Goal: Task Accomplishment & Management: Complete application form

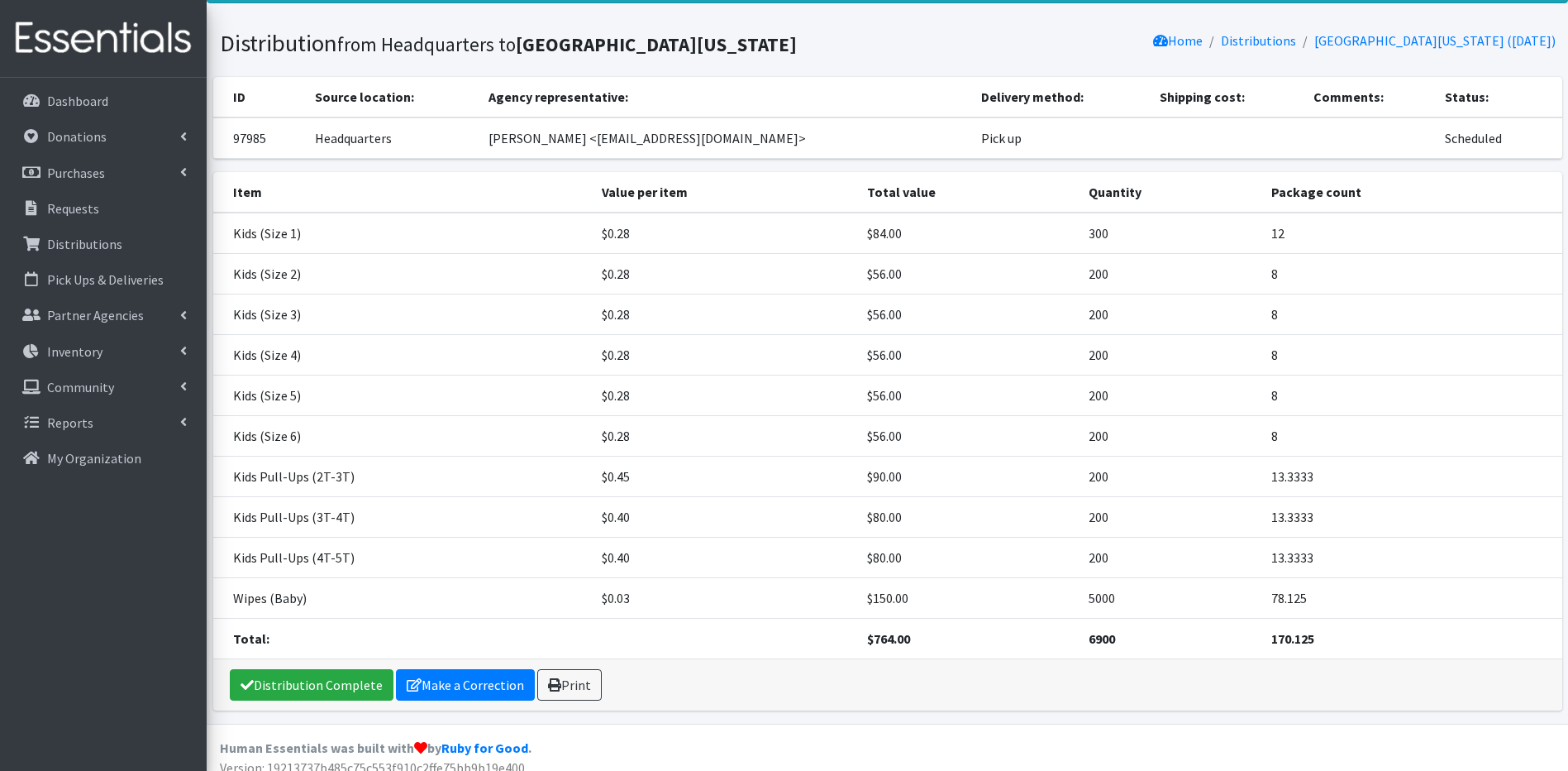
scroll to position [100, 0]
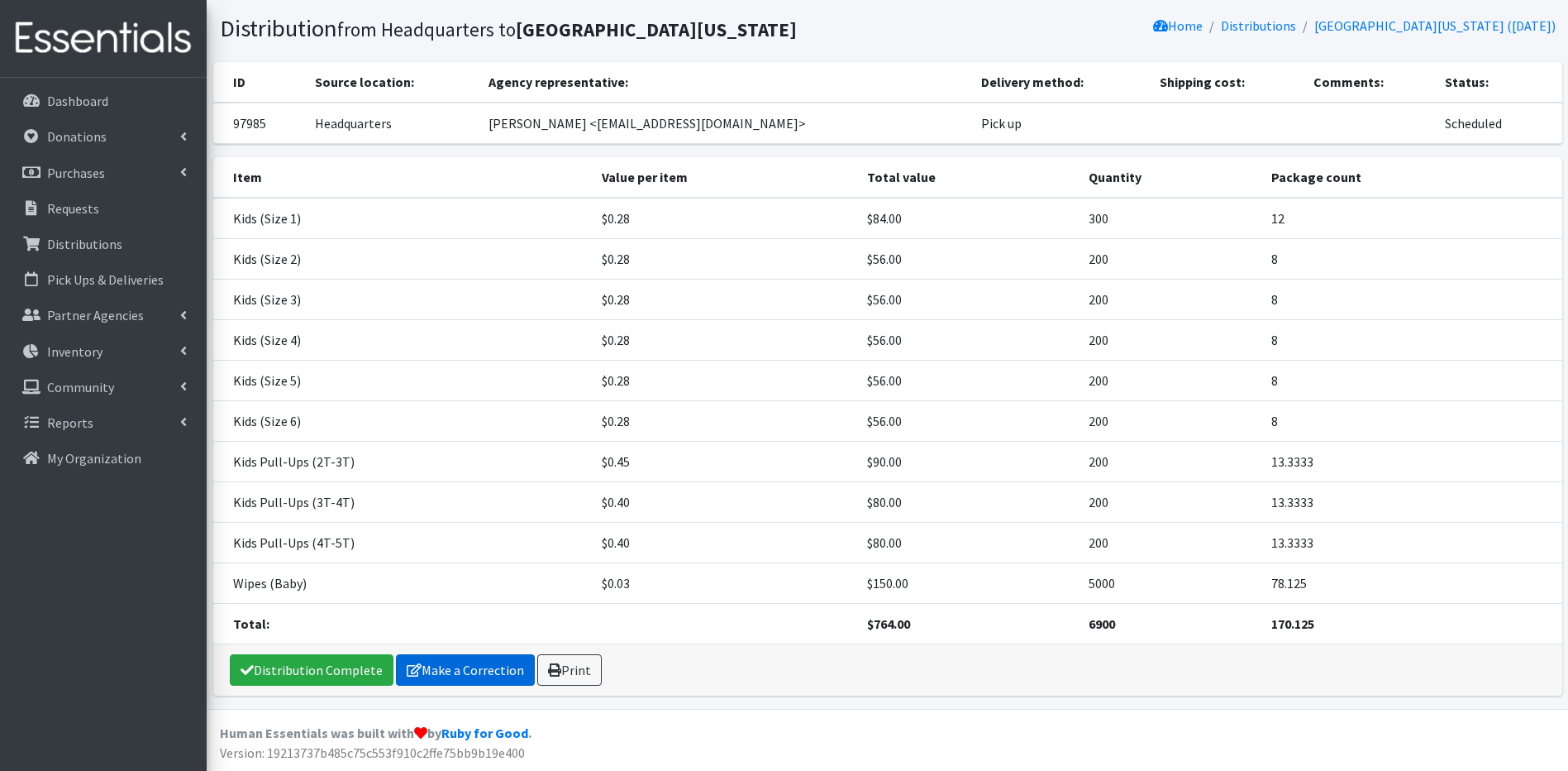
click at [446, 673] on link "Make a Correction" at bounding box center [466, 670] width 139 height 32
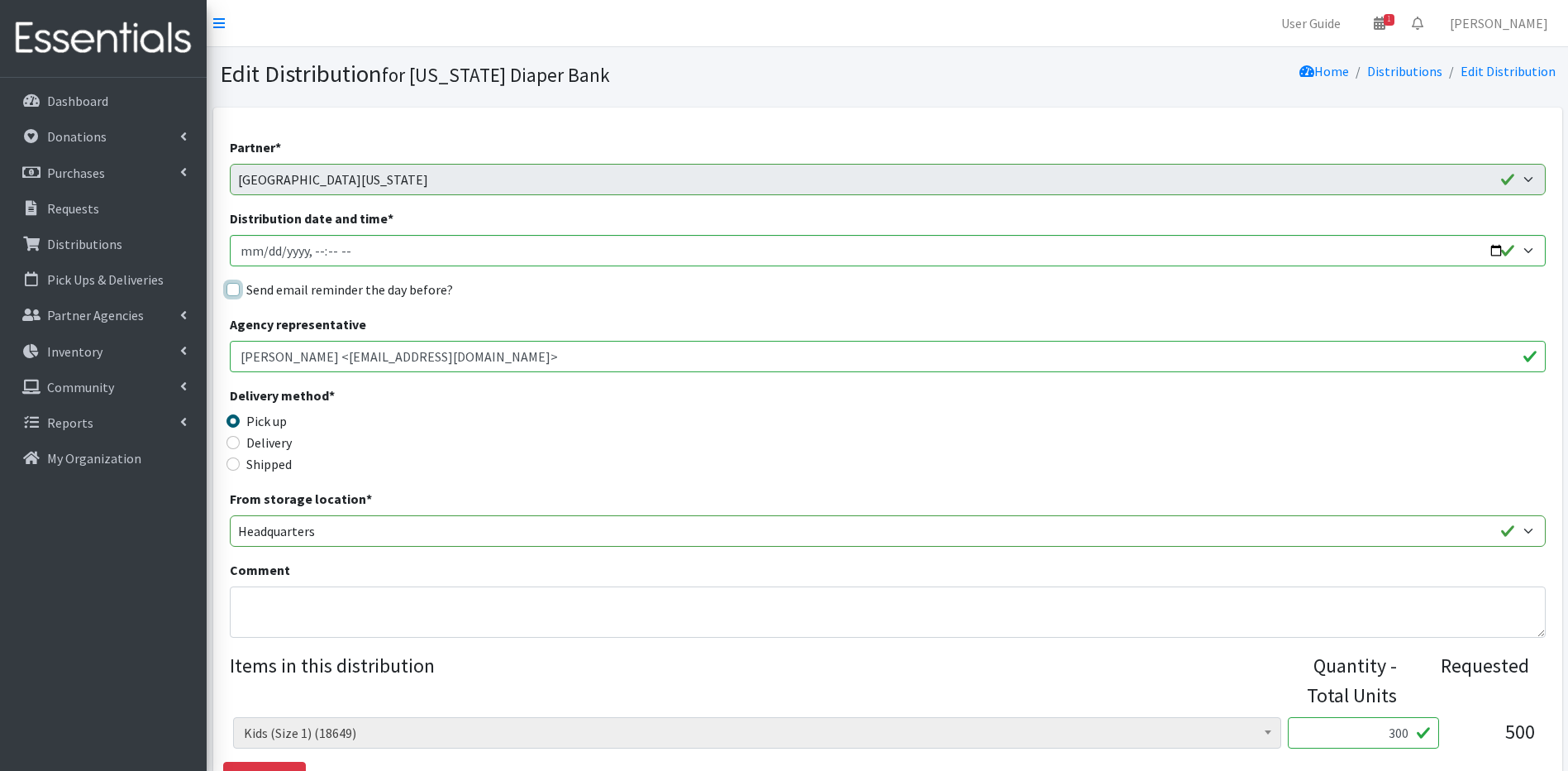
click at [233, 288] on input "Send email reminder the day before?" at bounding box center [232, 289] width 13 height 13
checkbox input "true"
click at [263, 248] on input "Distribution date and time *" at bounding box center [887, 250] width 1316 height 32
click at [314, 258] on input "Distribution date and time *" at bounding box center [887, 250] width 1316 height 32
type input "2025-10-13T10:30"
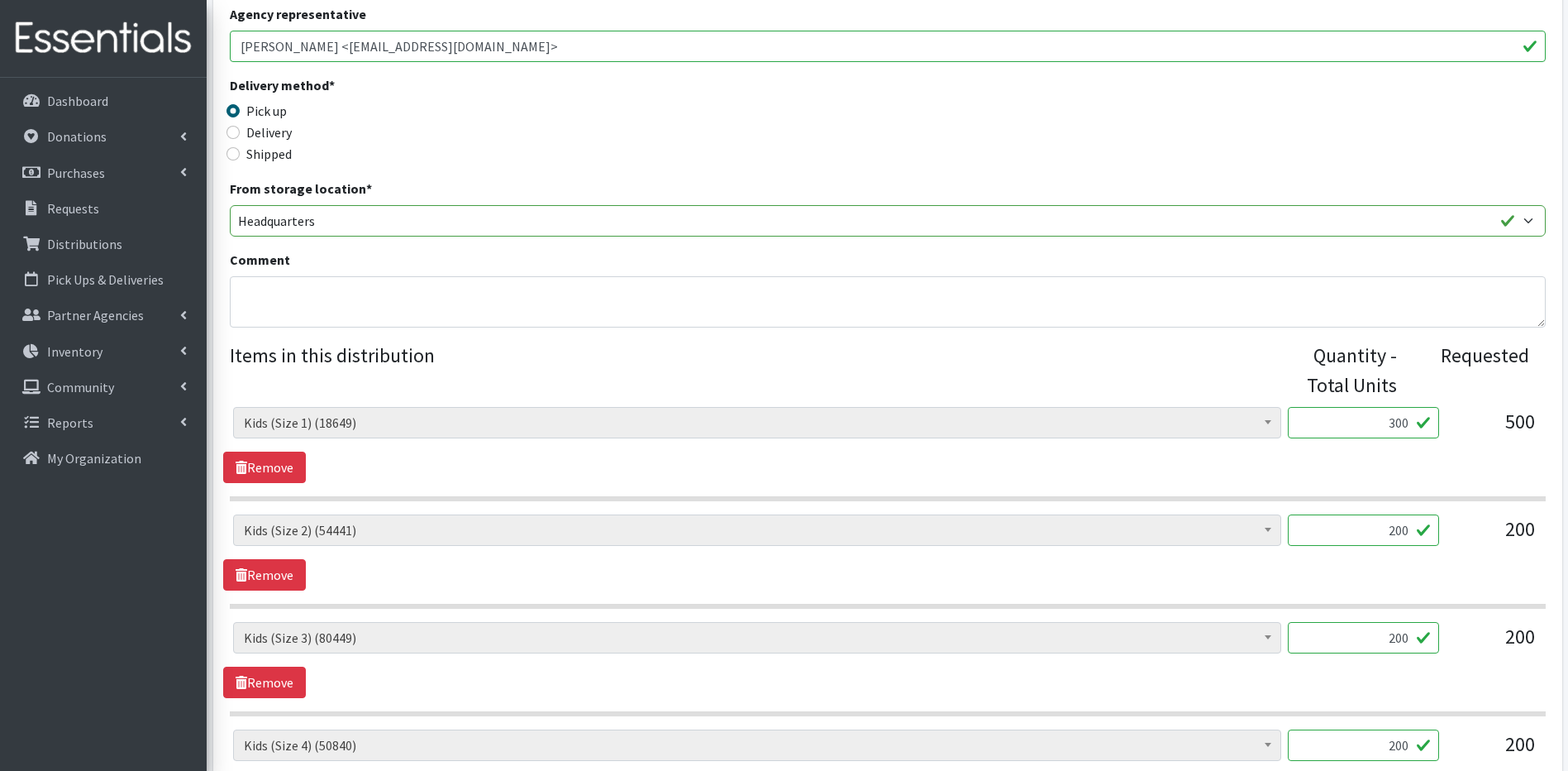
scroll to position [318, 0]
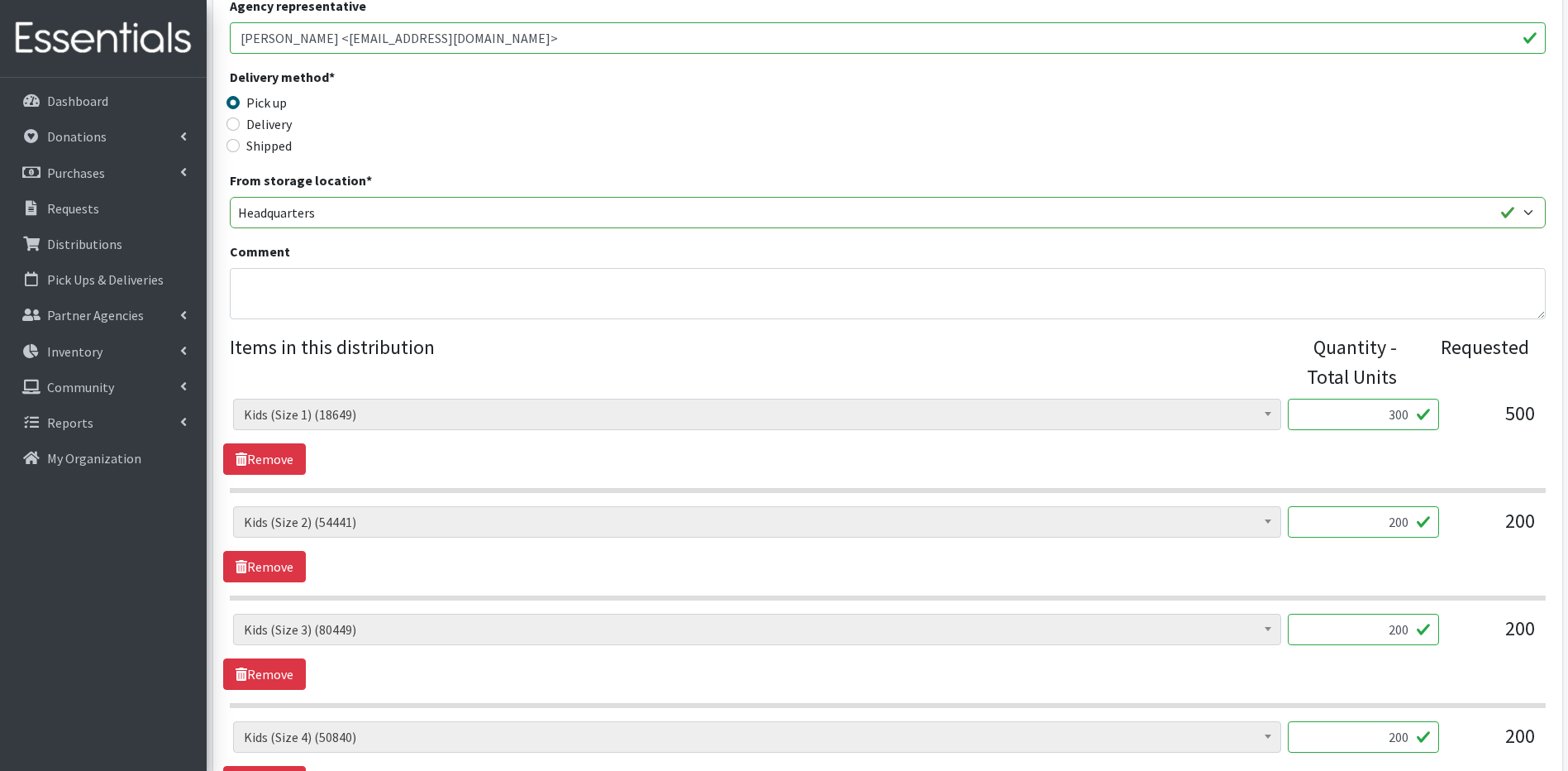
click at [1395, 411] on input "300" at bounding box center [1363, 414] width 151 height 32
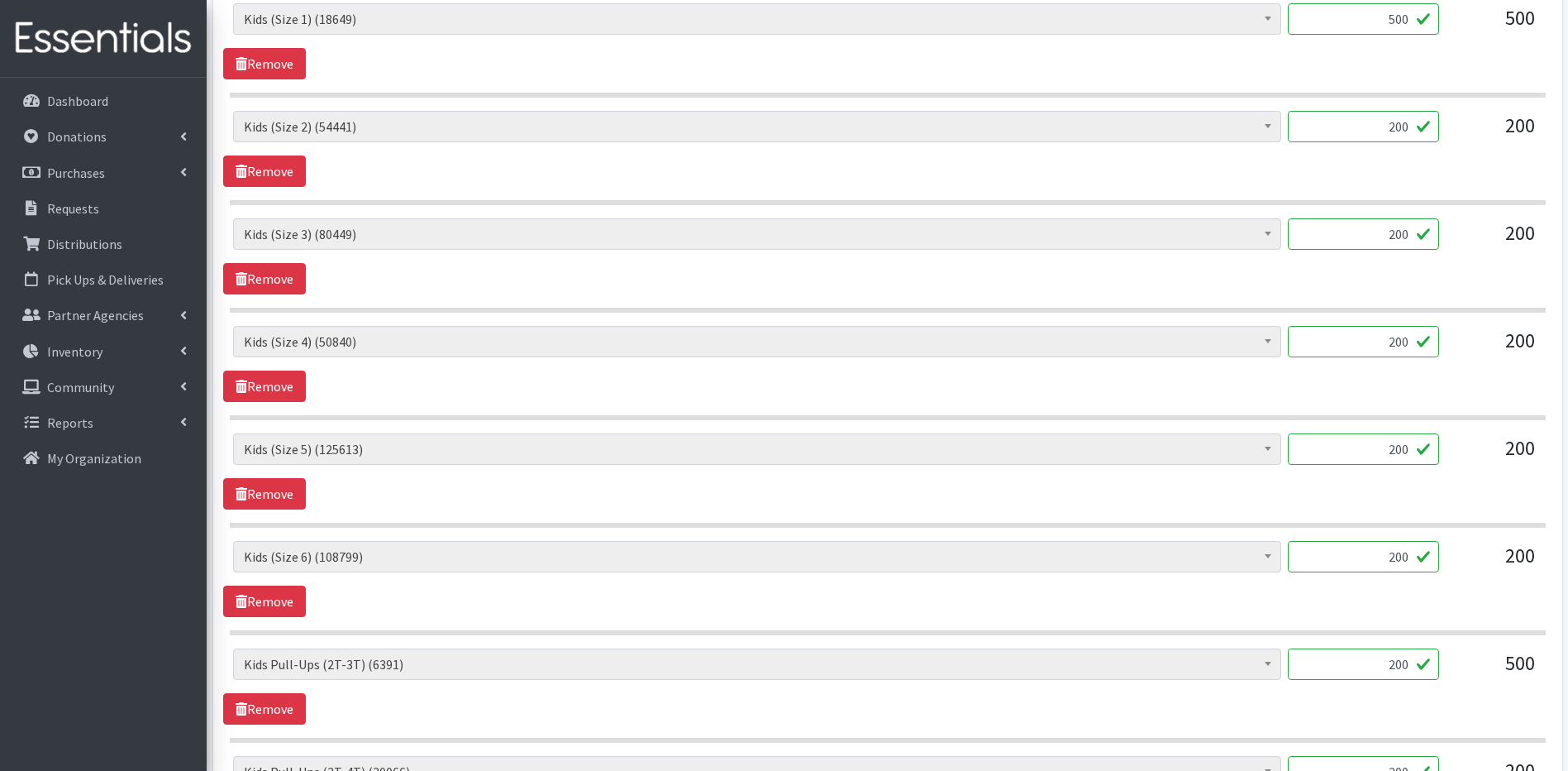
scroll to position [715, 0]
type input "500"
click at [1401, 663] on input "200" at bounding box center [1363, 663] width 151 height 32
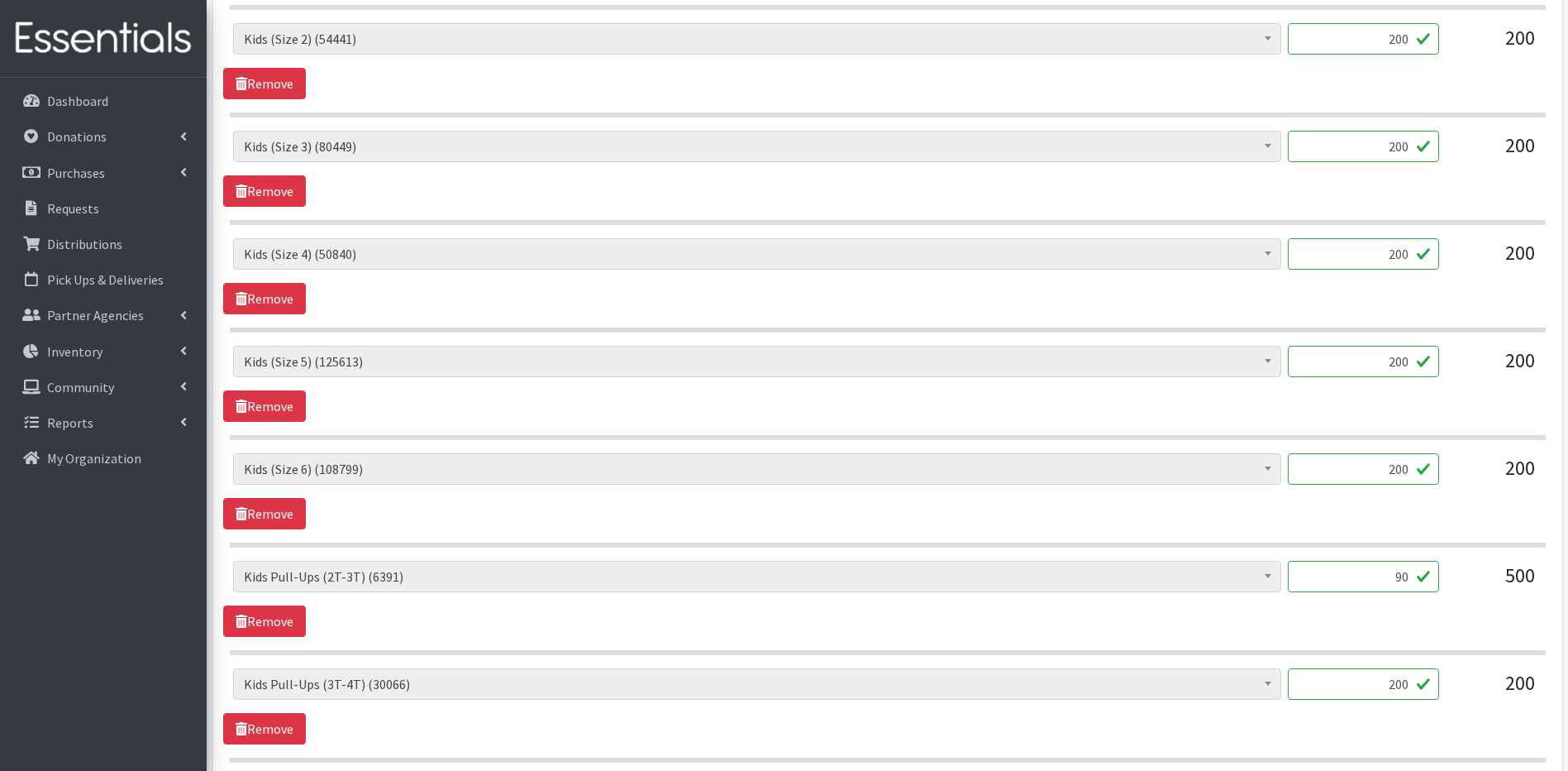
scroll to position [815, 0]
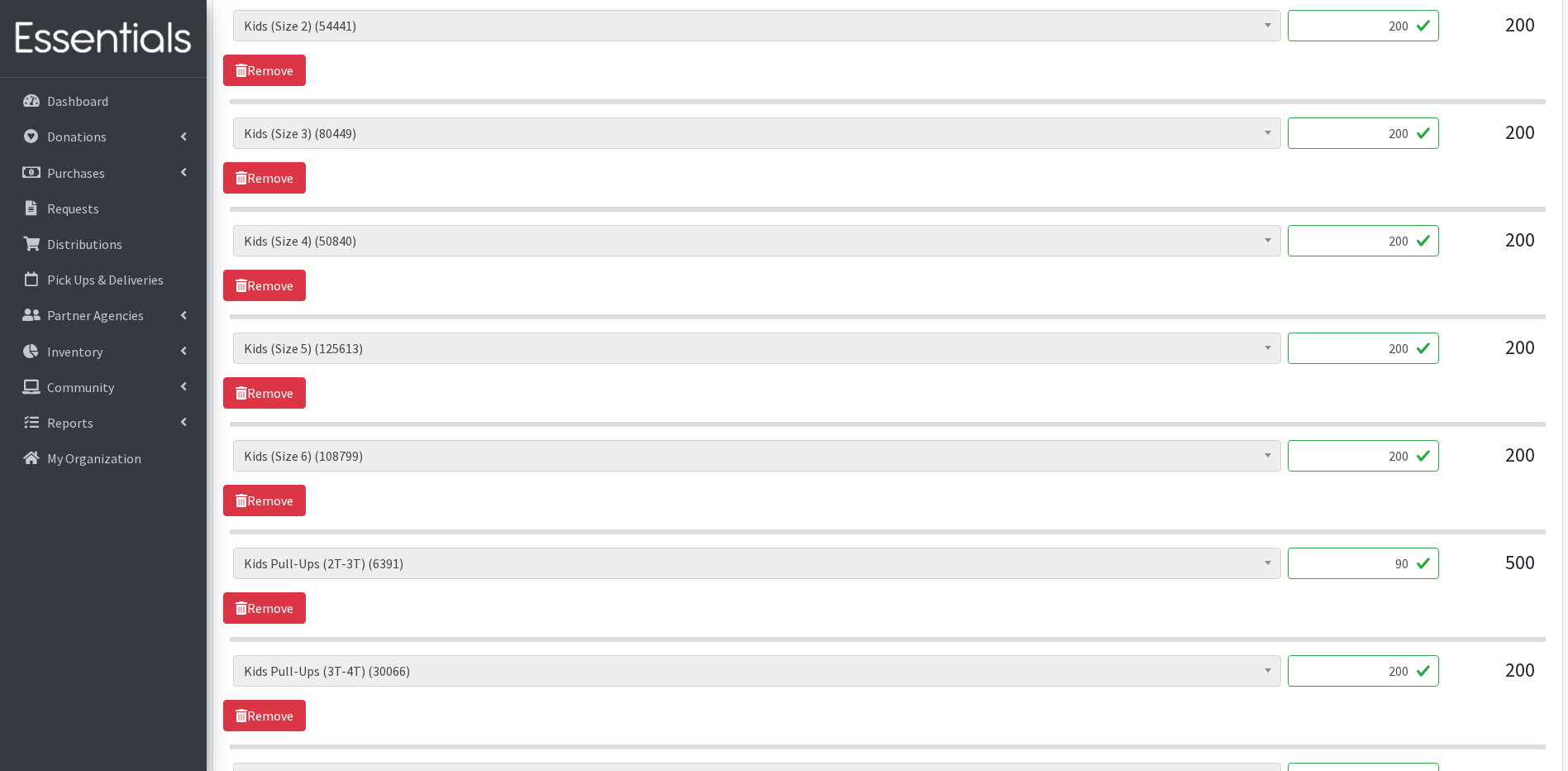
type input "90"
click at [1402, 674] on input "200" at bounding box center [1363, 671] width 151 height 32
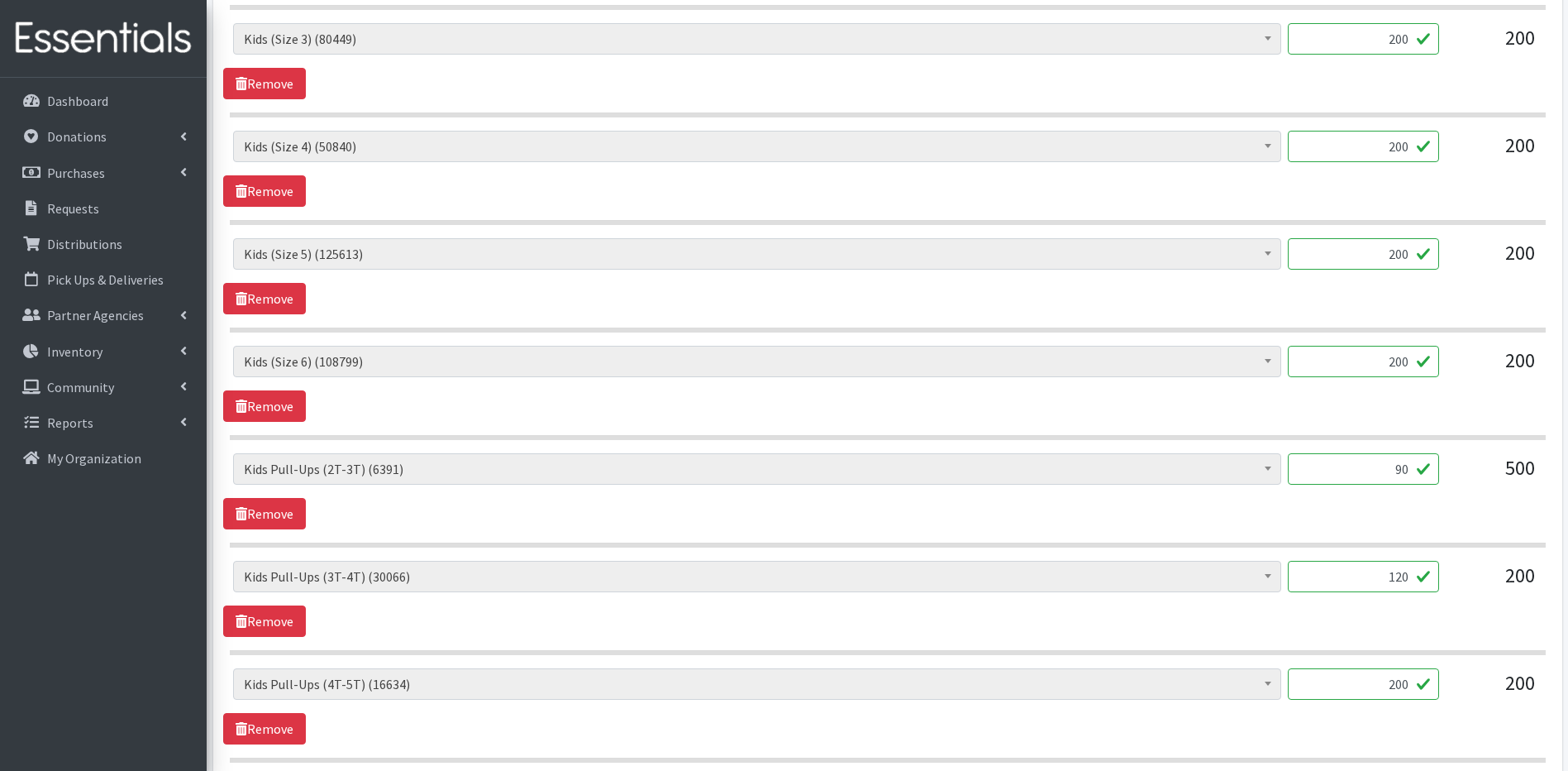
scroll to position [914, 0]
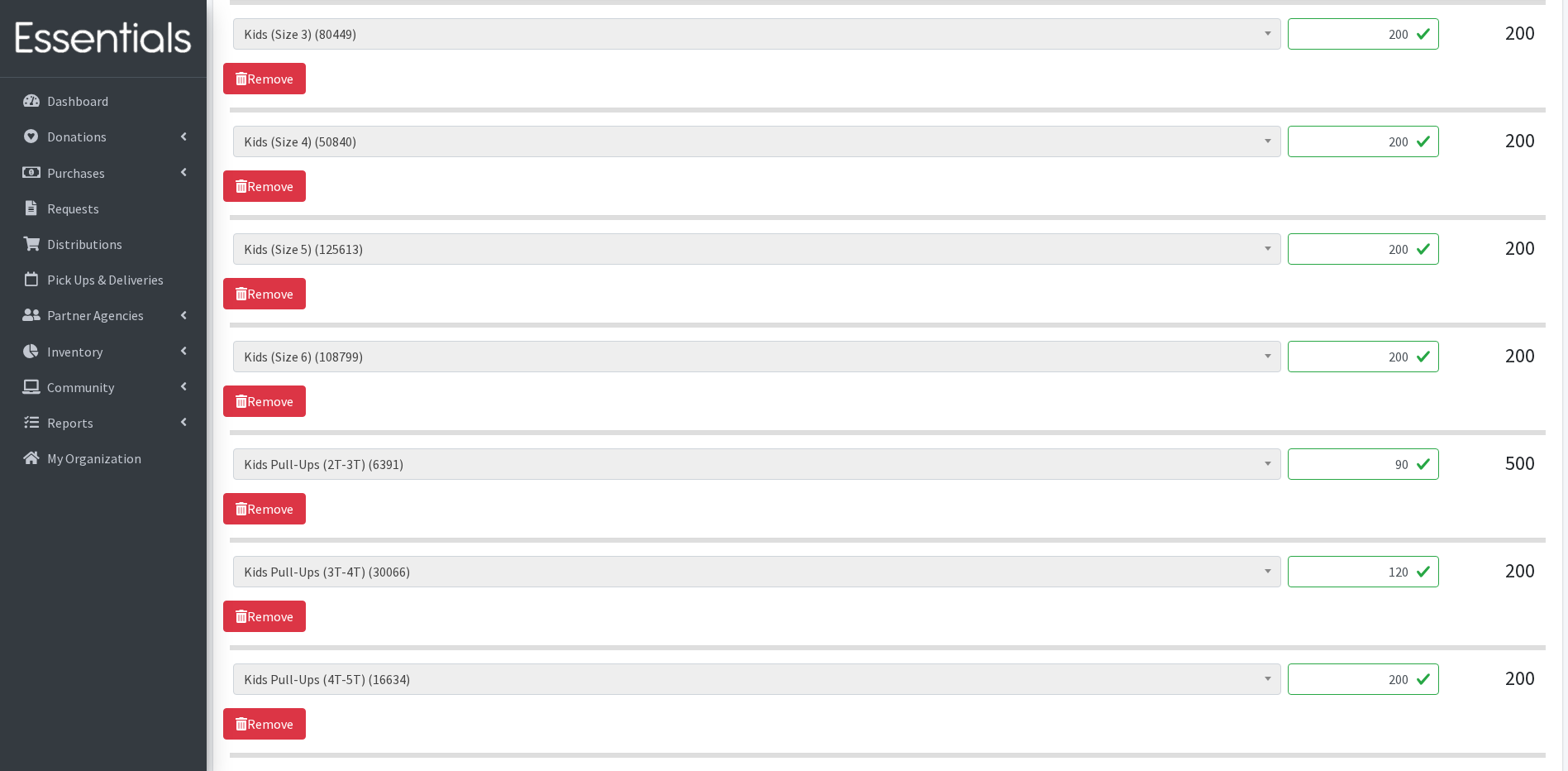
type input "120"
click at [1400, 681] on input "200" at bounding box center [1363, 679] width 151 height 32
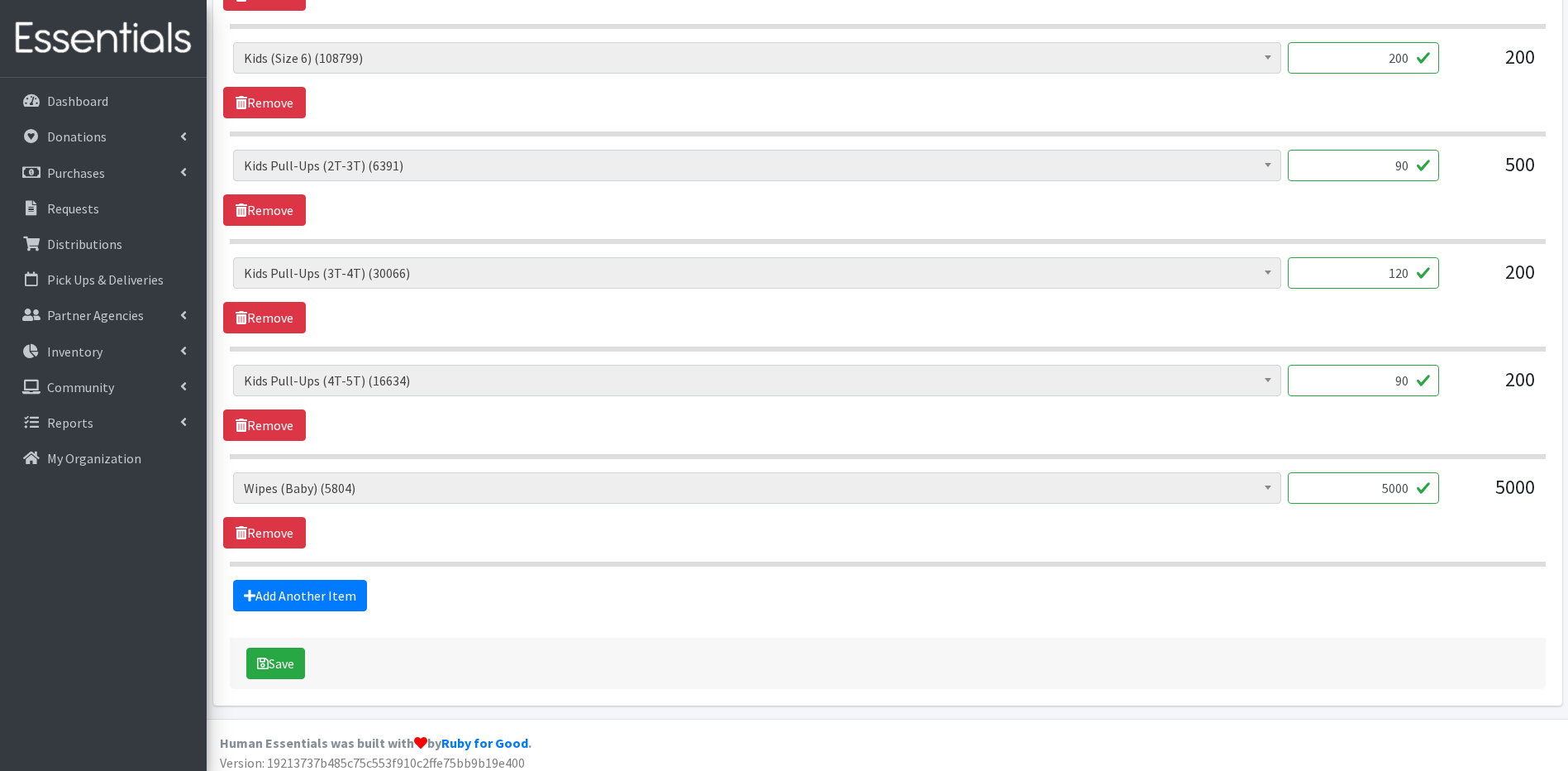
scroll to position [1222, 0]
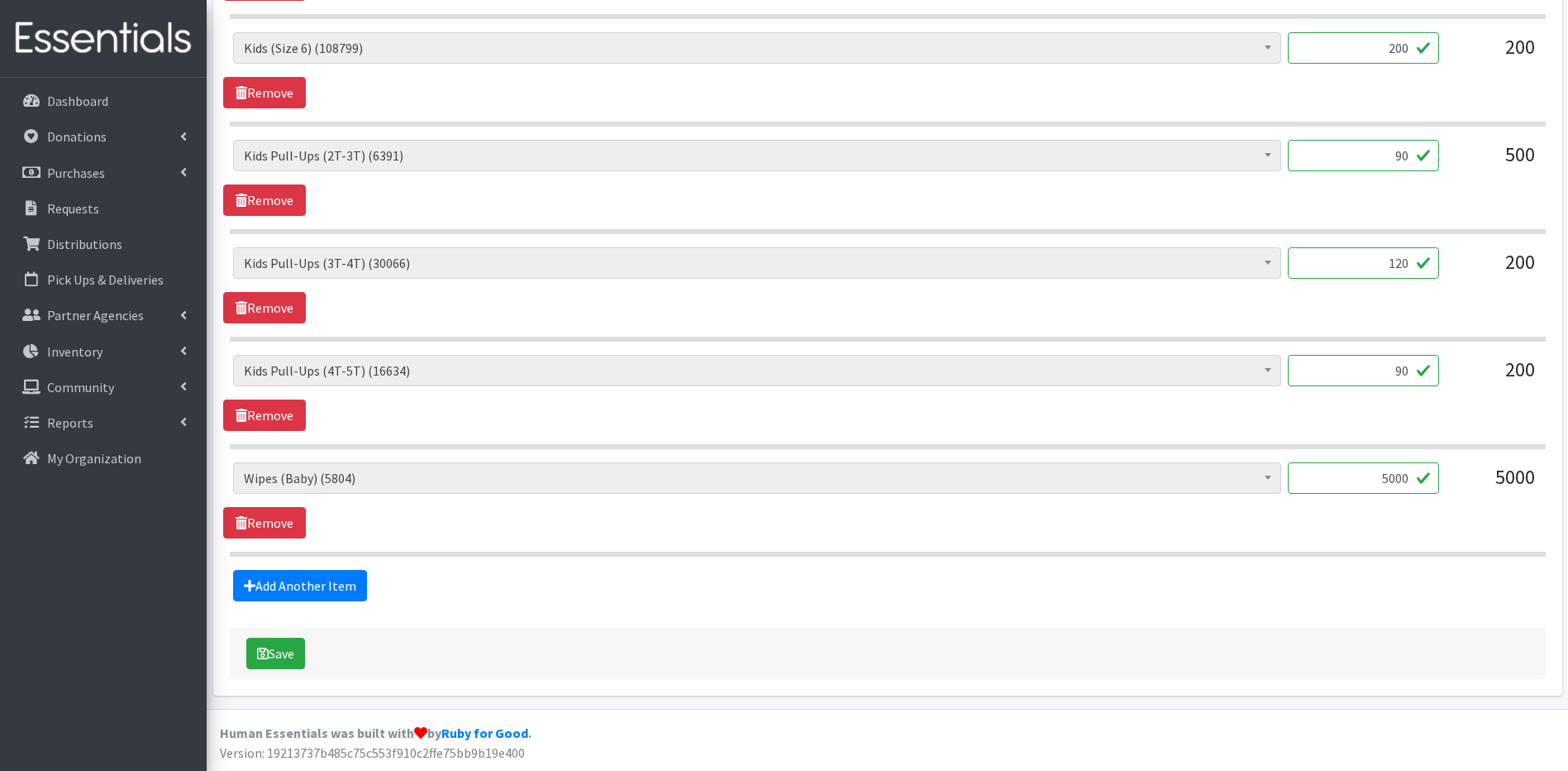
type input "90"
click at [1397, 477] on input "5000" at bounding box center [1363, 478] width 151 height 32
click at [1401, 477] on input "5000" at bounding box center [1363, 478] width 151 height 32
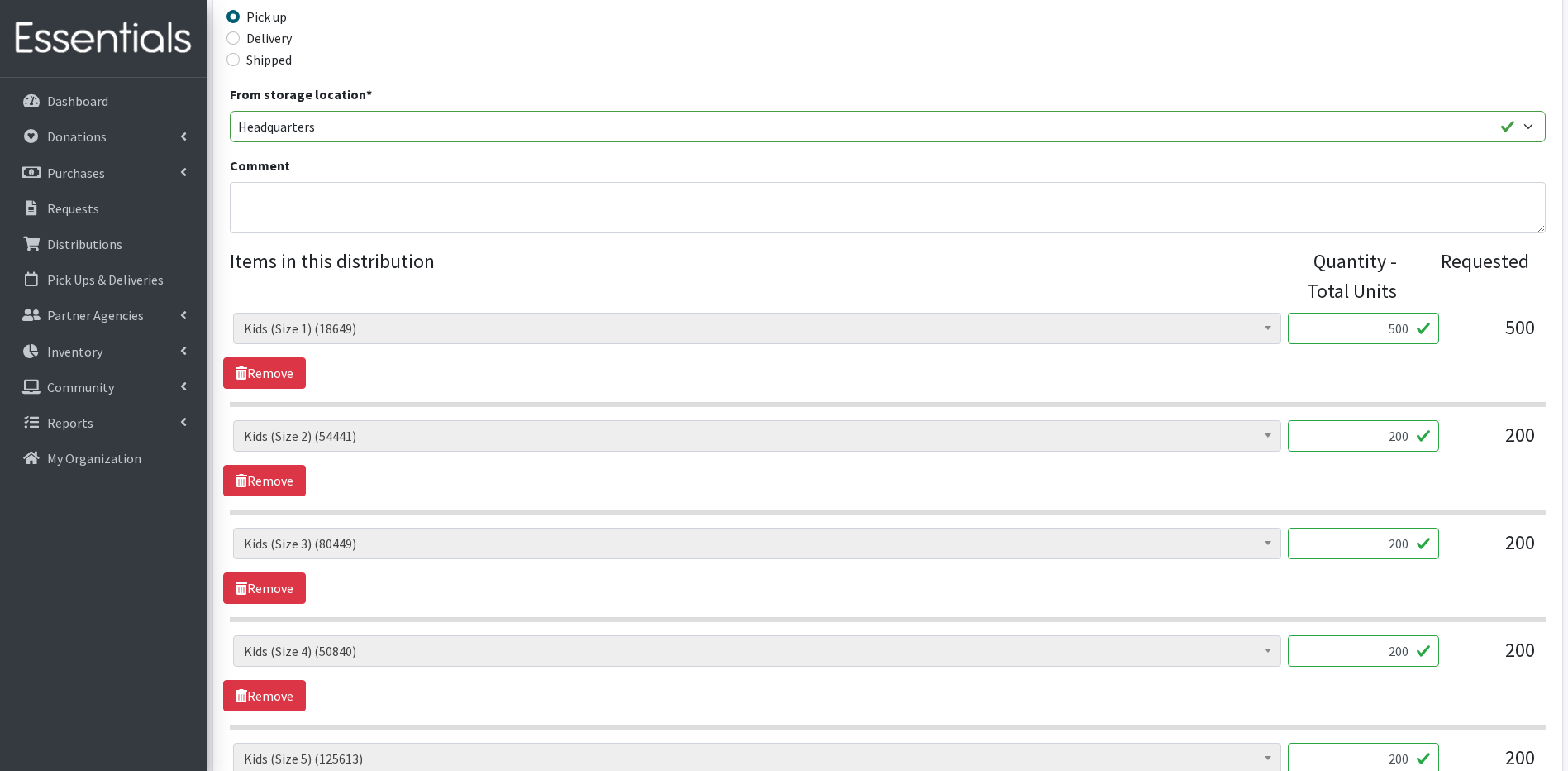
scroll to position [396, 0]
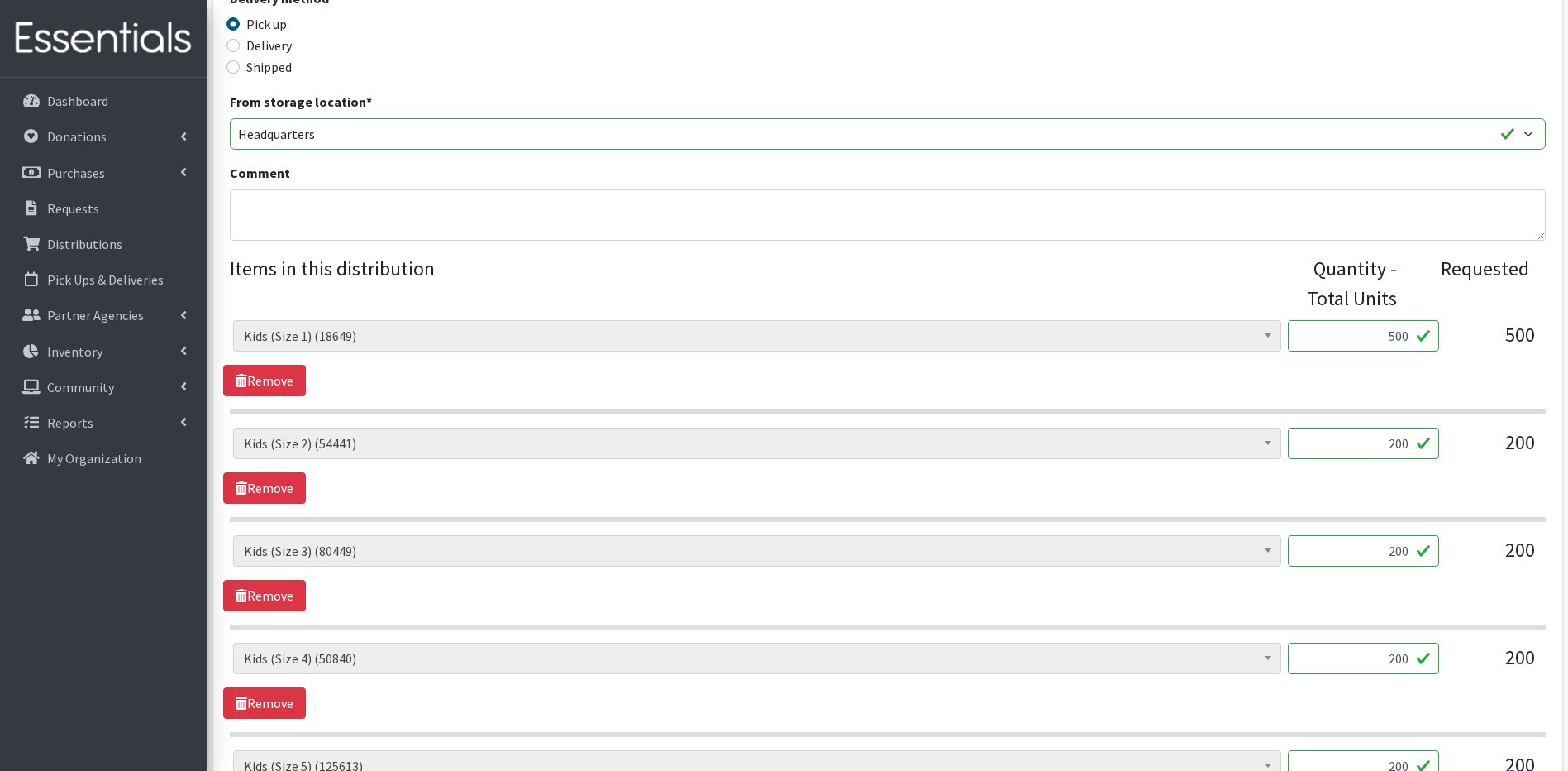
type input "4320"
click at [253, 229] on textarea "Comment" at bounding box center [887, 216] width 1316 height 52
click at [454, 198] on textarea "2boxes Children Incontience pullups" at bounding box center [887, 216] width 1316 height 52
type textarea "1box Children Incontinance pullups (99ea)"
click at [1566, 758] on div "Partner * Adventis Health Center Annabelle Beavan/ LindaBen Foundation Benjamin…" at bounding box center [887, 622] width 1361 height 1823
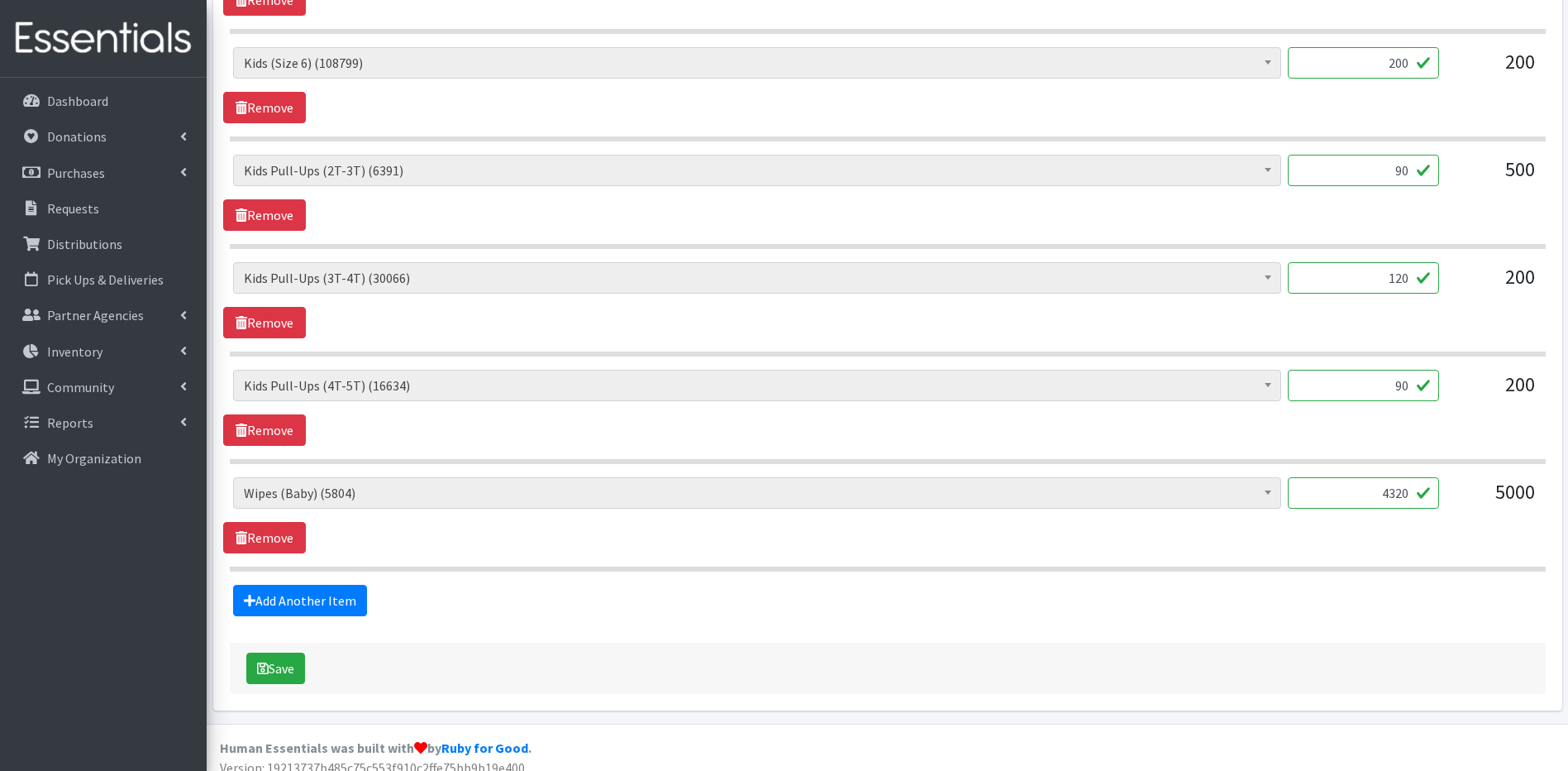
scroll to position [1222, 0]
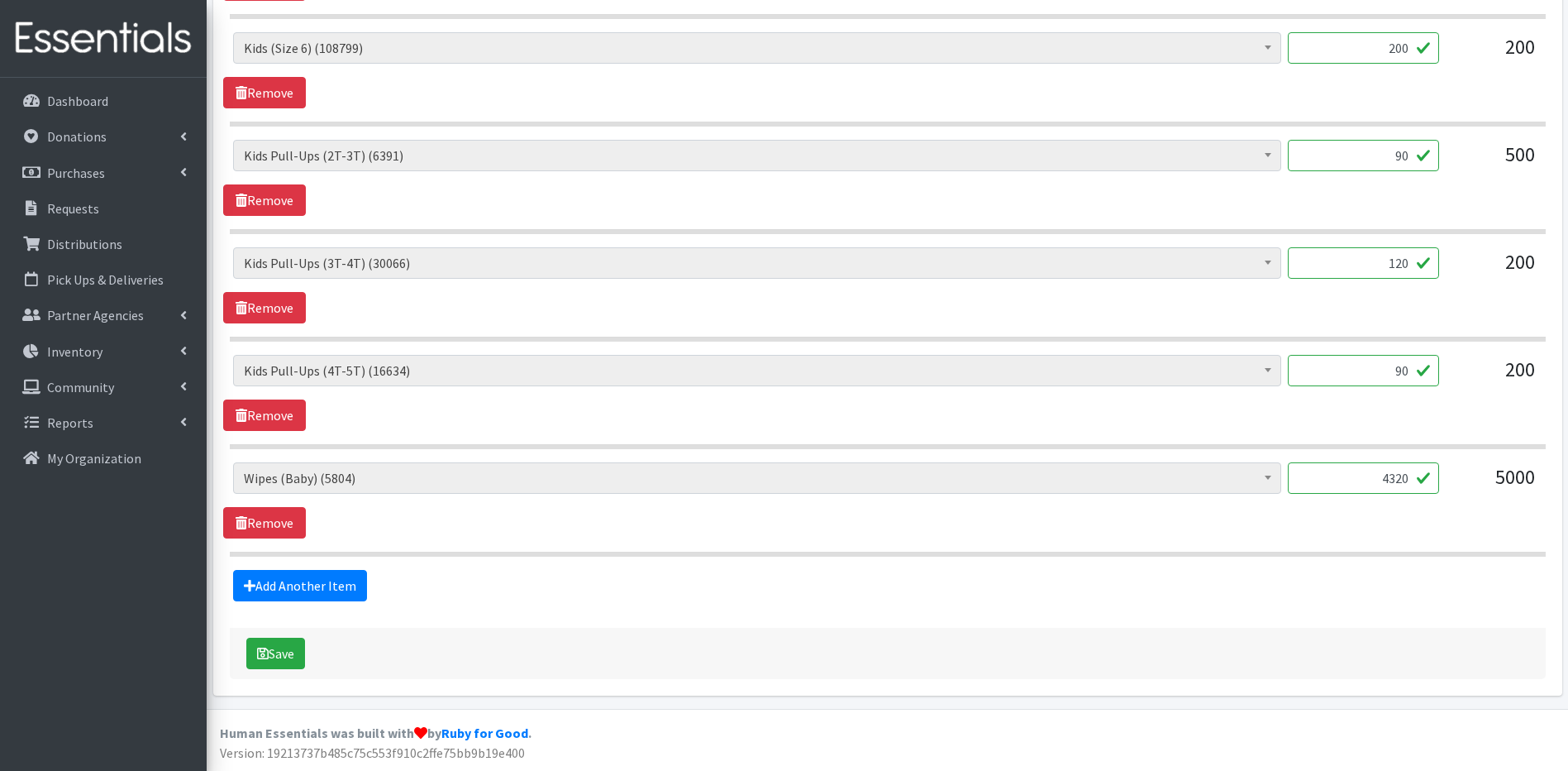
click at [1406, 261] on input "120" at bounding box center [1363, 263] width 151 height 32
type input "1"
type input "296"
click at [267, 655] on icon "submit" at bounding box center [263, 653] width 12 height 13
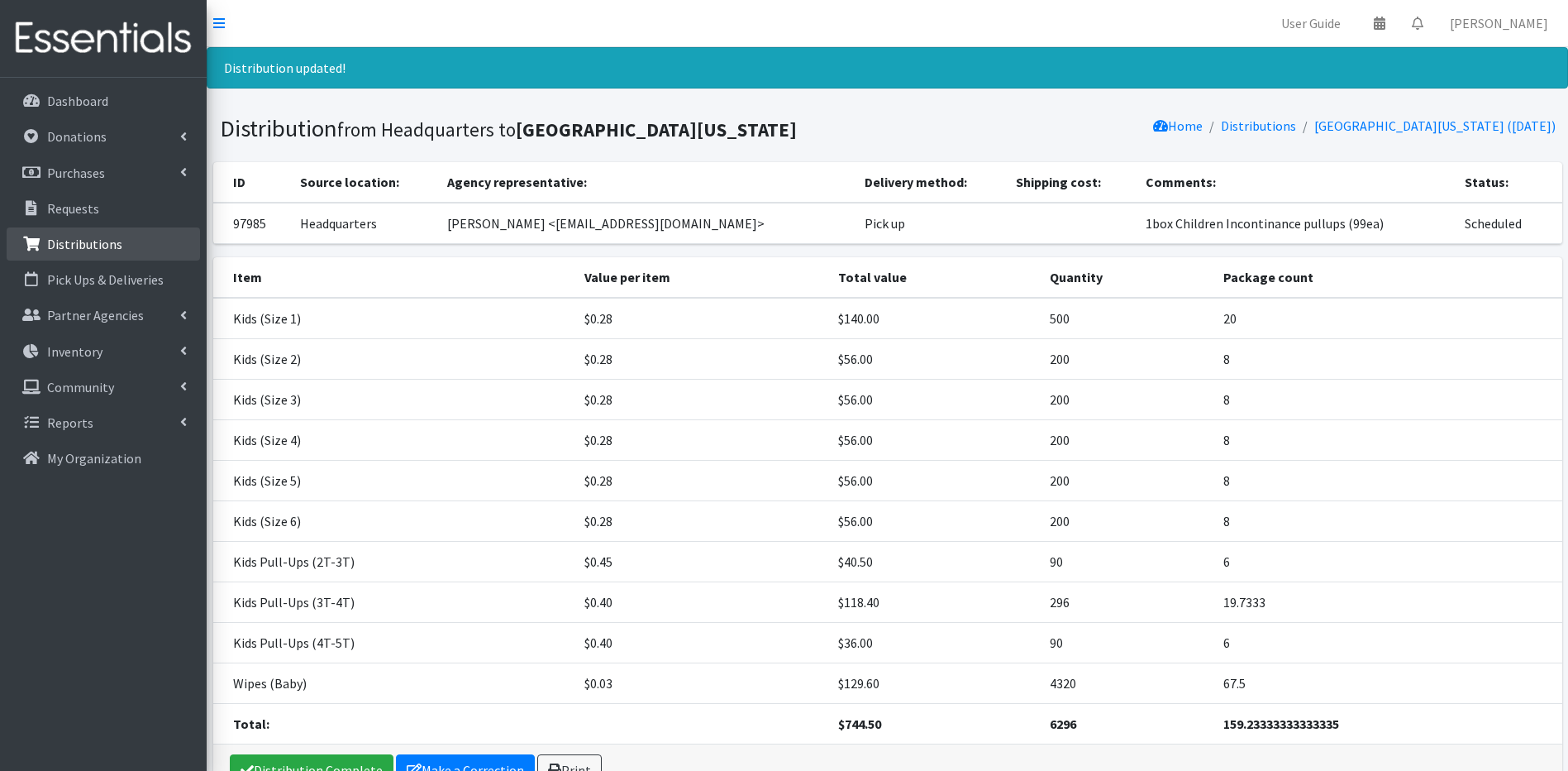
click at [69, 234] on link "Distributions" at bounding box center [103, 243] width 194 height 33
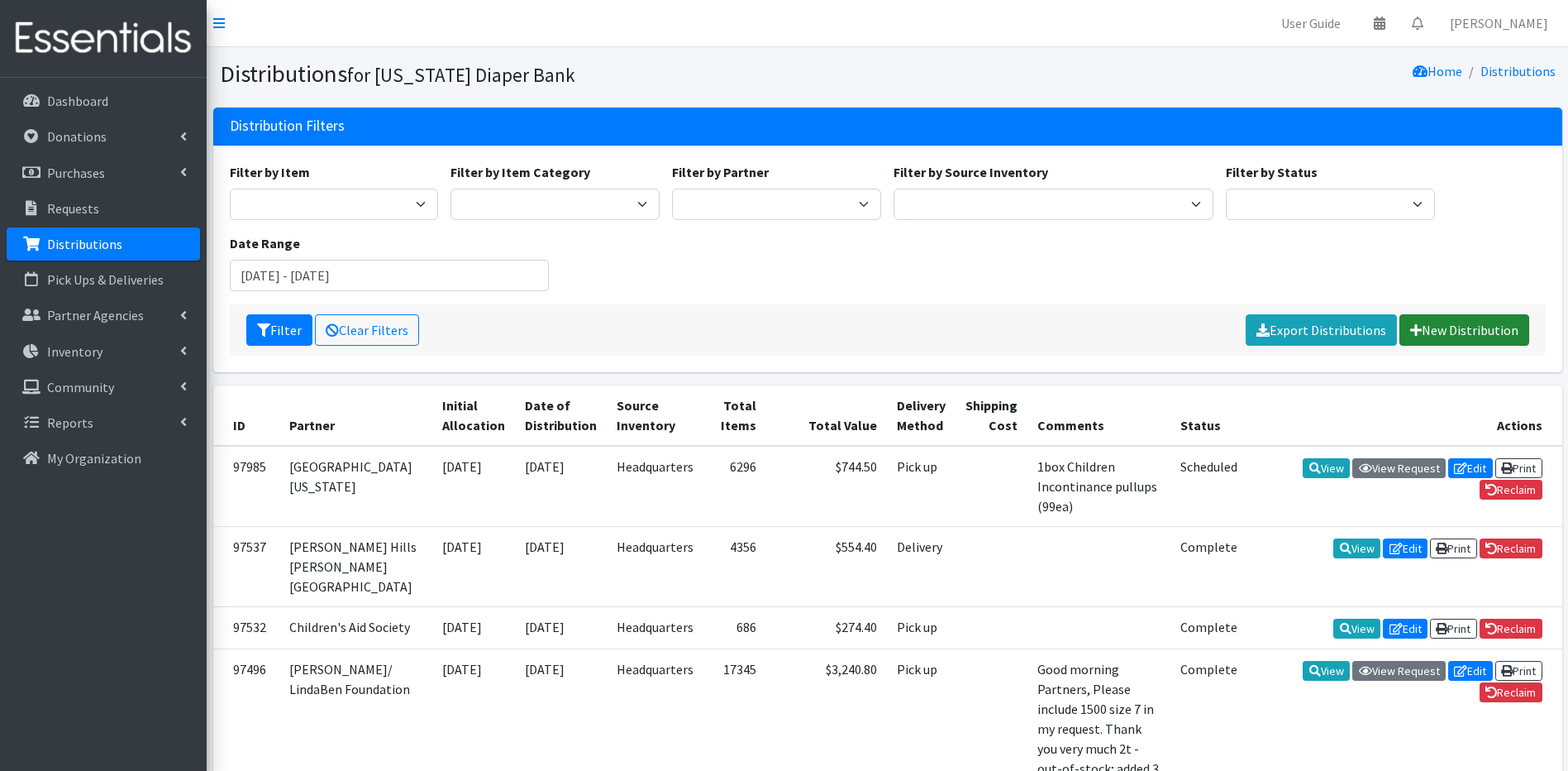
click at [1449, 323] on link "New Distribution" at bounding box center [1464, 330] width 130 height 32
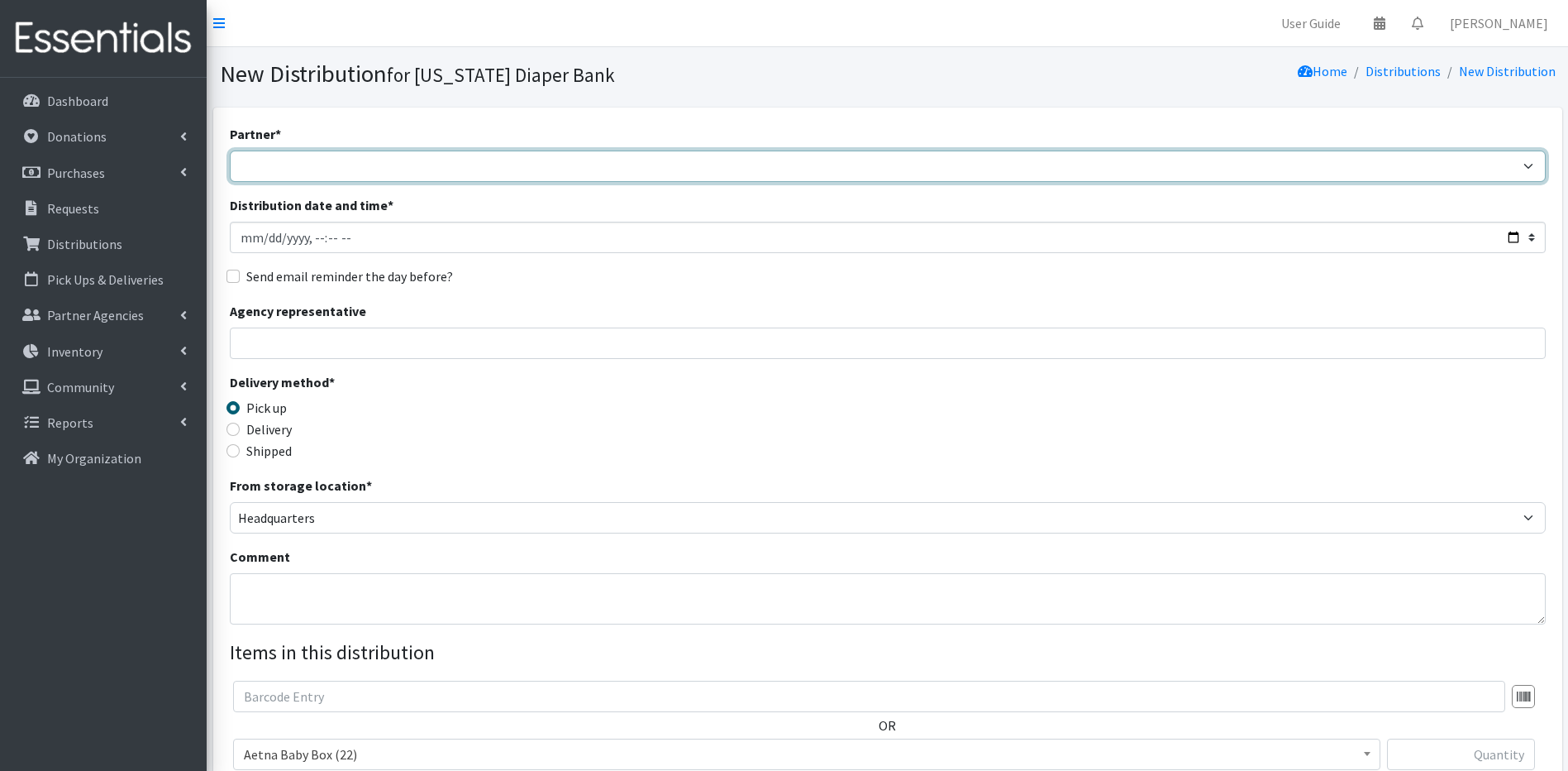
click at [278, 169] on select "[PERSON_NAME]/ LindaBen Foundation [GEOGRAPHIC_DATA] Student Parent Association…" at bounding box center [887, 166] width 1316 height 32
select select "6454"
click at [229, 150] on select "[PERSON_NAME]/ LindaBen Foundation [GEOGRAPHIC_DATA] Student Parent Association…" at bounding box center [887, 166] width 1316 height 32
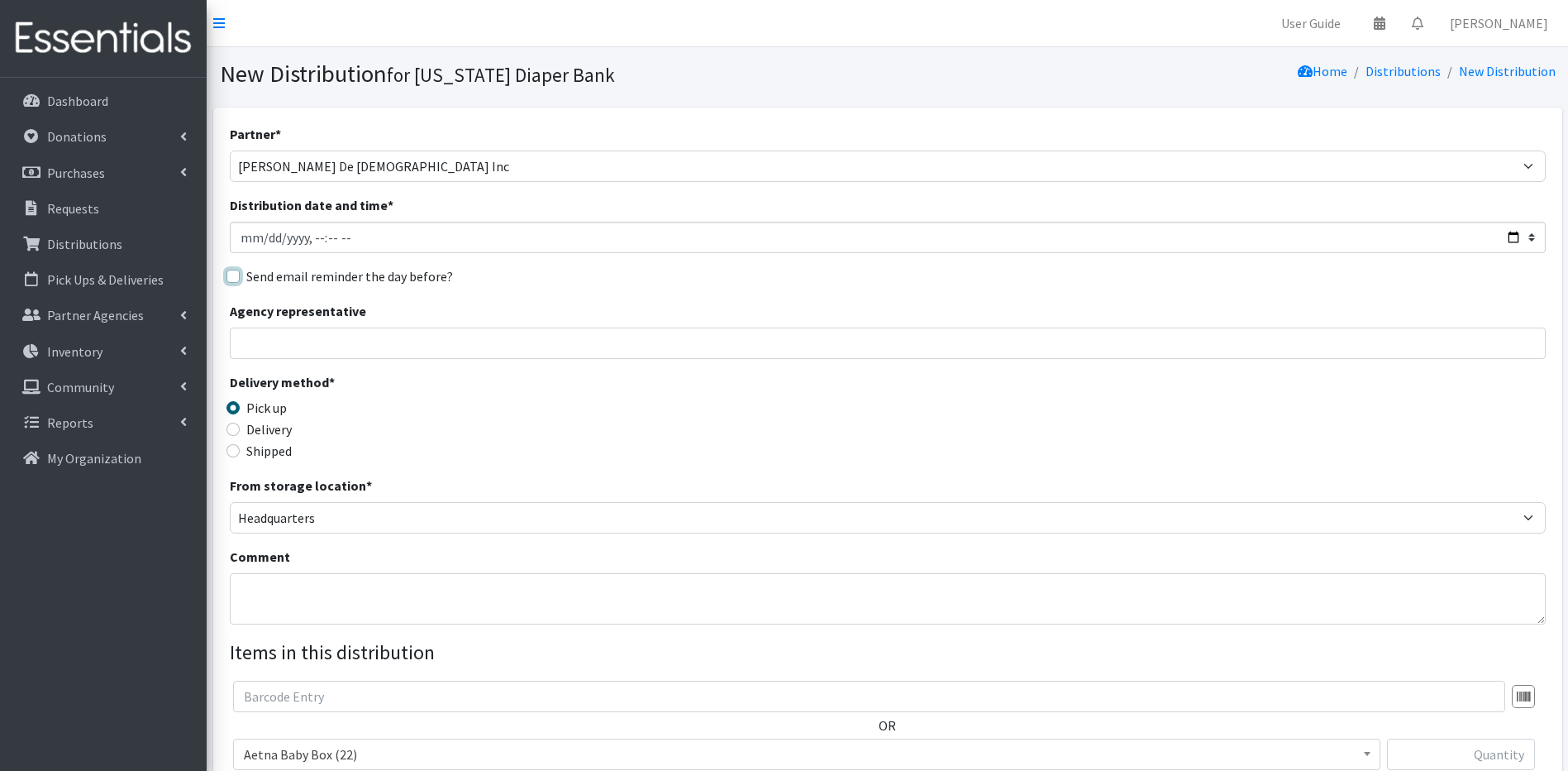
click at [229, 275] on input "Send email reminder the day before?" at bounding box center [232, 275] width 13 height 13
checkbox input "true"
click at [273, 237] on input "Distribution date and time *" at bounding box center [887, 237] width 1316 height 32
click at [269, 238] on input "Distribution date and time *" at bounding box center [887, 237] width 1316 height 32
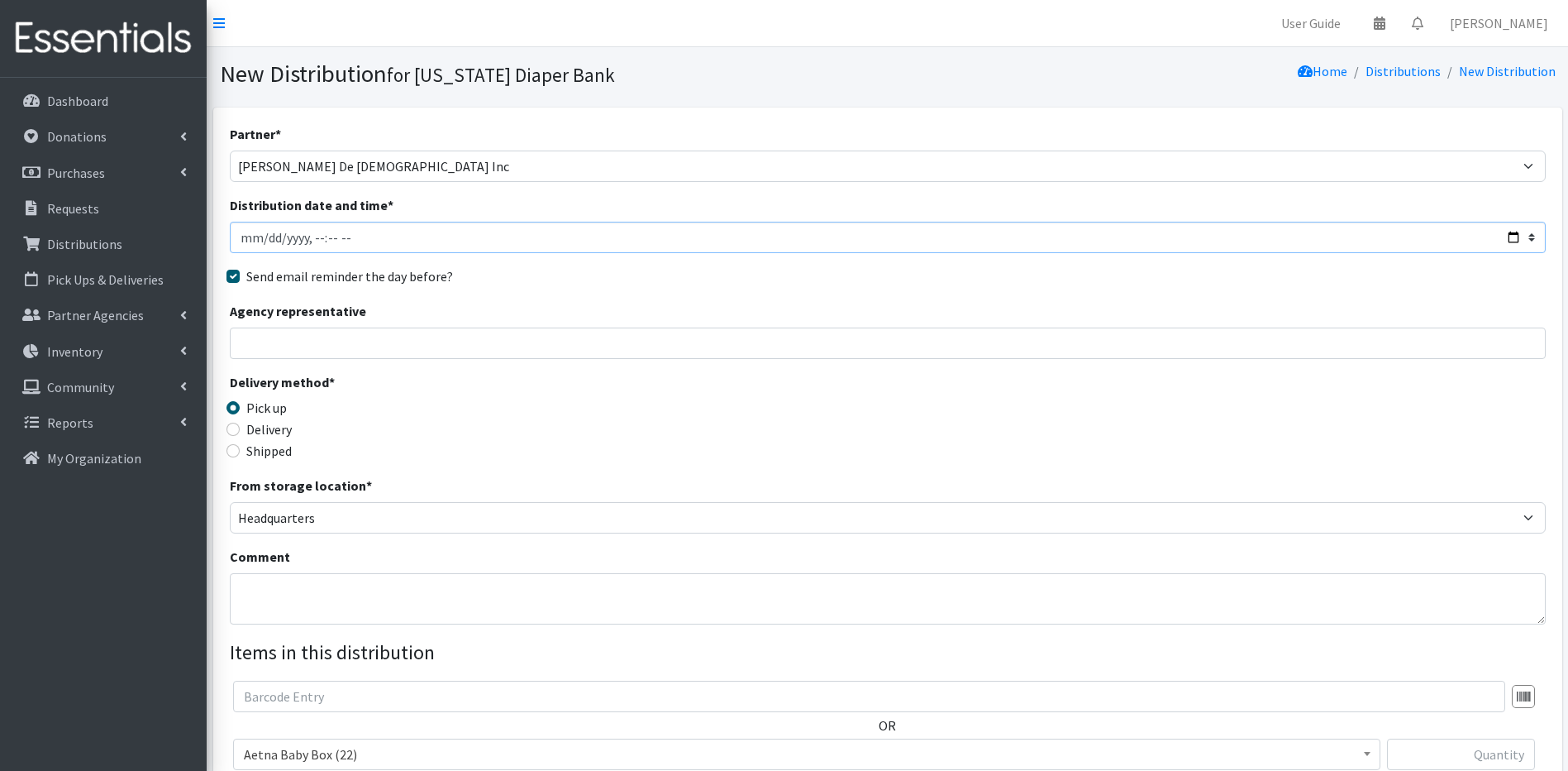
click at [310, 239] on input "Distribution date and time *" at bounding box center [887, 237] width 1316 height 32
type input "[DATE]T10:30"
click at [253, 333] on input "Agency representative" at bounding box center [887, 344] width 1316 height 32
type input "[PERSON_NAME] De [DEMOGRAPHIC_DATA] - [GEOGRAPHIC_DATA][US_STATE][DEMOGRAPHIC_D…"
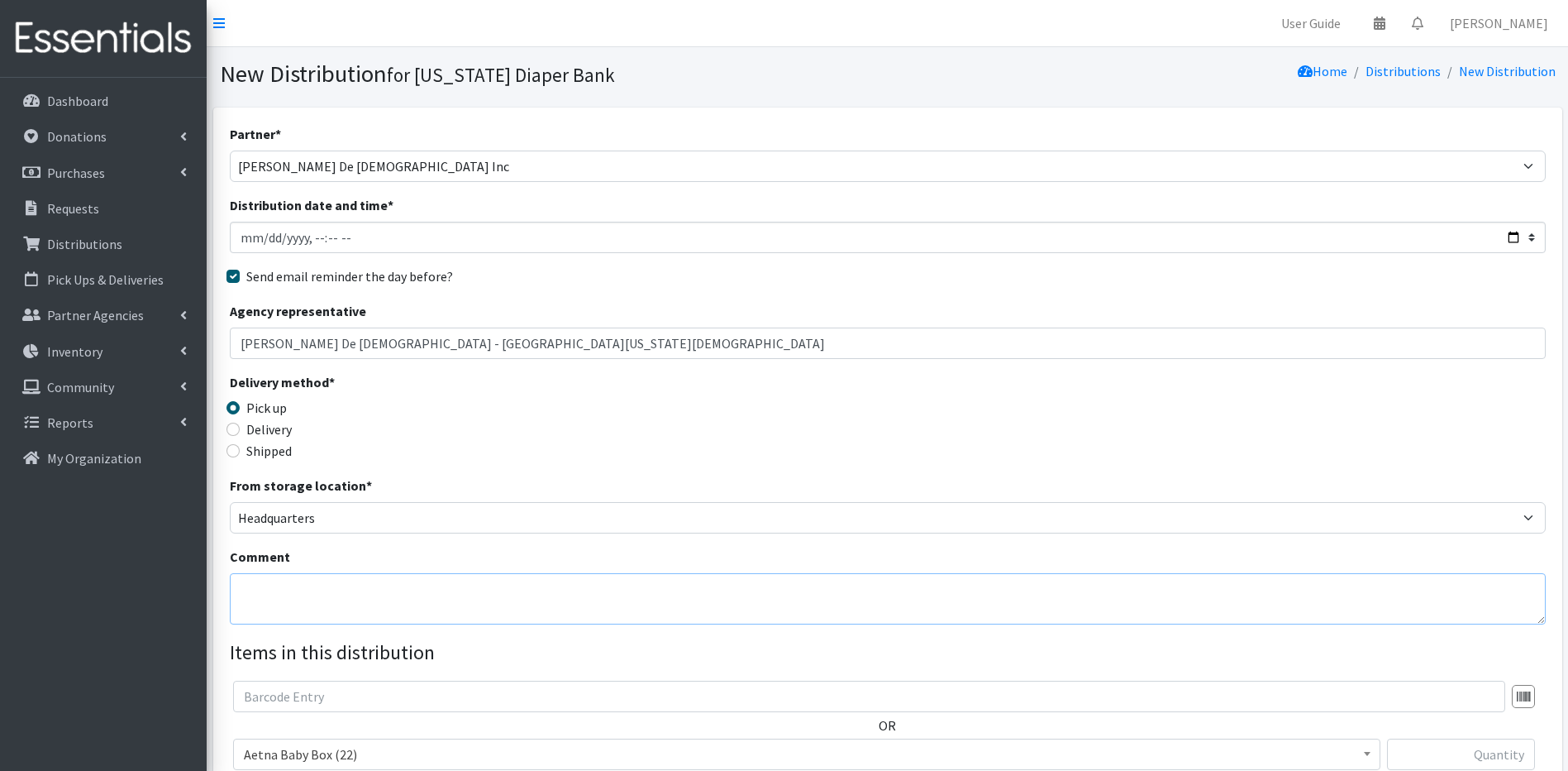
click at [261, 595] on textarea "Comment" at bounding box center [887, 599] width 1316 height 52
click at [467, 595] on textarea "2 boxes Children Incontinance Pull ups" at bounding box center [887, 599] width 1316 height 52
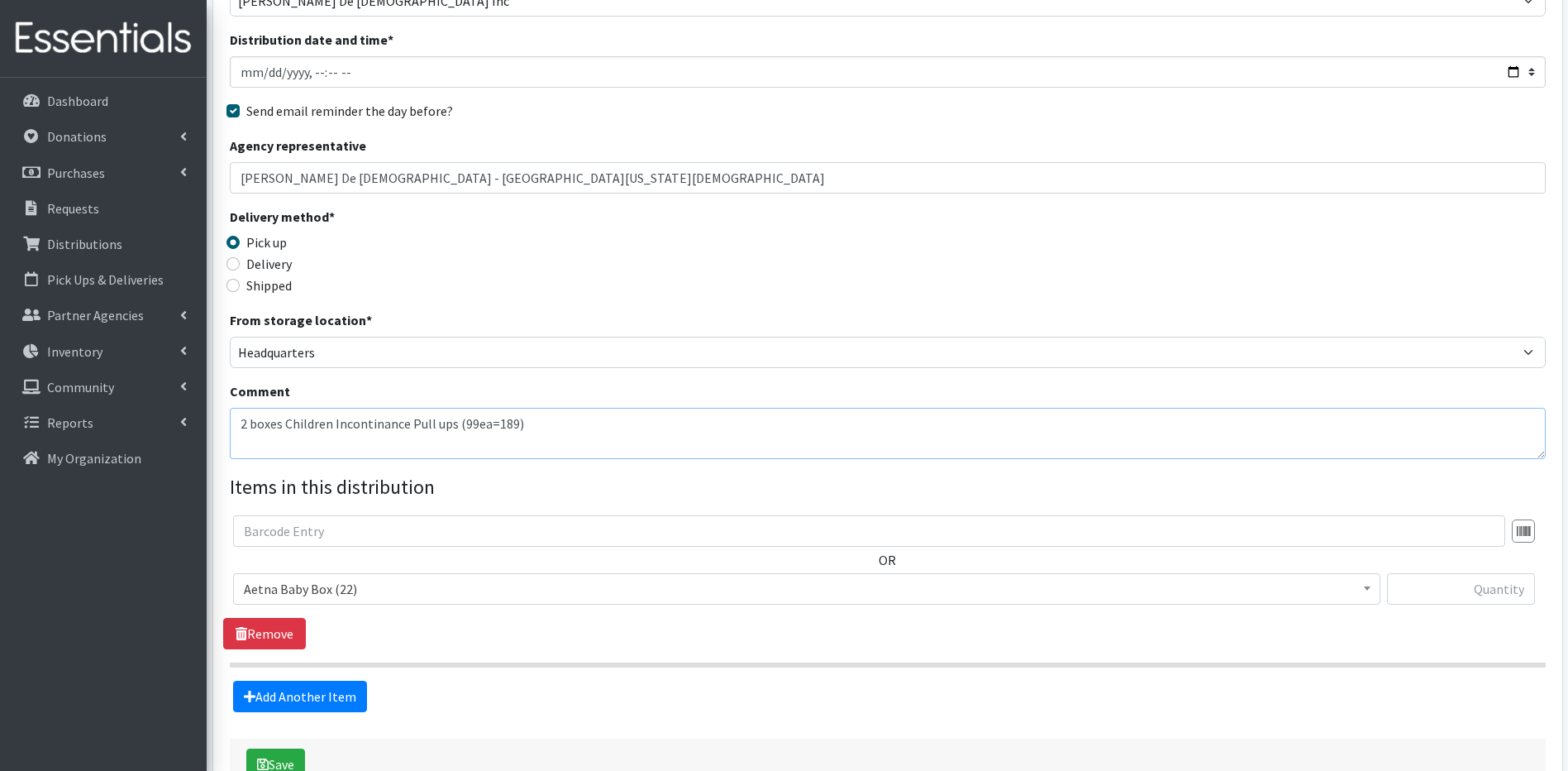
scroll to position [199, 0]
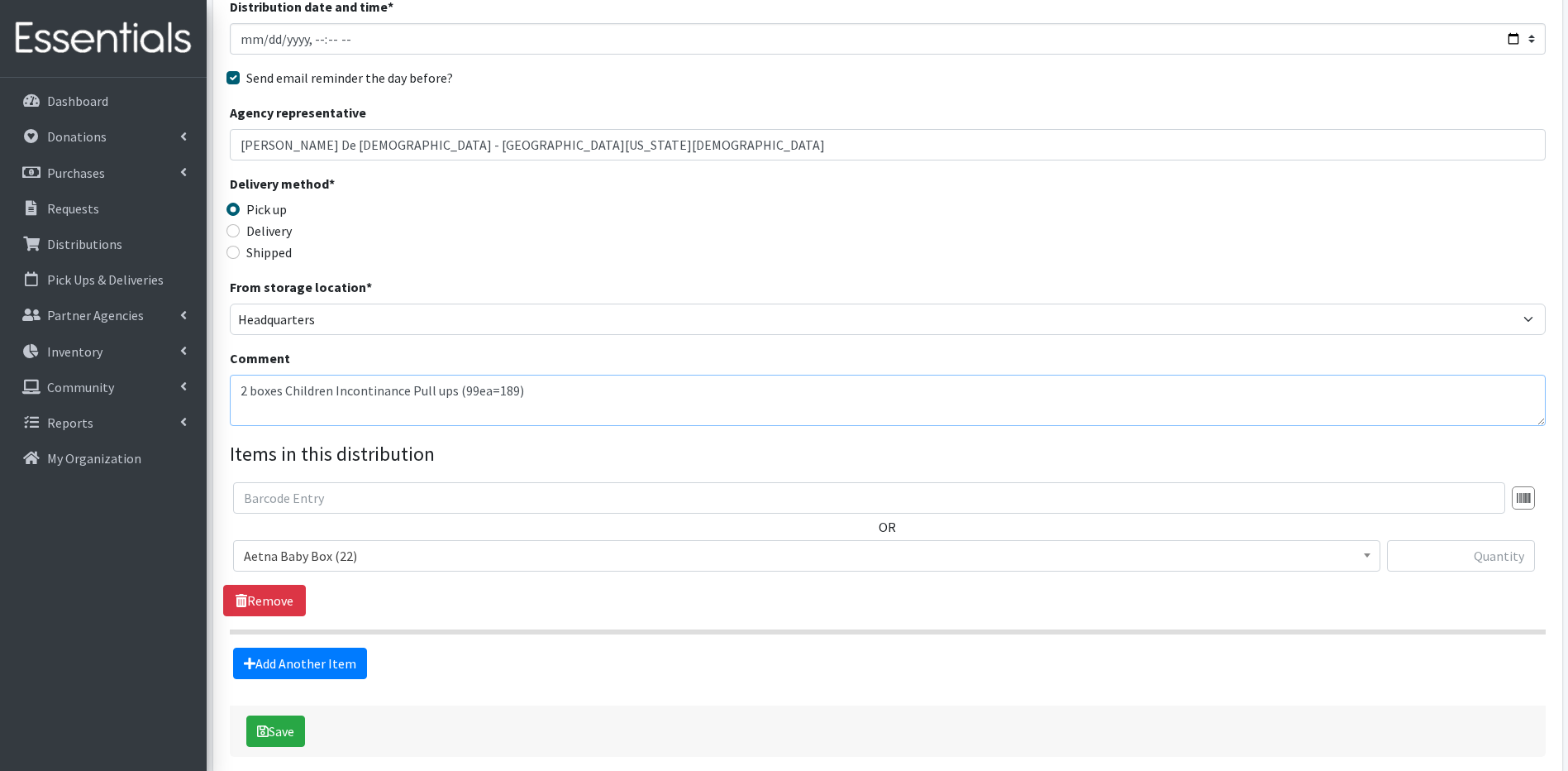
type textarea "2 boxes Children Incontinance Pull ups (99ea=189)"
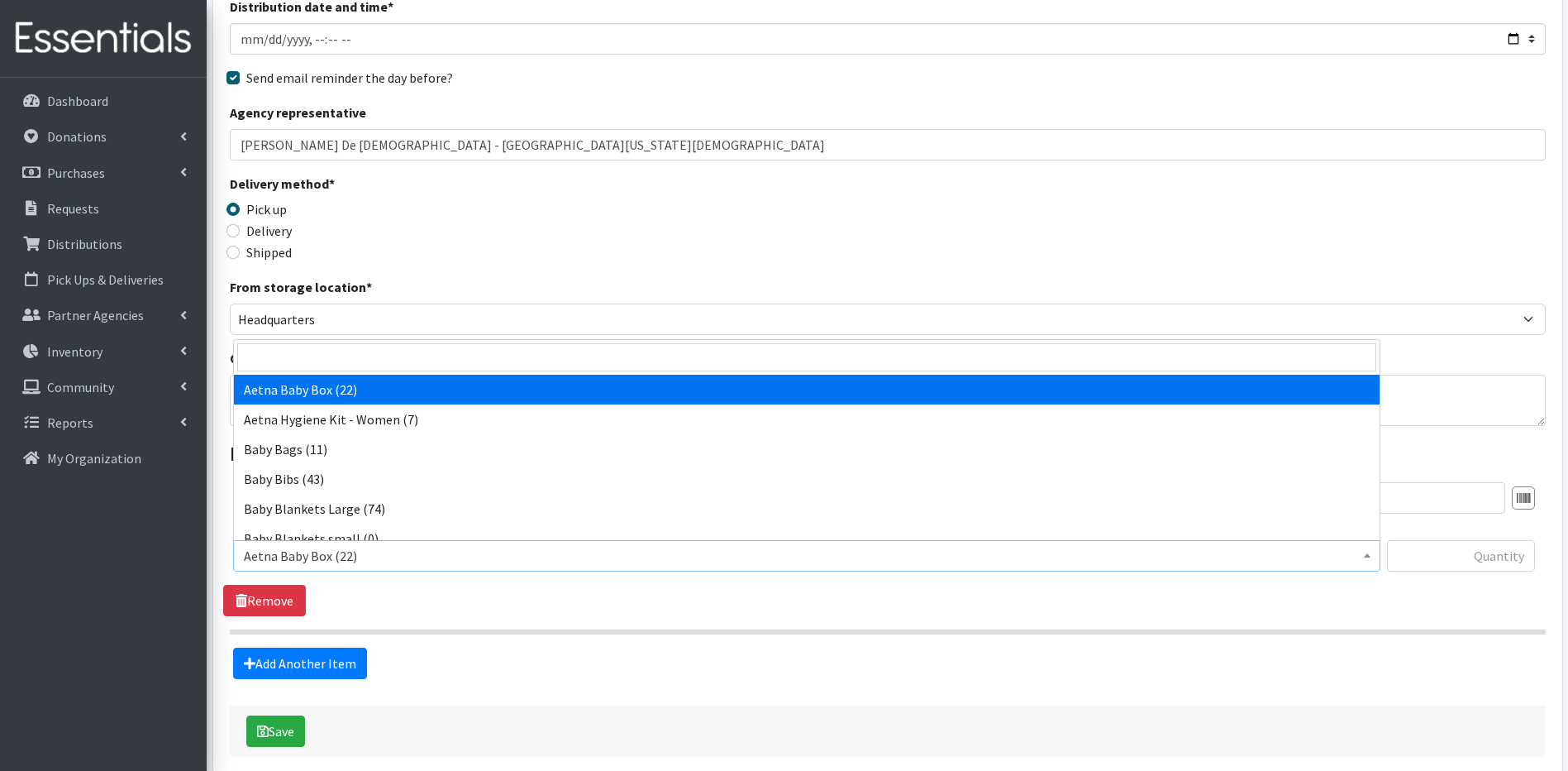
click at [1366, 552] on span at bounding box center [1366, 553] width 17 height 26
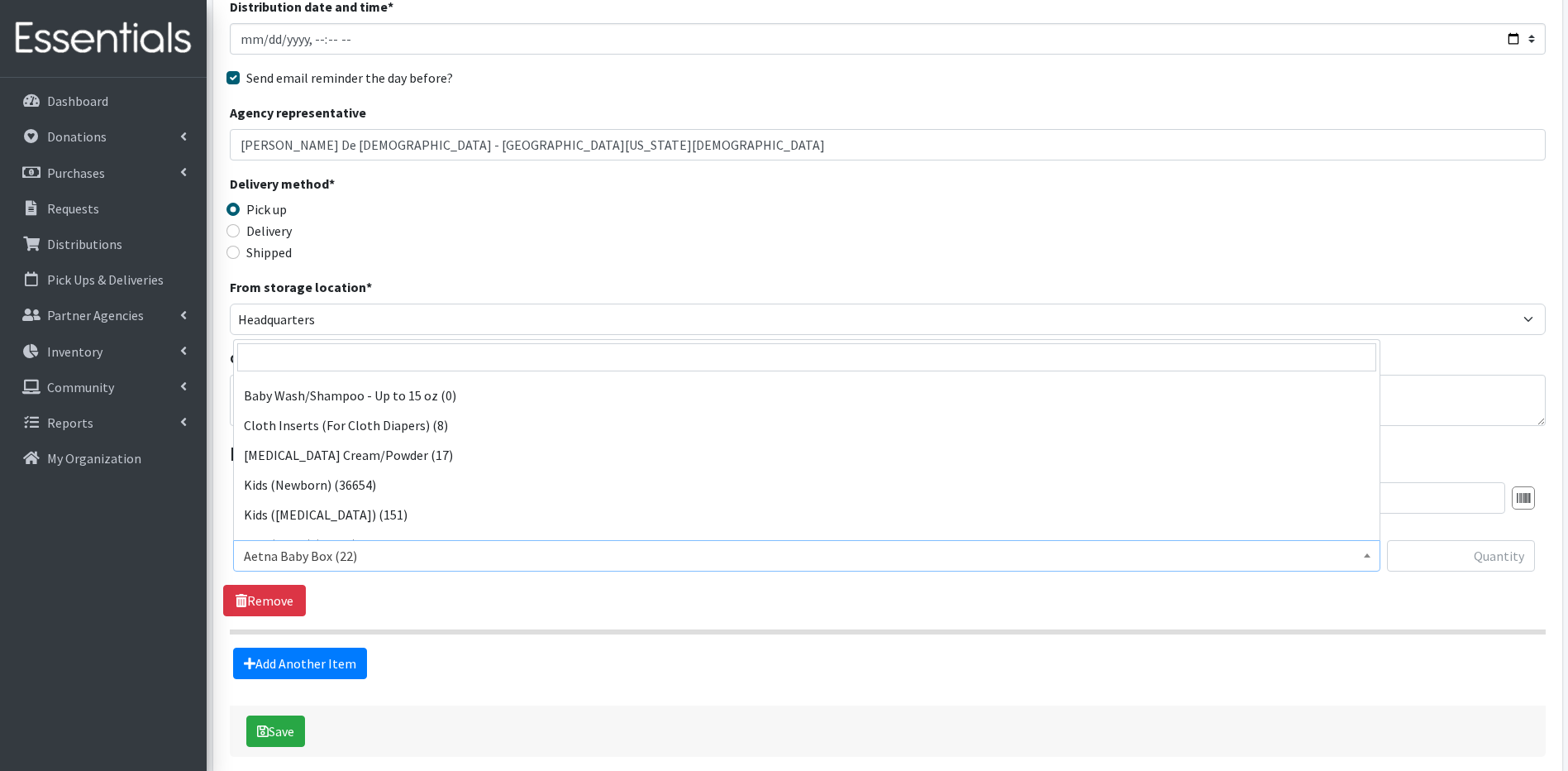
scroll to position [264, 0]
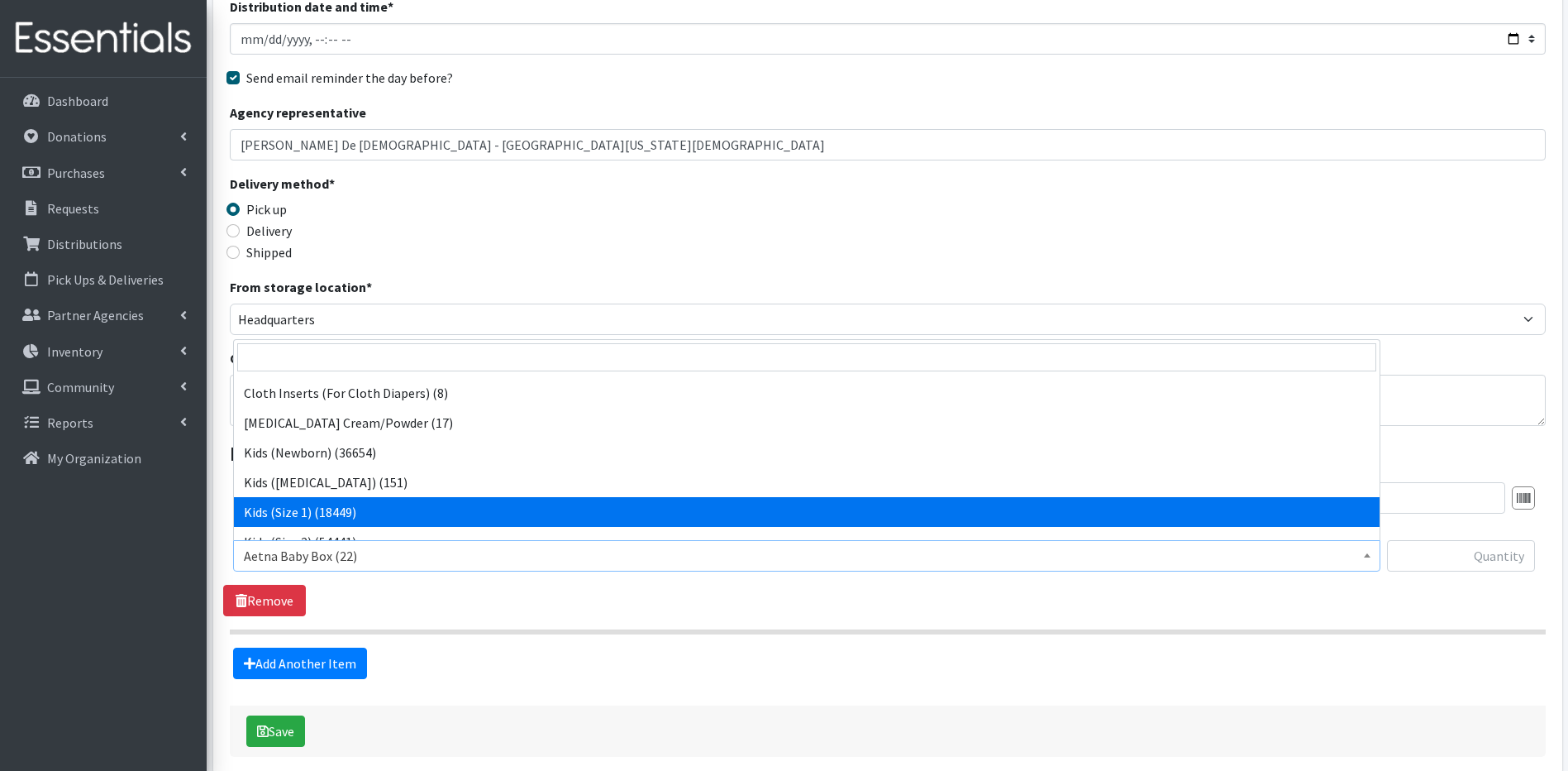
select select "5481"
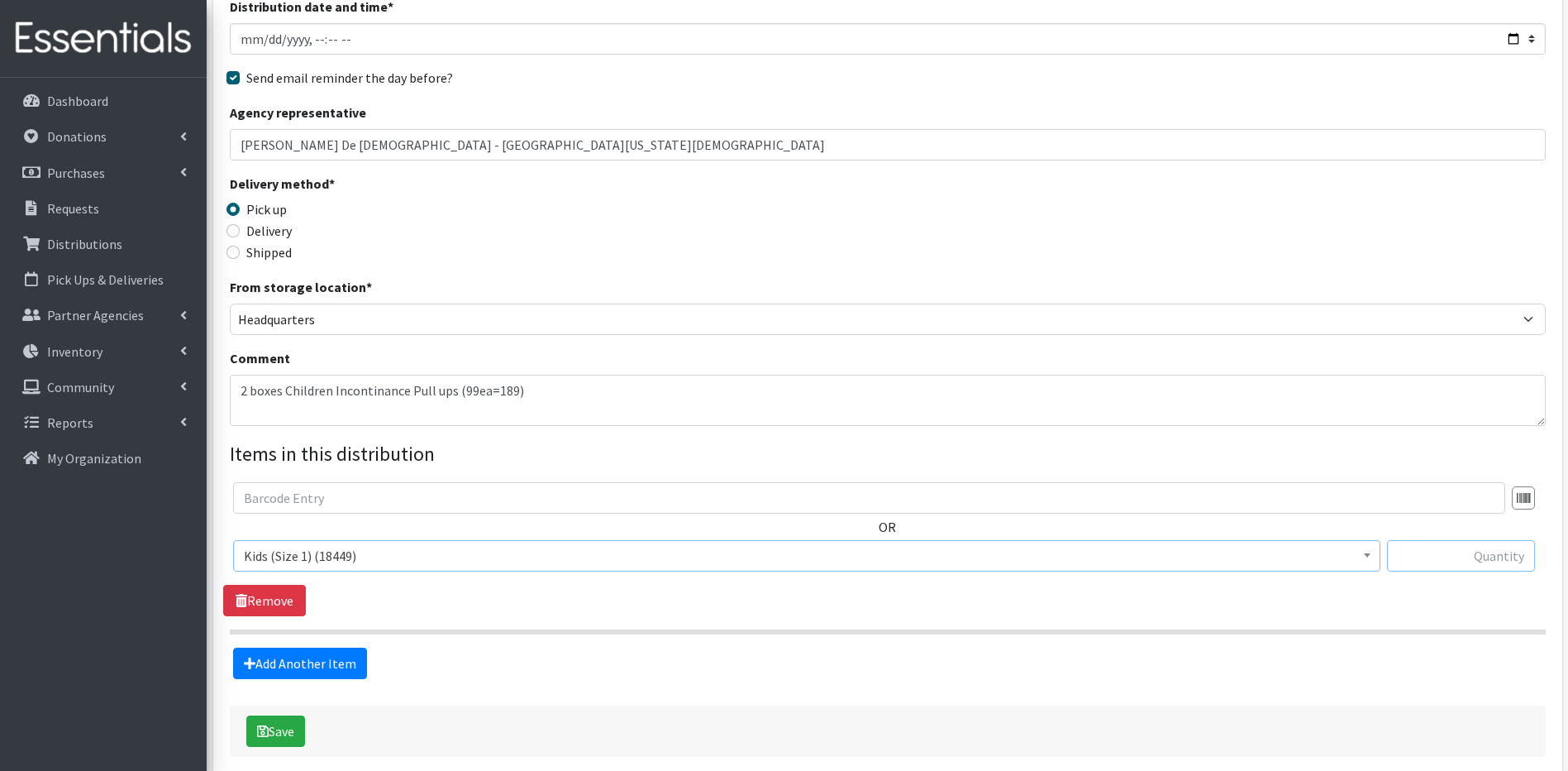
click at [1500, 564] on input "text" at bounding box center [1460, 555] width 148 height 32
type input "1650"
click at [281, 668] on link "Add Another Item" at bounding box center [300, 664] width 134 height 32
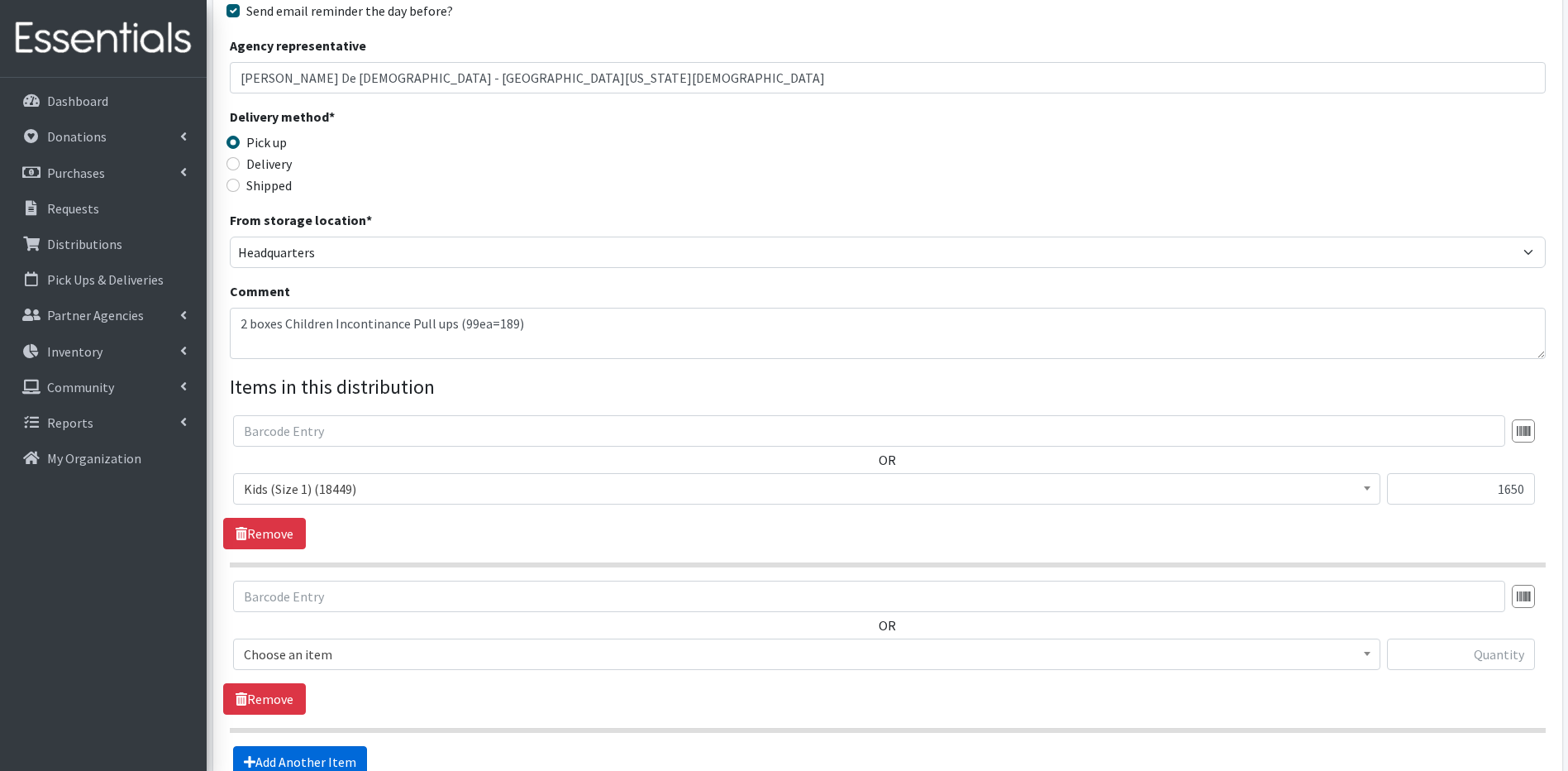
scroll to position [441, 0]
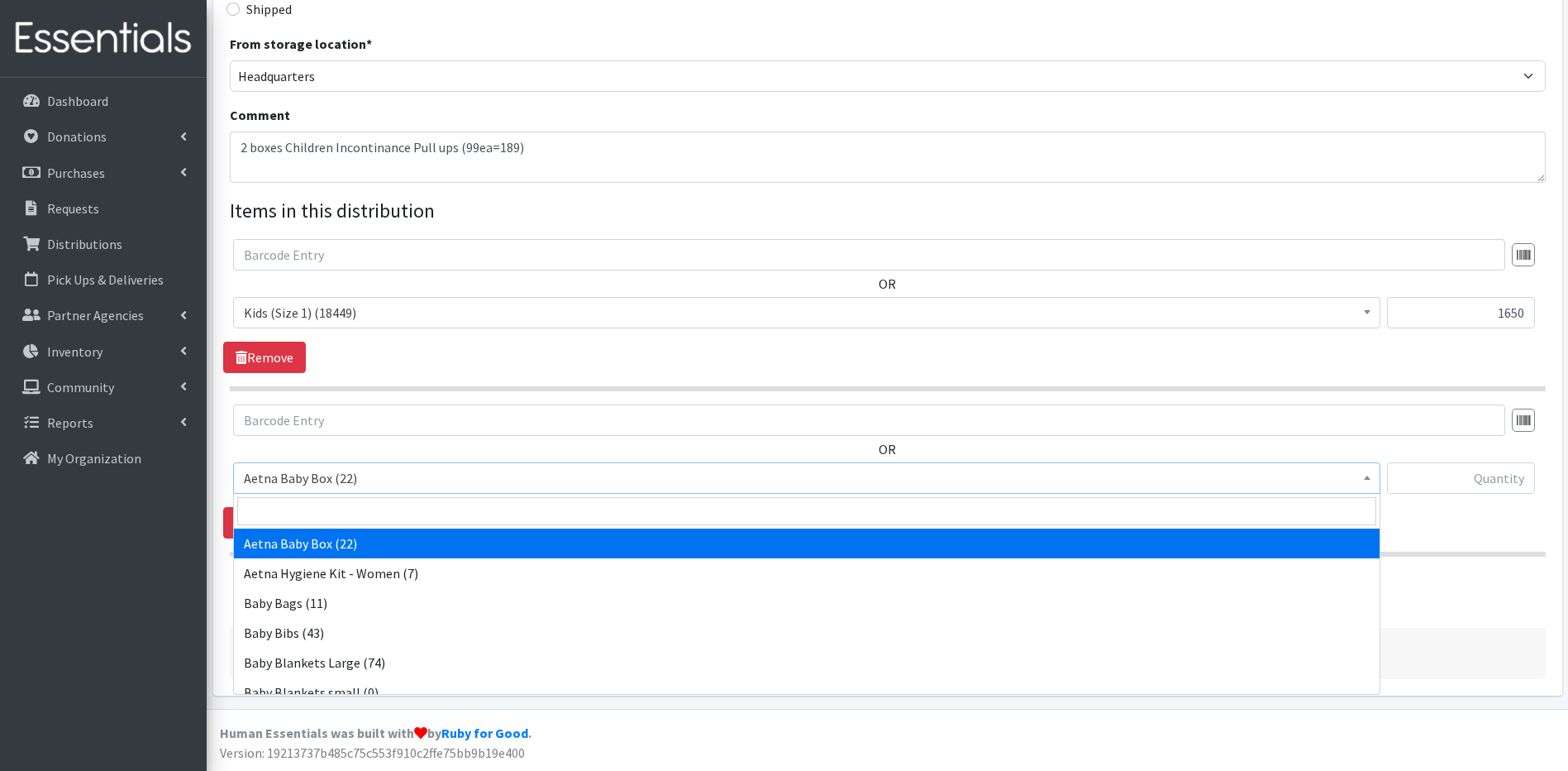
click at [1365, 479] on b at bounding box center [1366, 477] width 7 height 4
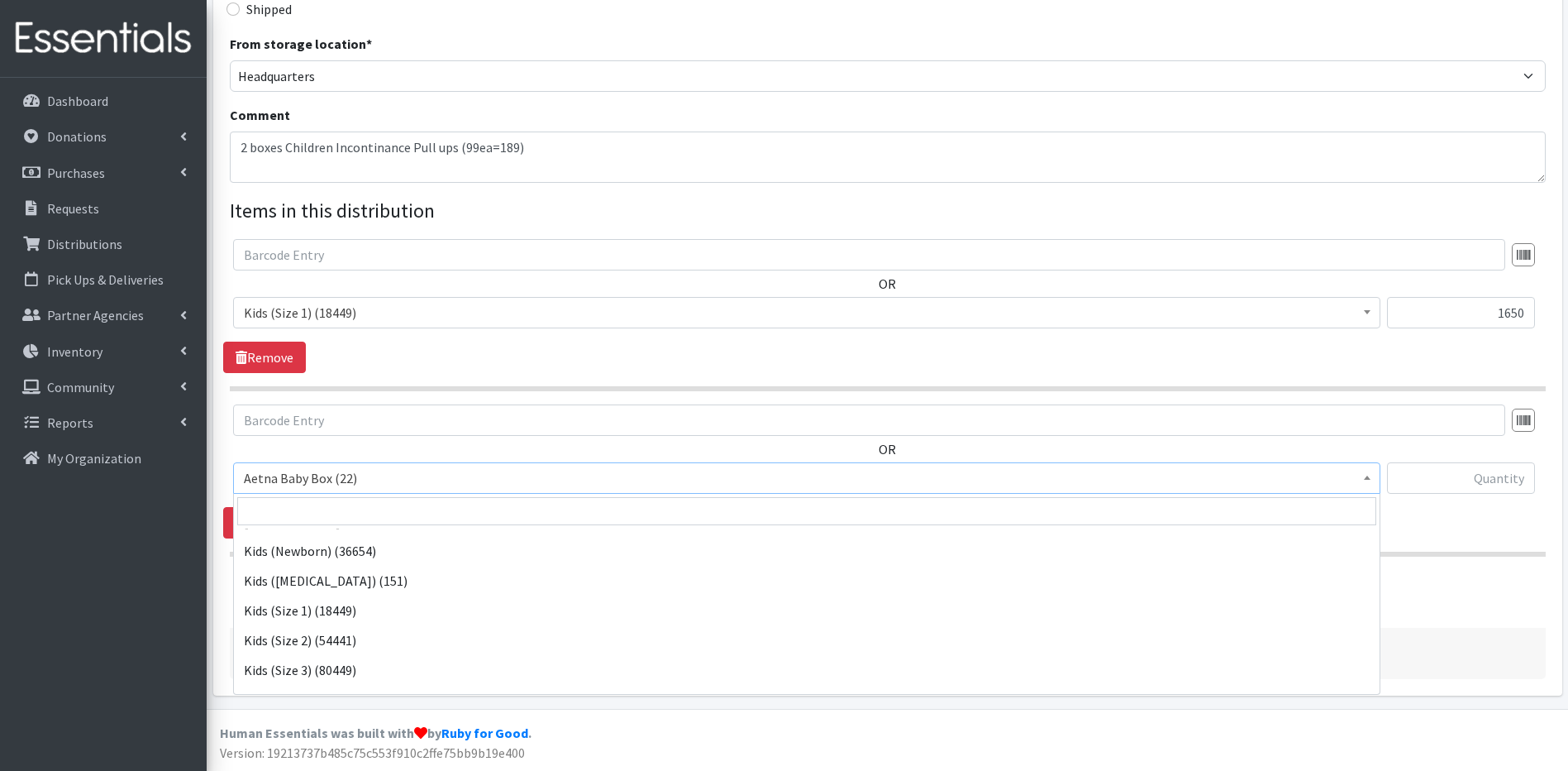
scroll to position [332, 0]
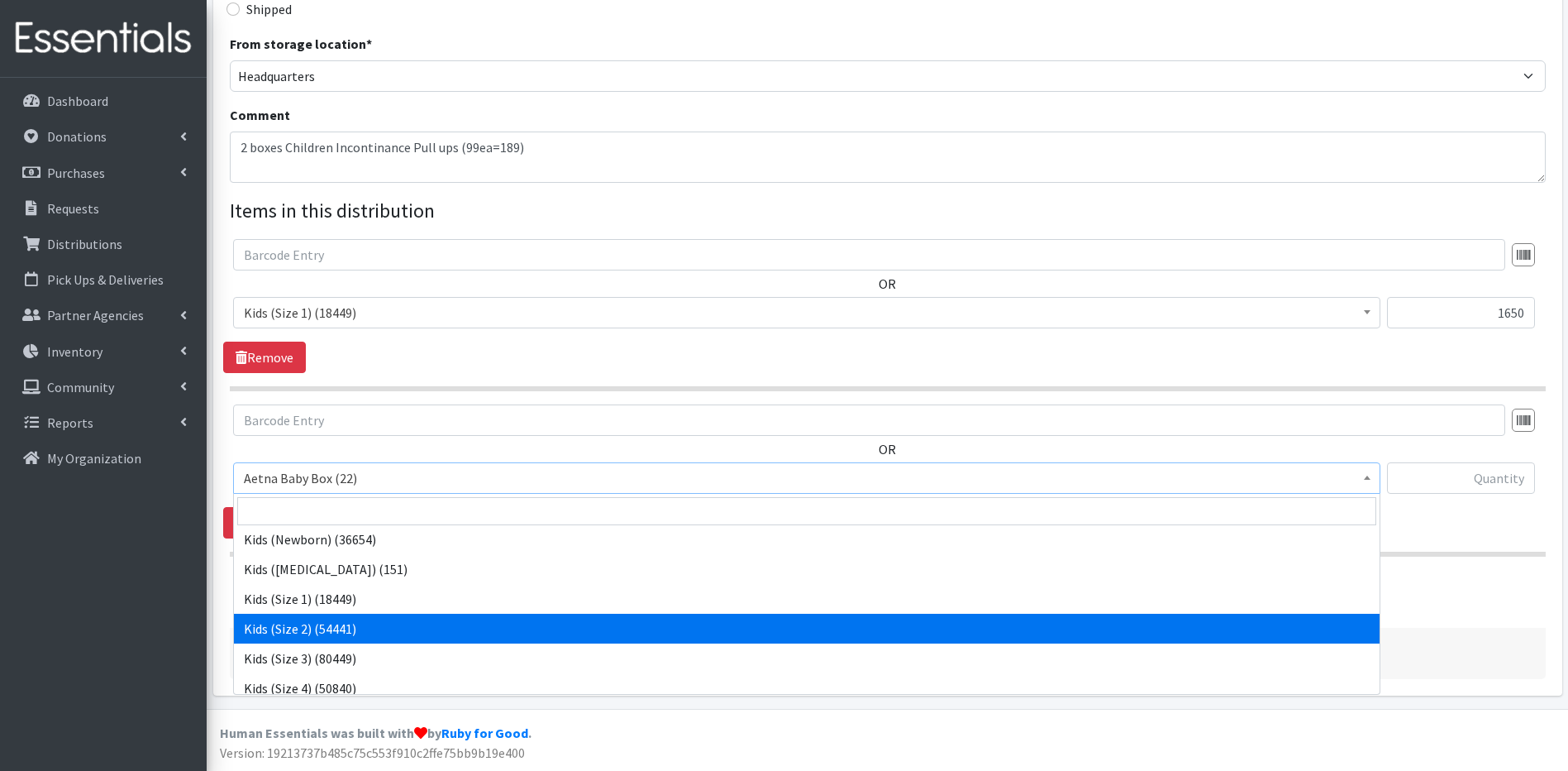
select select "5482"
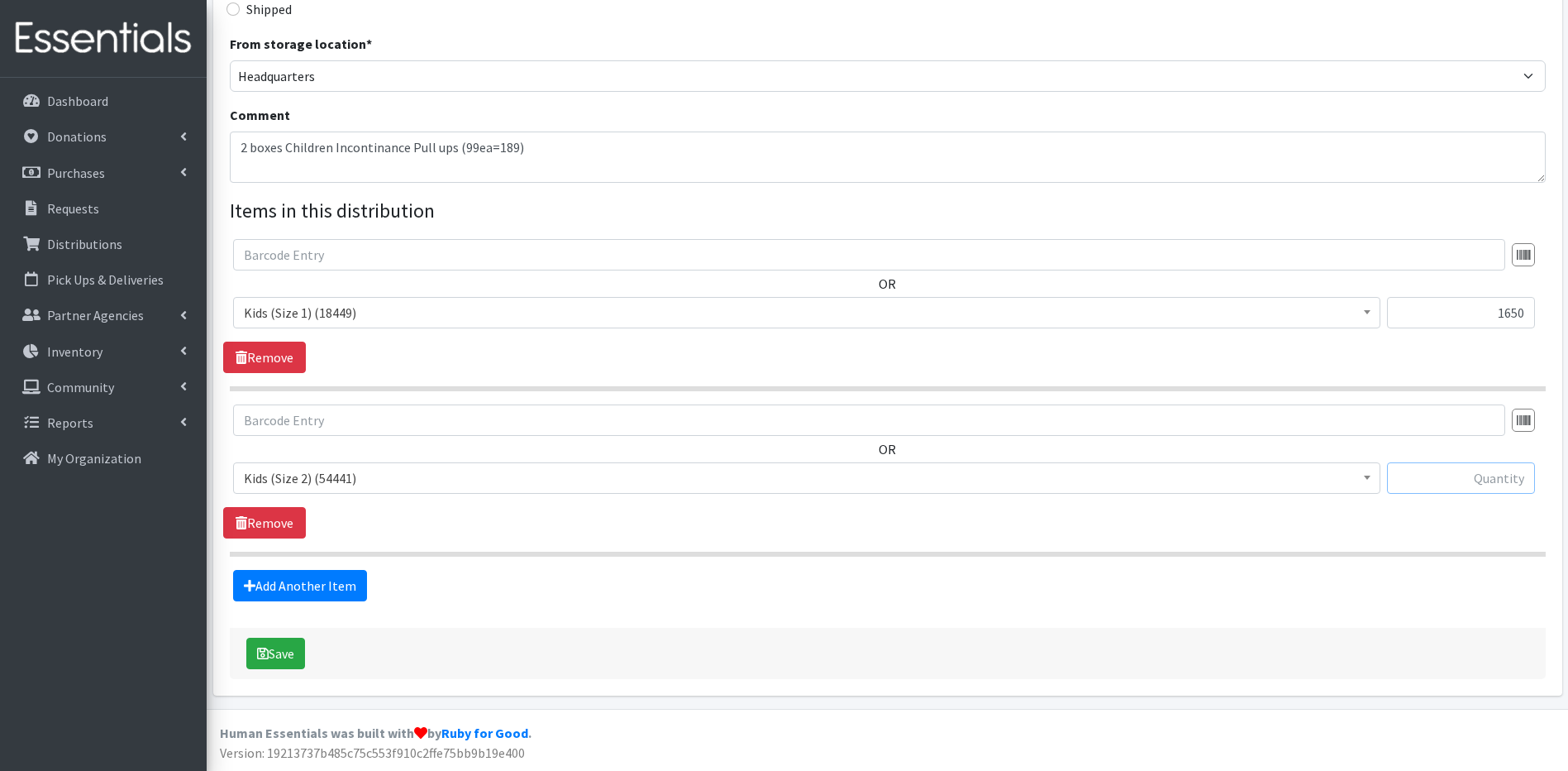
click at [1447, 490] on input "text" at bounding box center [1460, 478] width 148 height 32
type input "975"
click at [277, 579] on link "Add Another Item" at bounding box center [300, 585] width 134 height 32
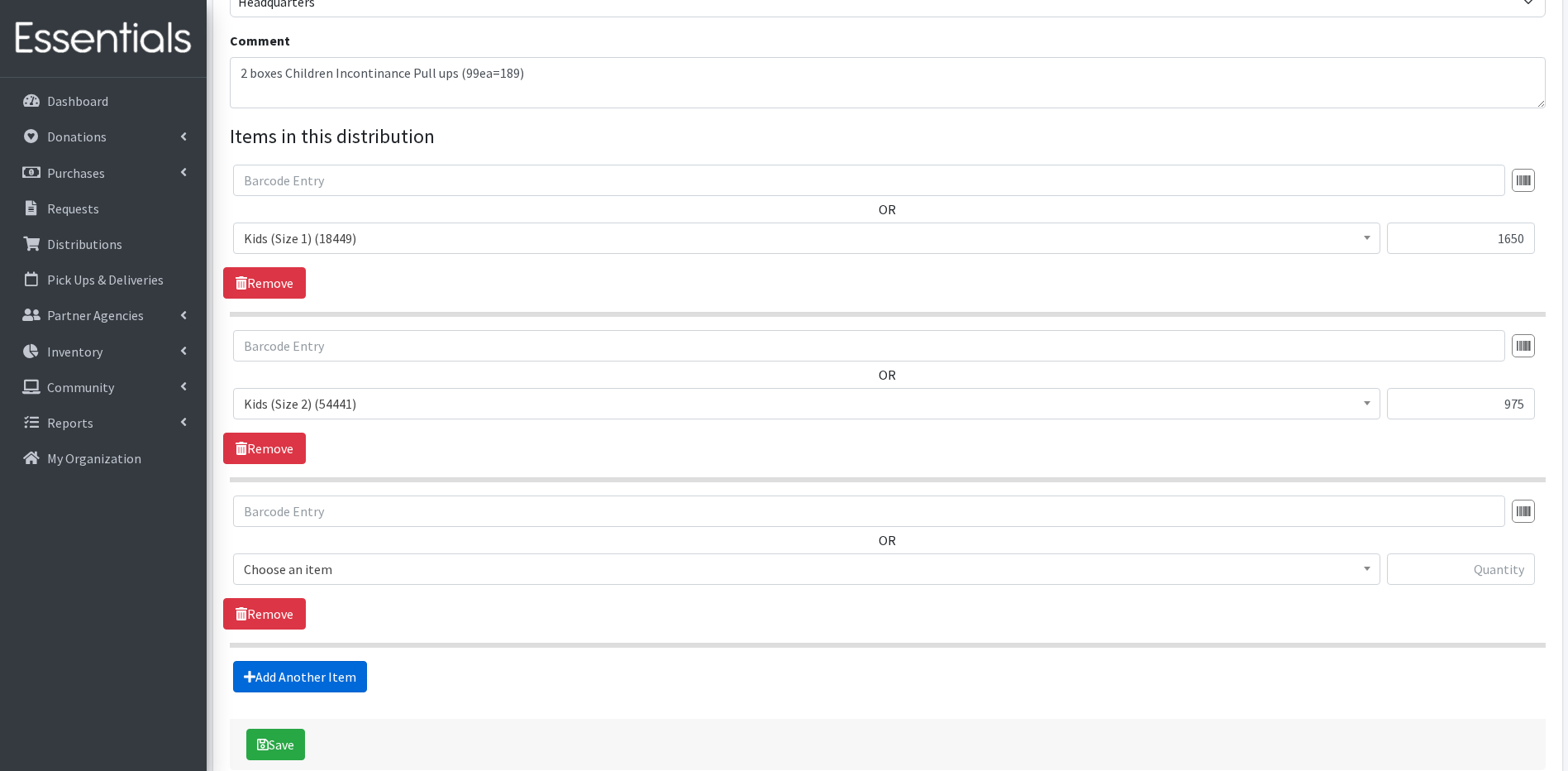
scroll to position [607, 0]
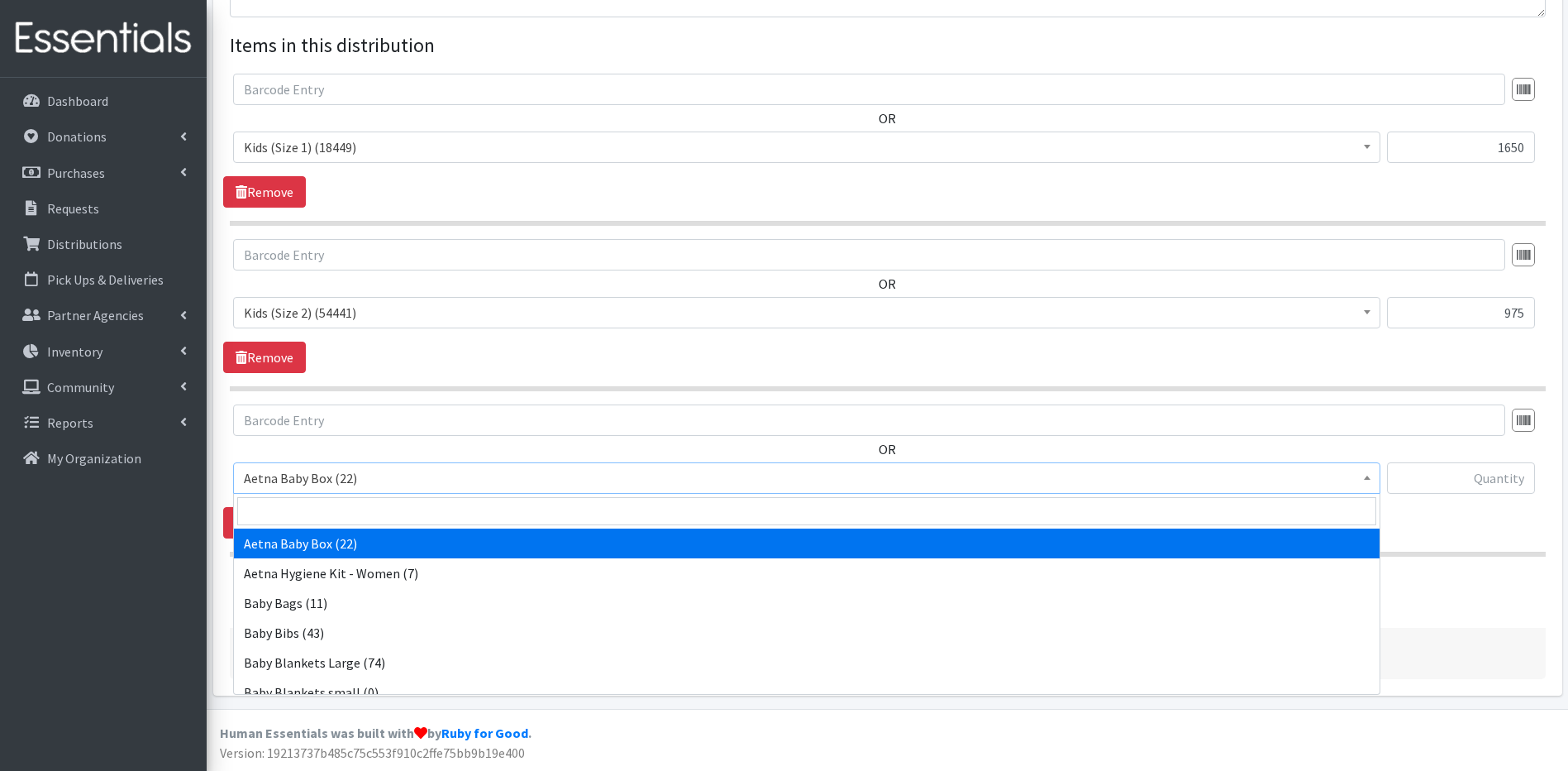
drag, startPoint x: 1369, startPoint y: 474, endPoint x: 1371, endPoint y: 514, distance: 40.0
click at [1371, 508] on body "User Guide 0 Pick-ups remaining this week View Calendar 0 Requests 0 Partner Ag…" at bounding box center [784, 81] width 1568 height 1377
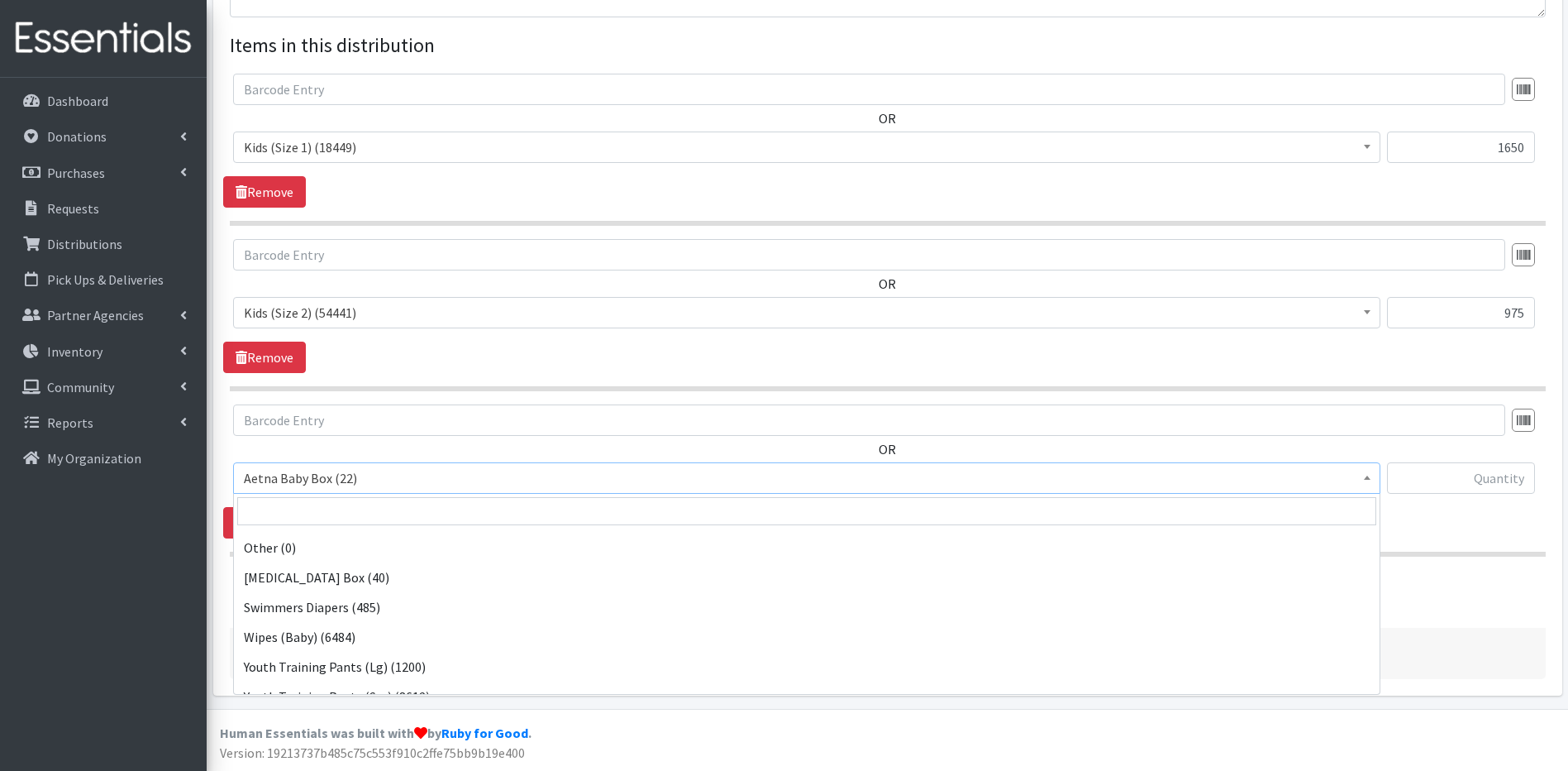
scroll to position [727, 0]
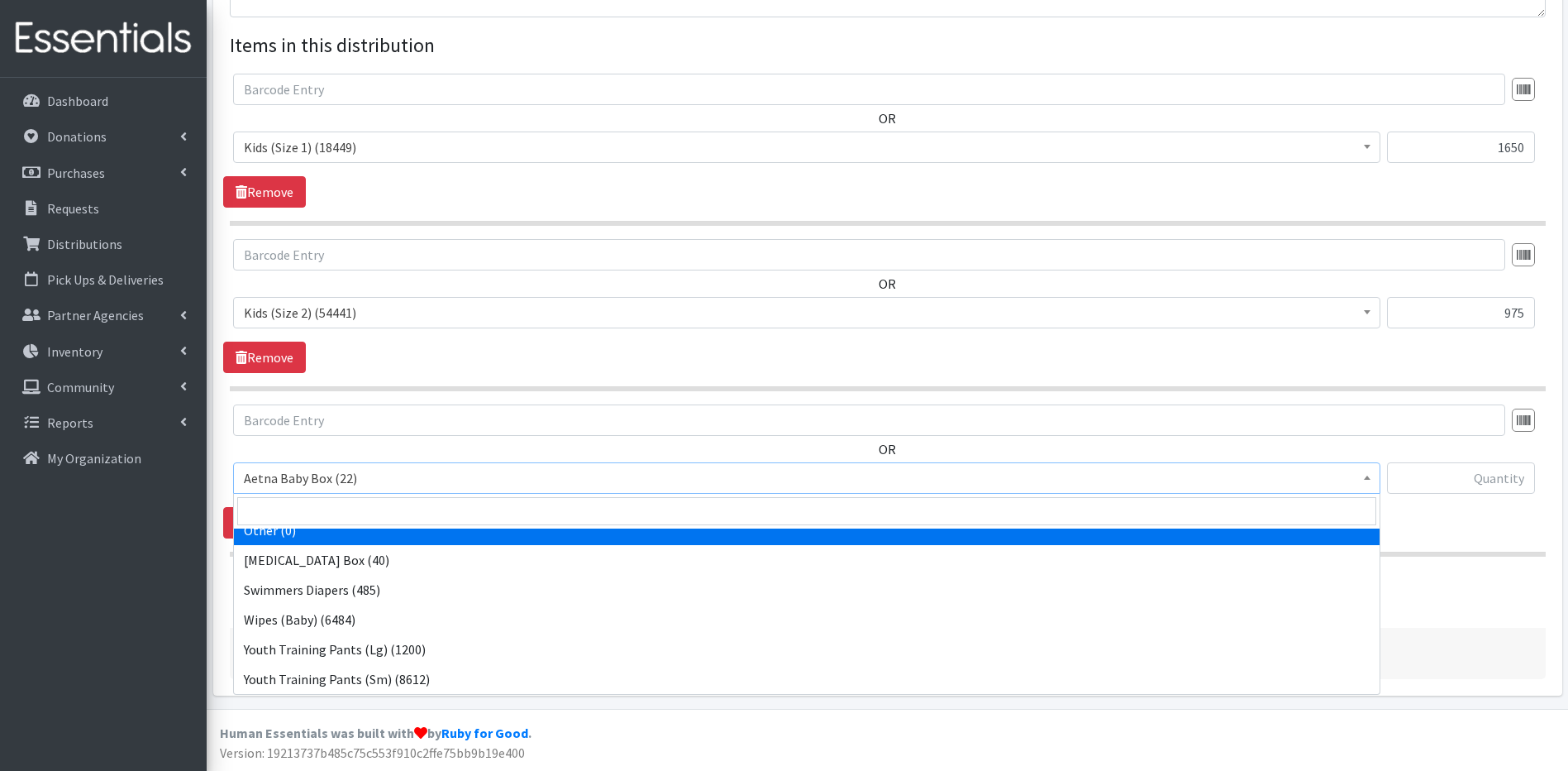
drag, startPoint x: 1364, startPoint y: 655, endPoint x: 1361, endPoint y: 509, distance: 146.0
click at [1361, 508] on span "Aetna Baby Box (22) Aetna Hygiene Kit - Women (7) Baby Bags (11) Baby Bibs (43)…" at bounding box center [806, 594] width 1147 height 201
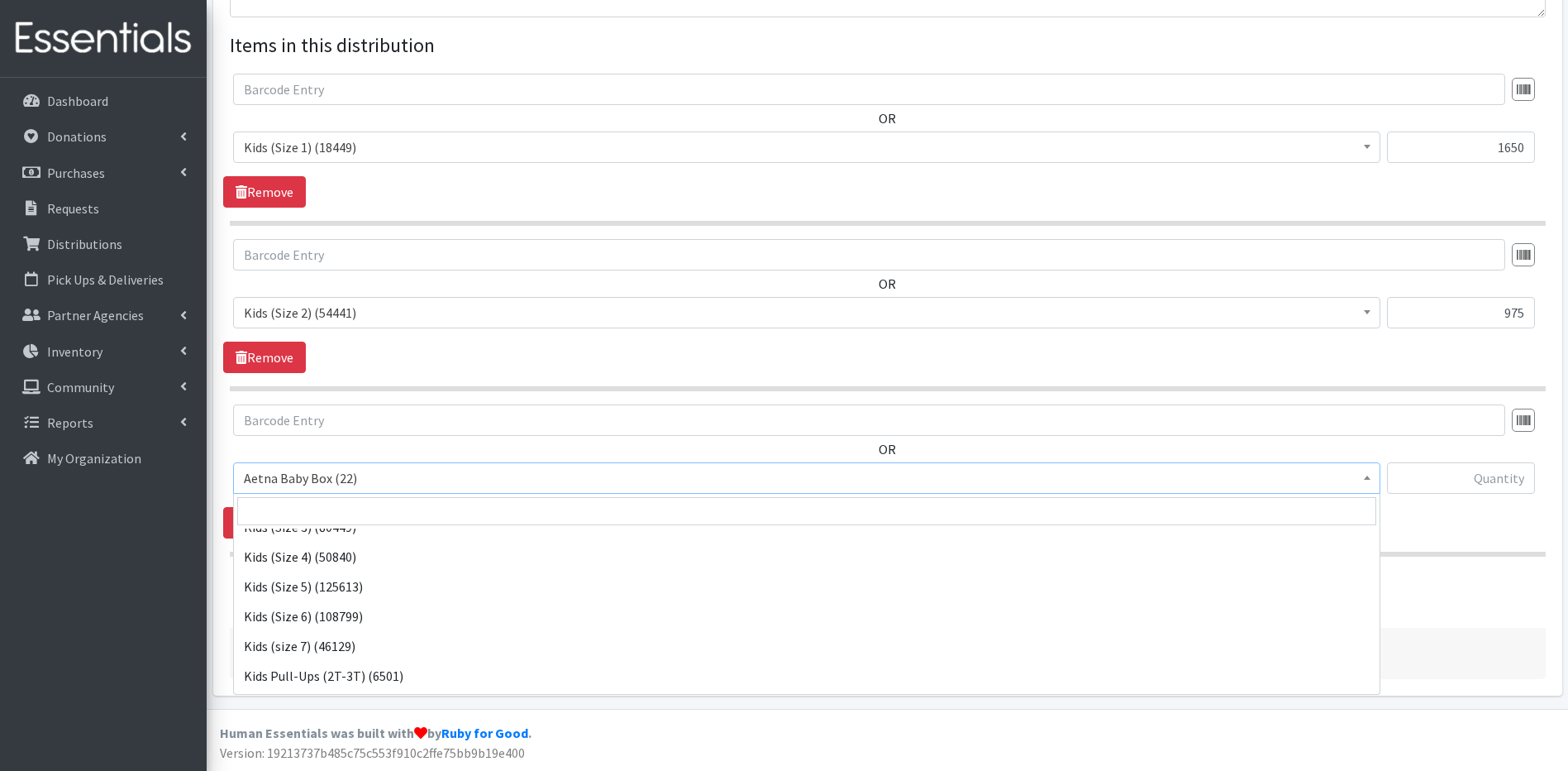
scroll to position [430, 0]
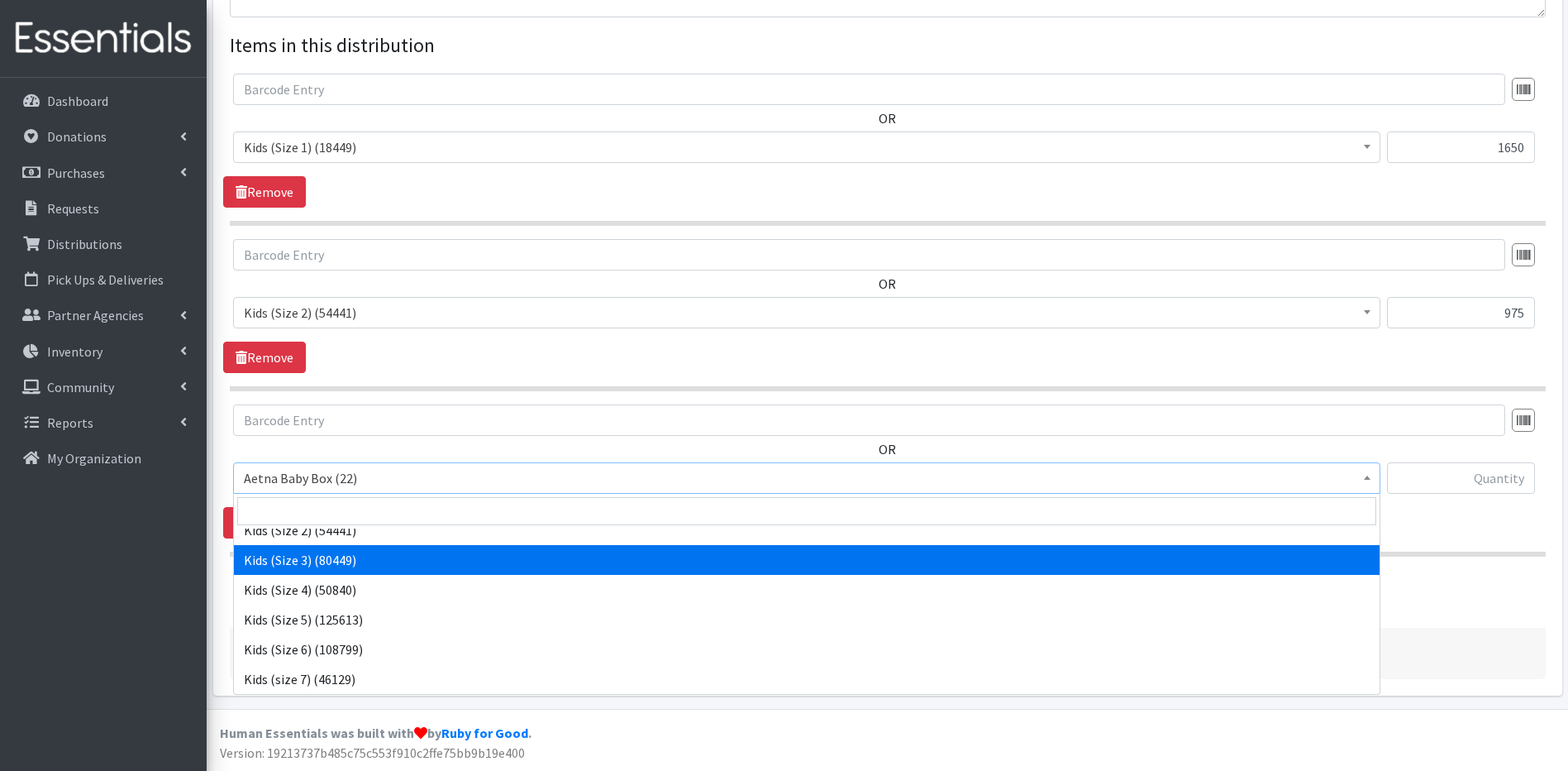
select select "5483"
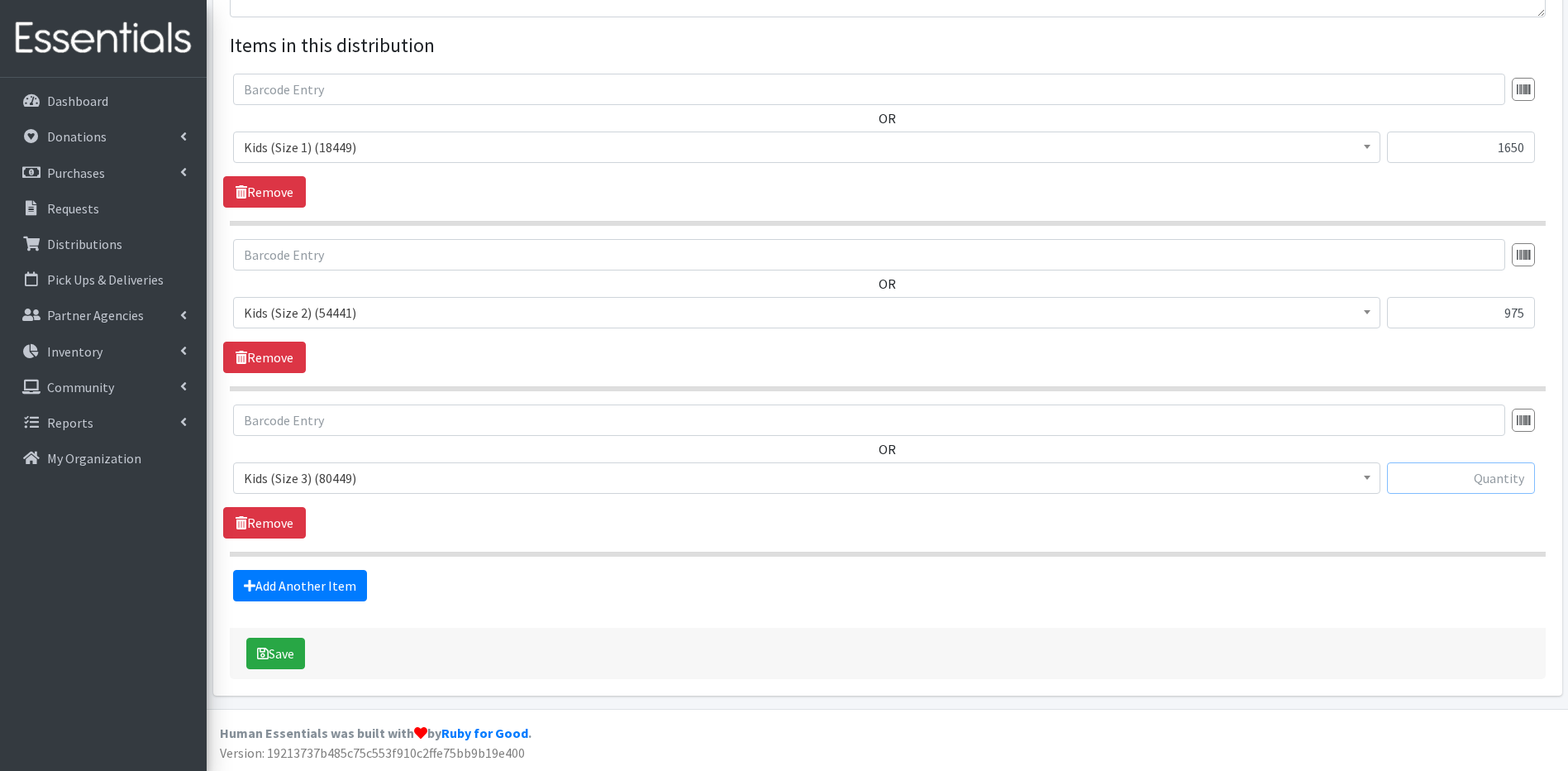
click at [1408, 484] on input "text" at bounding box center [1460, 478] width 148 height 32
type input "1632"
click at [302, 588] on link "Add Another Item" at bounding box center [300, 585] width 134 height 32
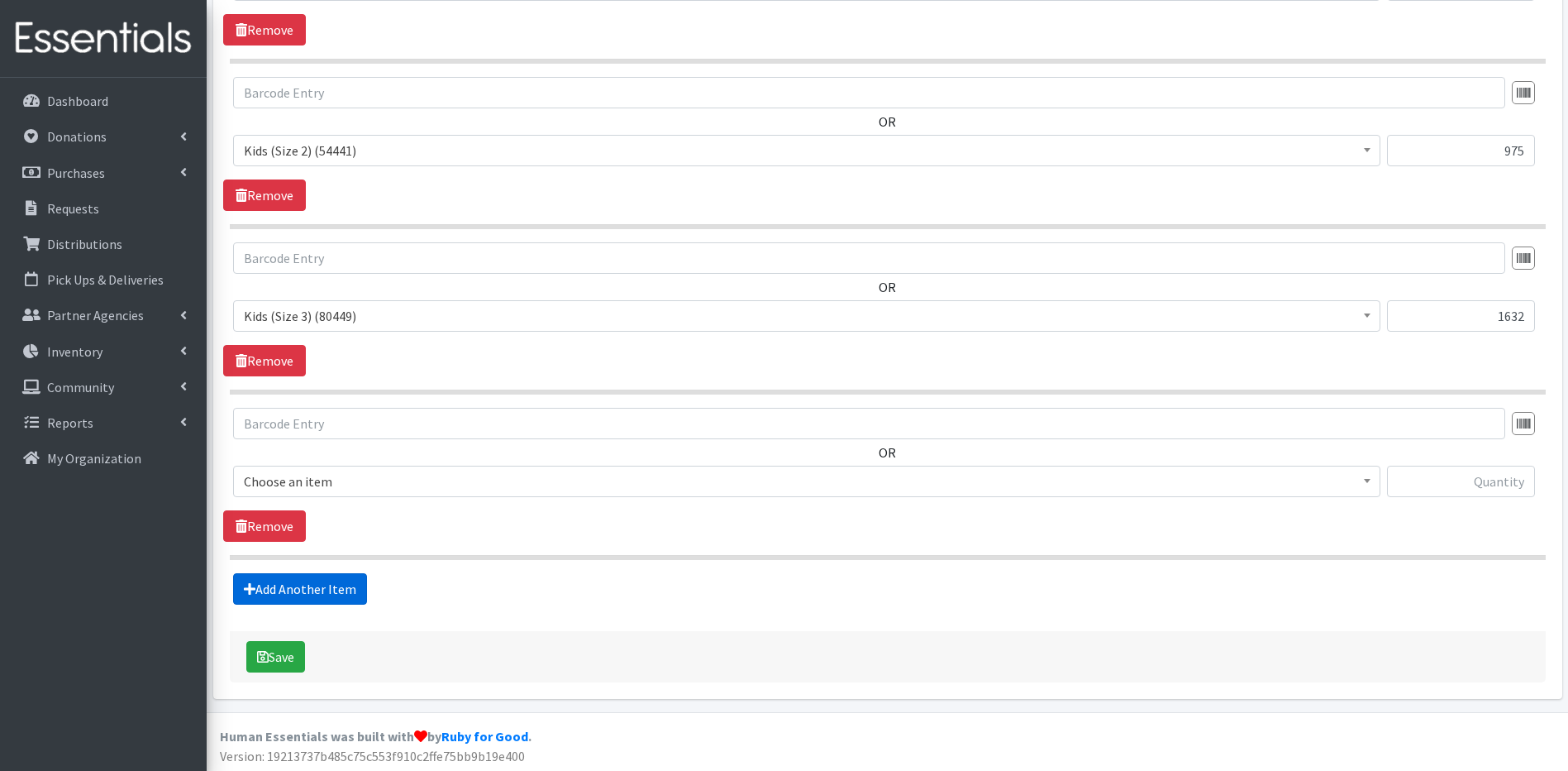
scroll to position [772, 0]
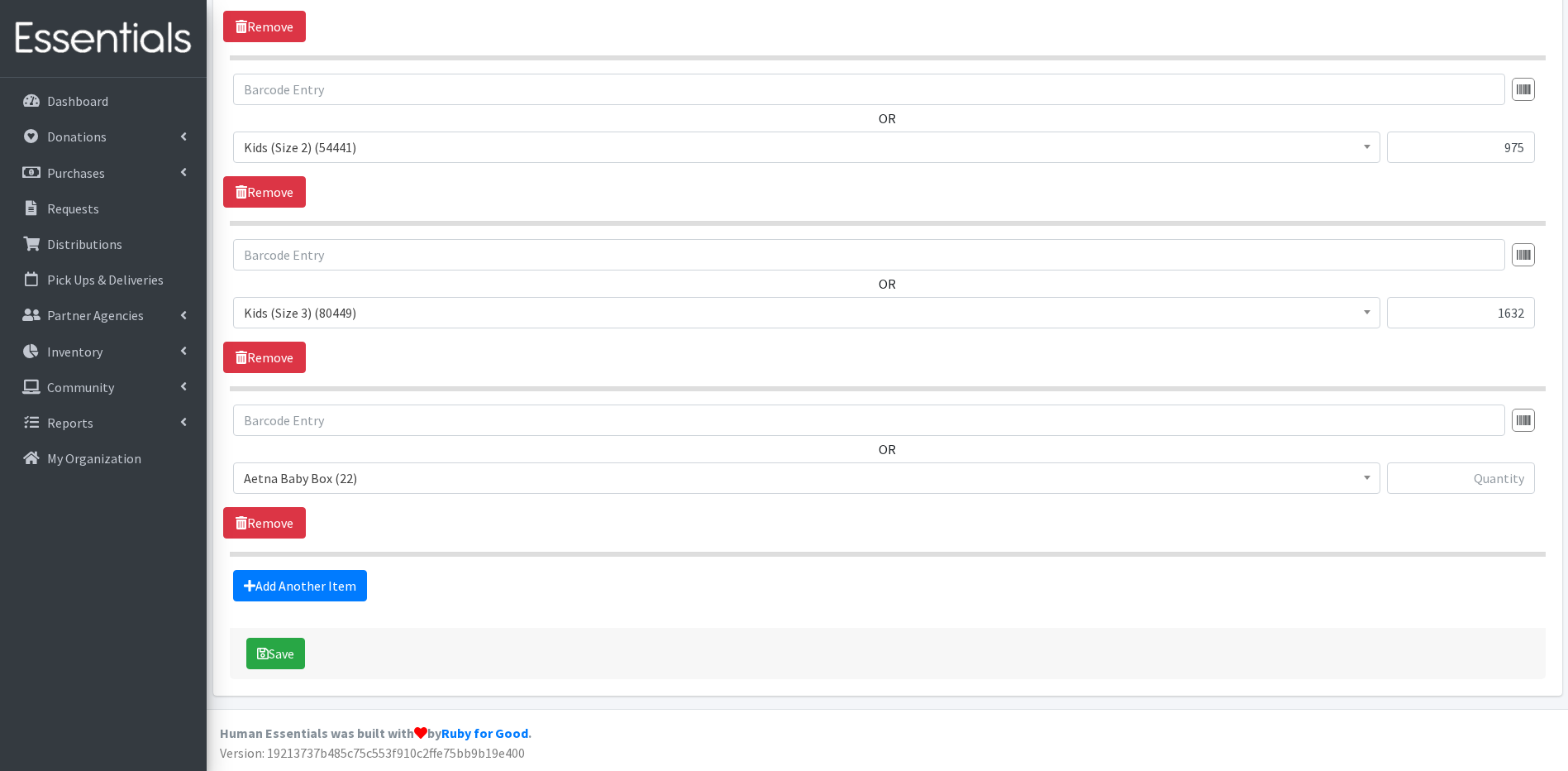
click at [1364, 478] on b at bounding box center [1366, 477] width 7 height 4
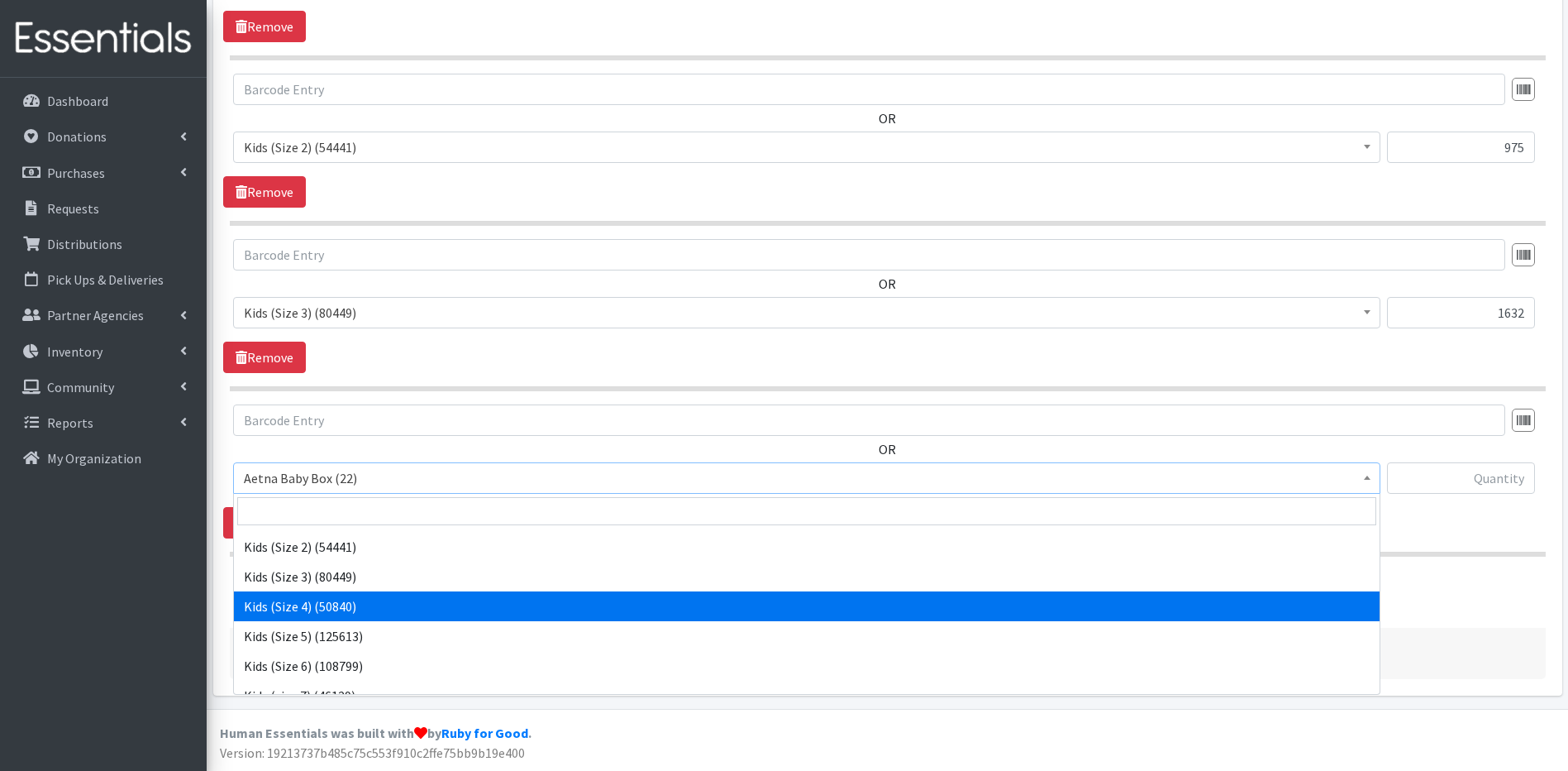
scroll to position [401, 0]
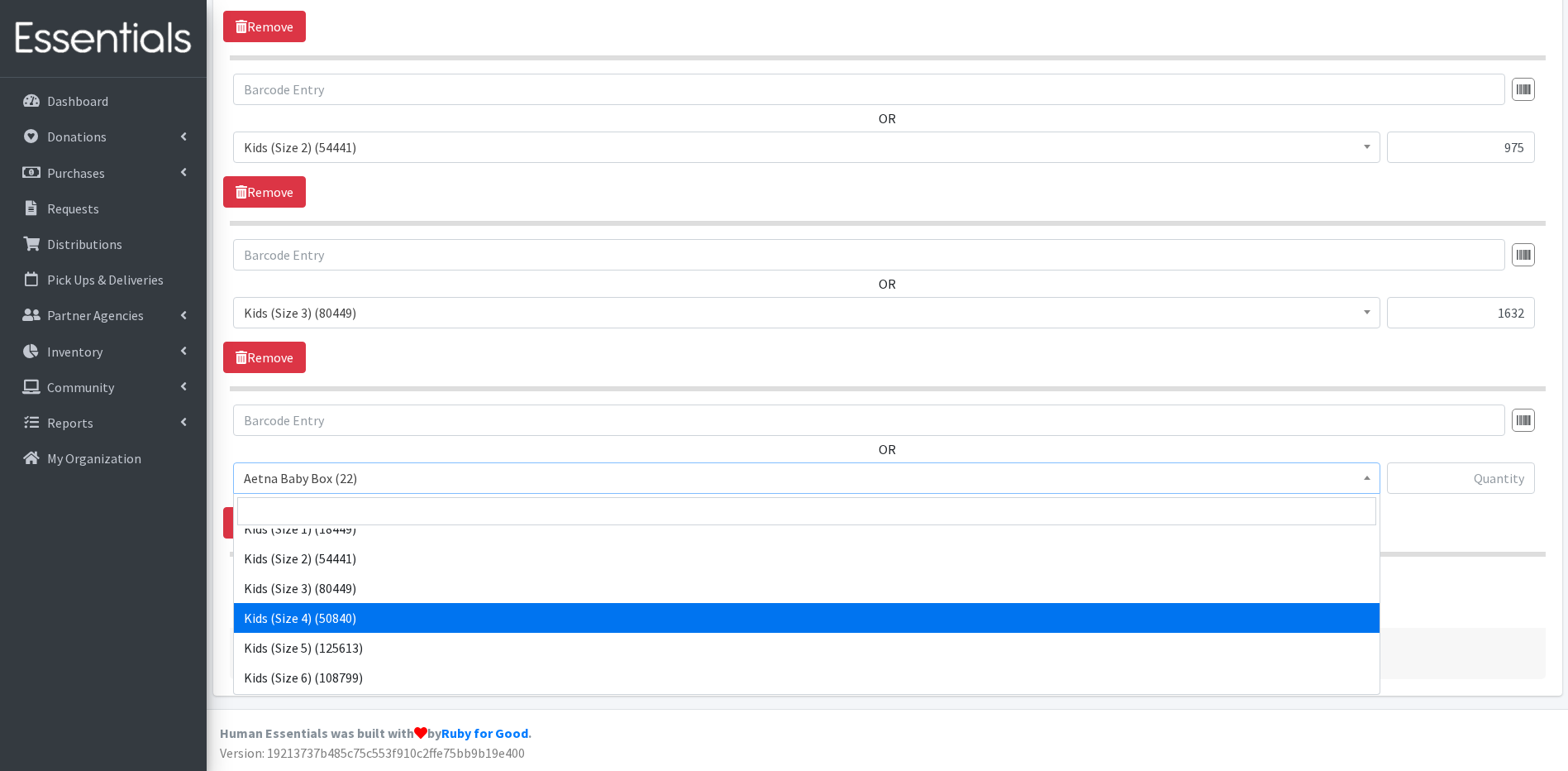
select select "5484"
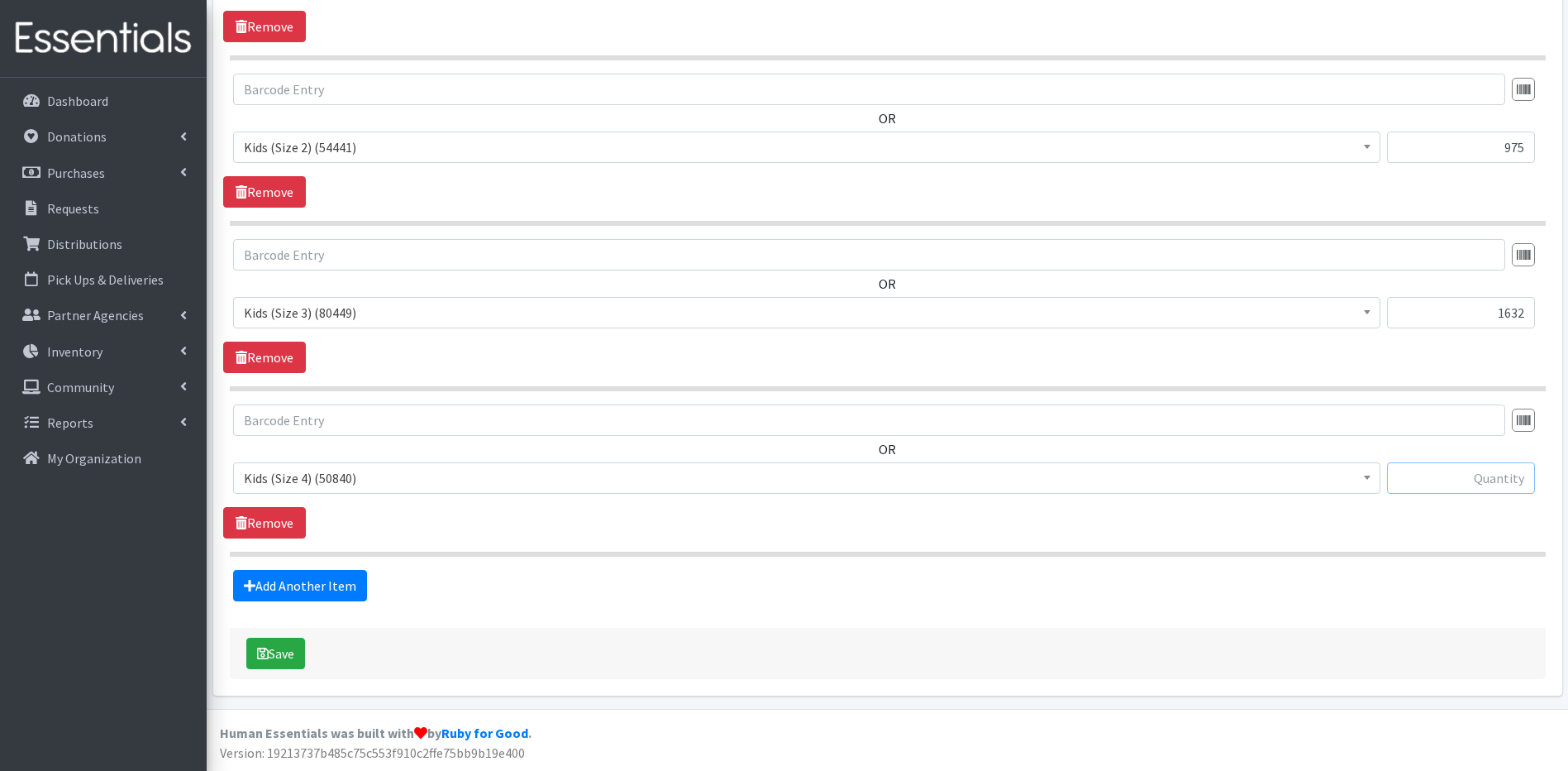
click at [1401, 484] on input "text" at bounding box center [1460, 478] width 148 height 32
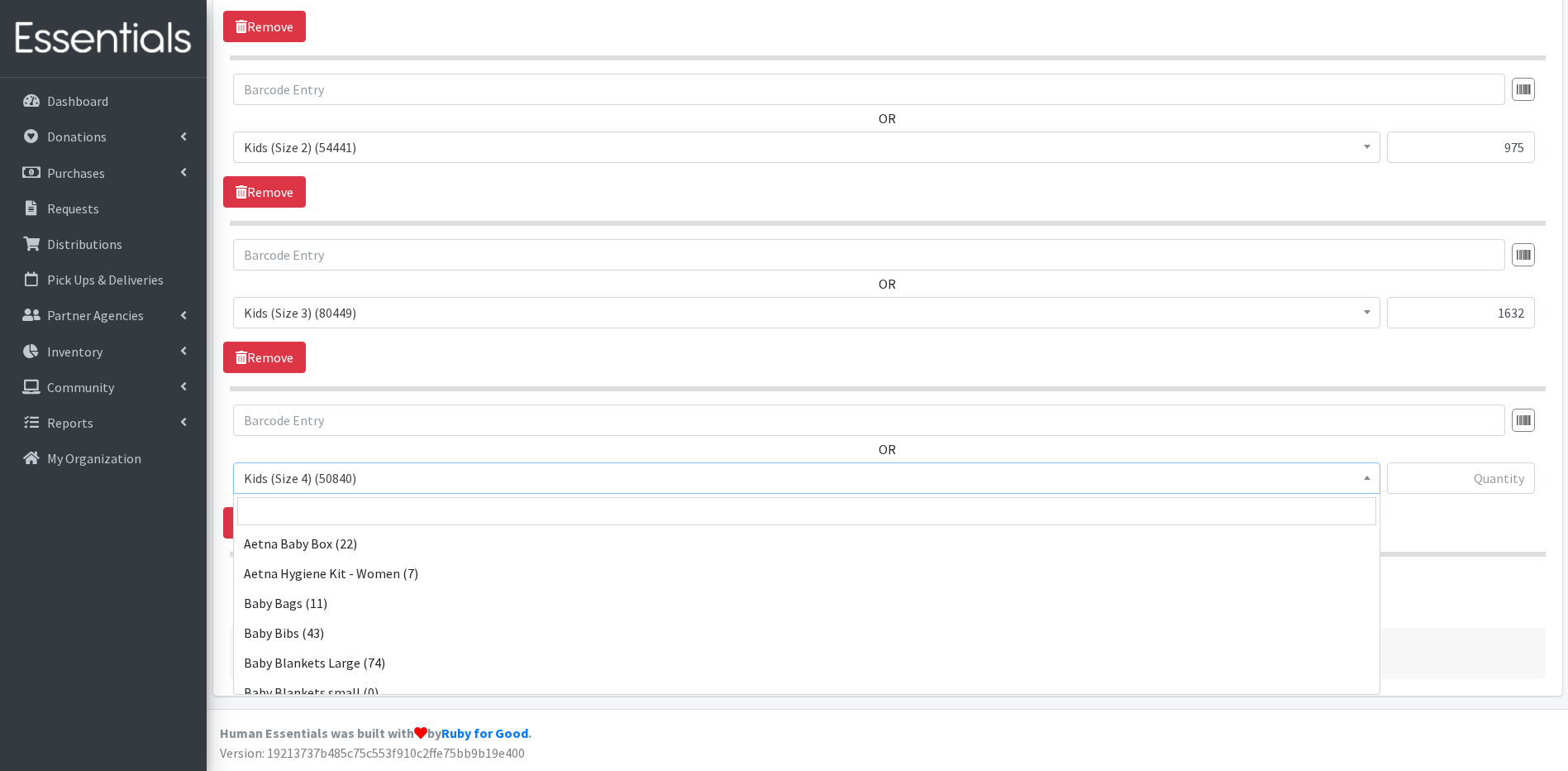
click at [1364, 477] on b at bounding box center [1366, 477] width 7 height 4
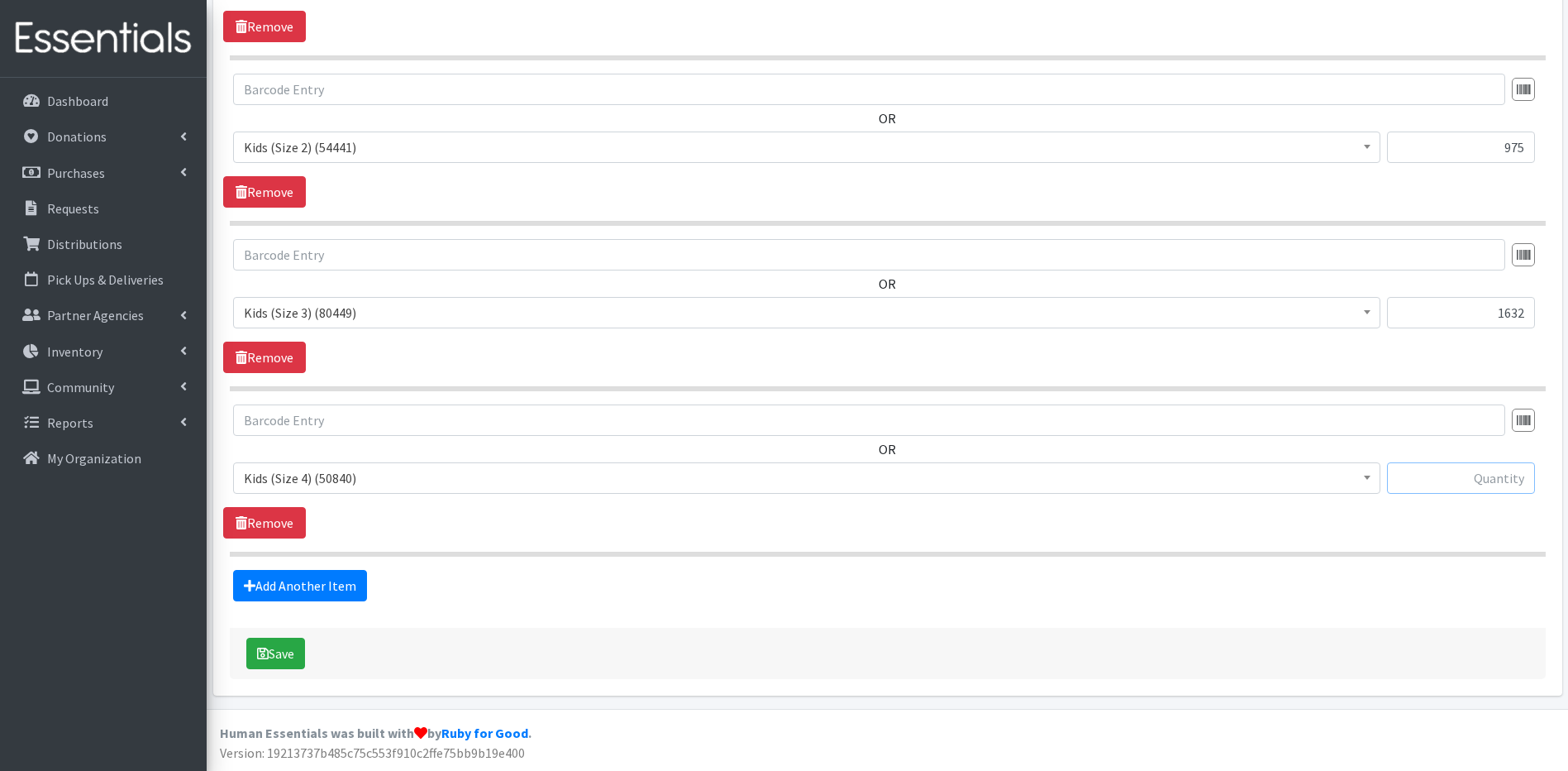
click at [1405, 482] on input "text" at bounding box center [1460, 478] width 148 height 32
type input "1824"
click at [345, 583] on link "Add Another Item" at bounding box center [300, 585] width 134 height 32
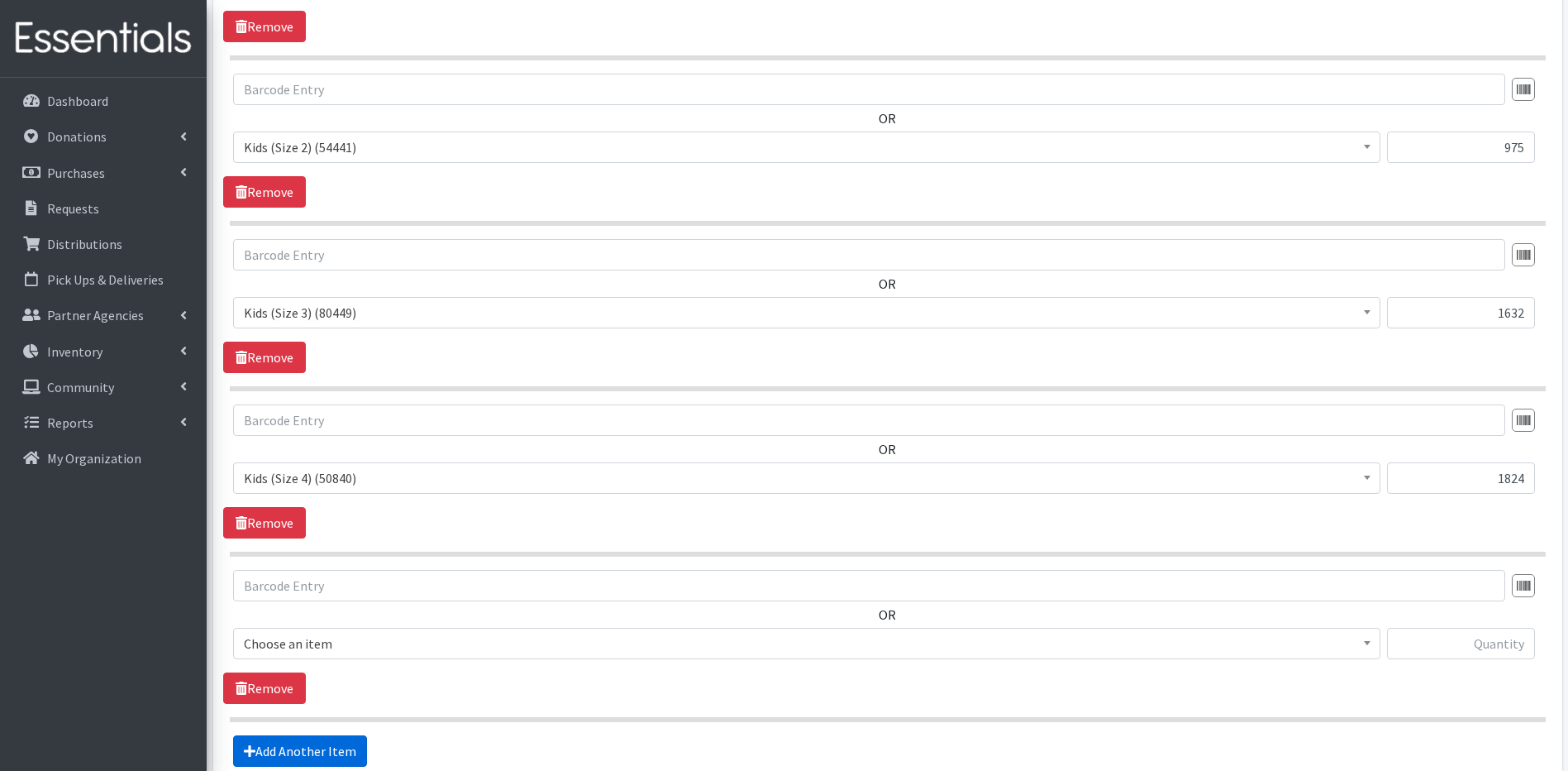
scroll to position [938, 0]
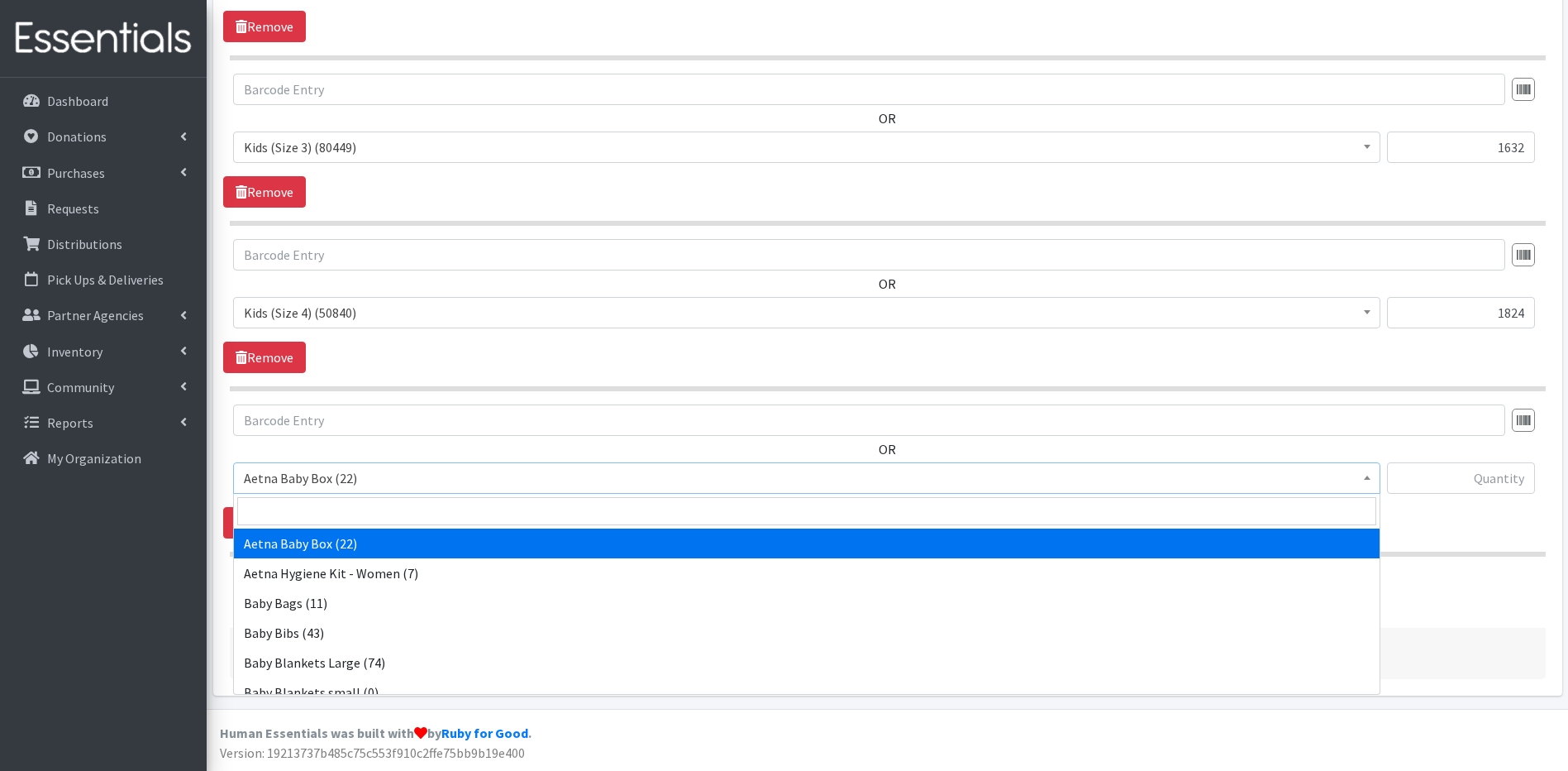
click at [1364, 476] on b at bounding box center [1366, 477] width 7 height 4
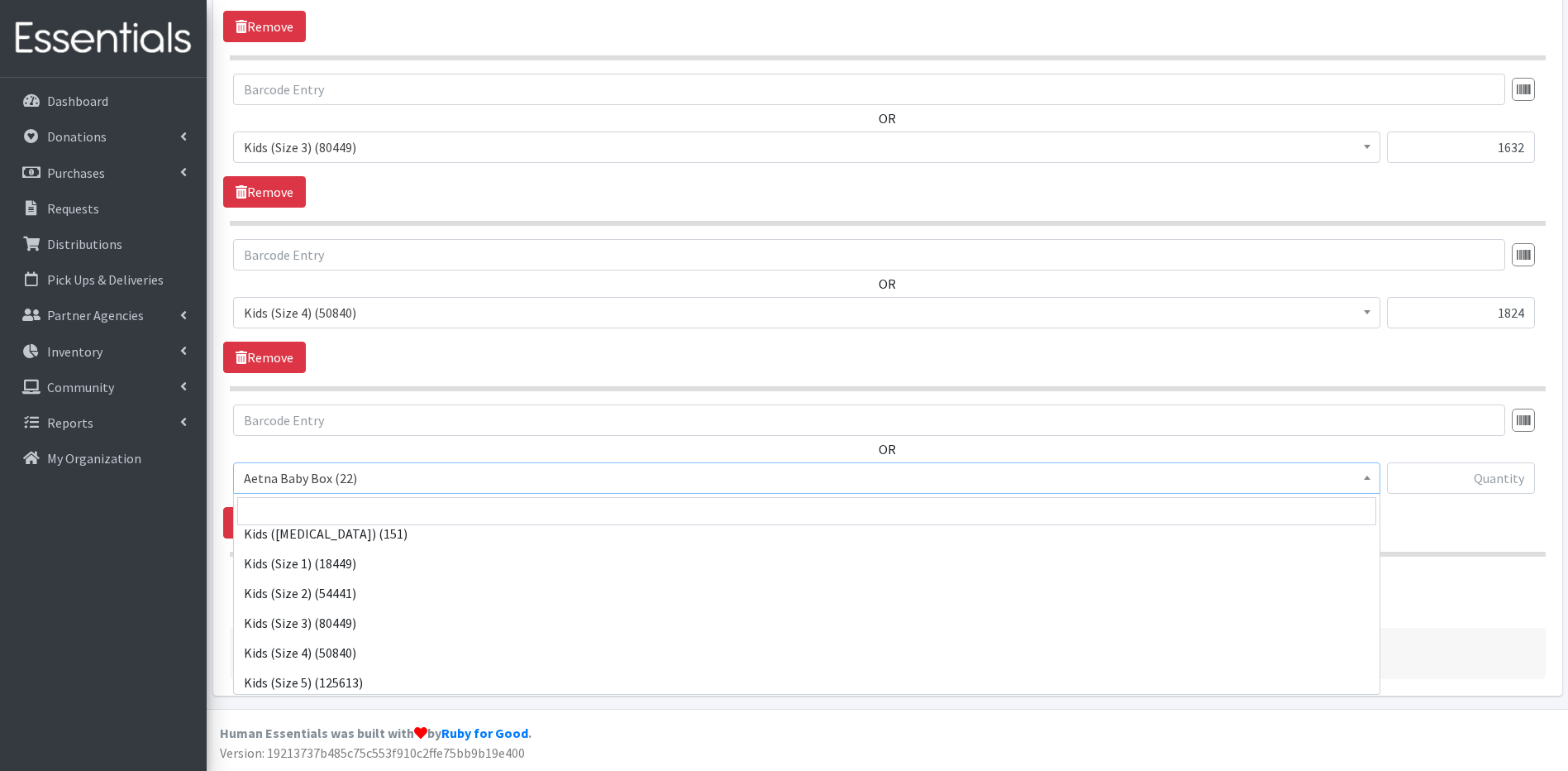
scroll to position [373, 0]
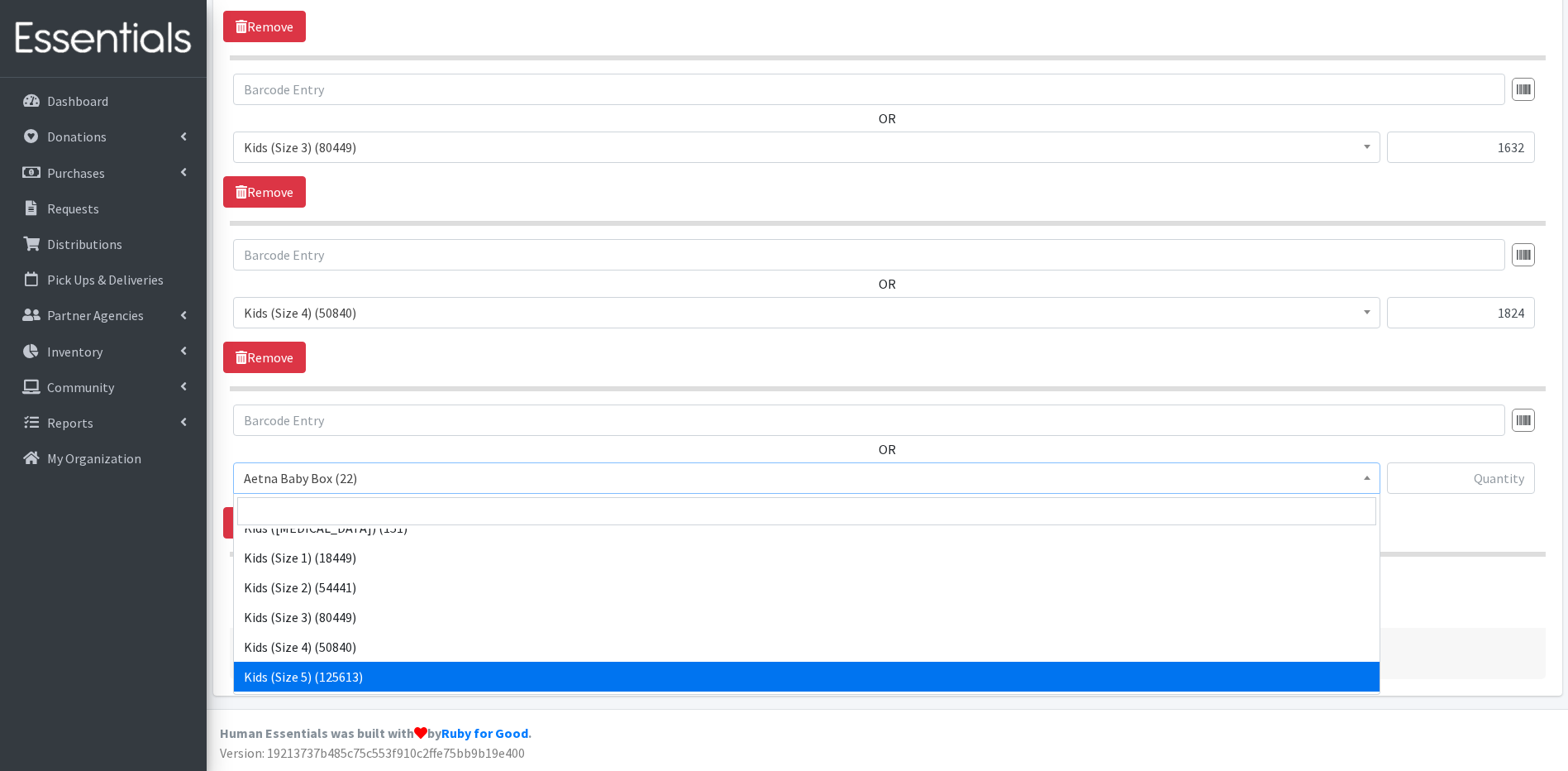
select select "5485"
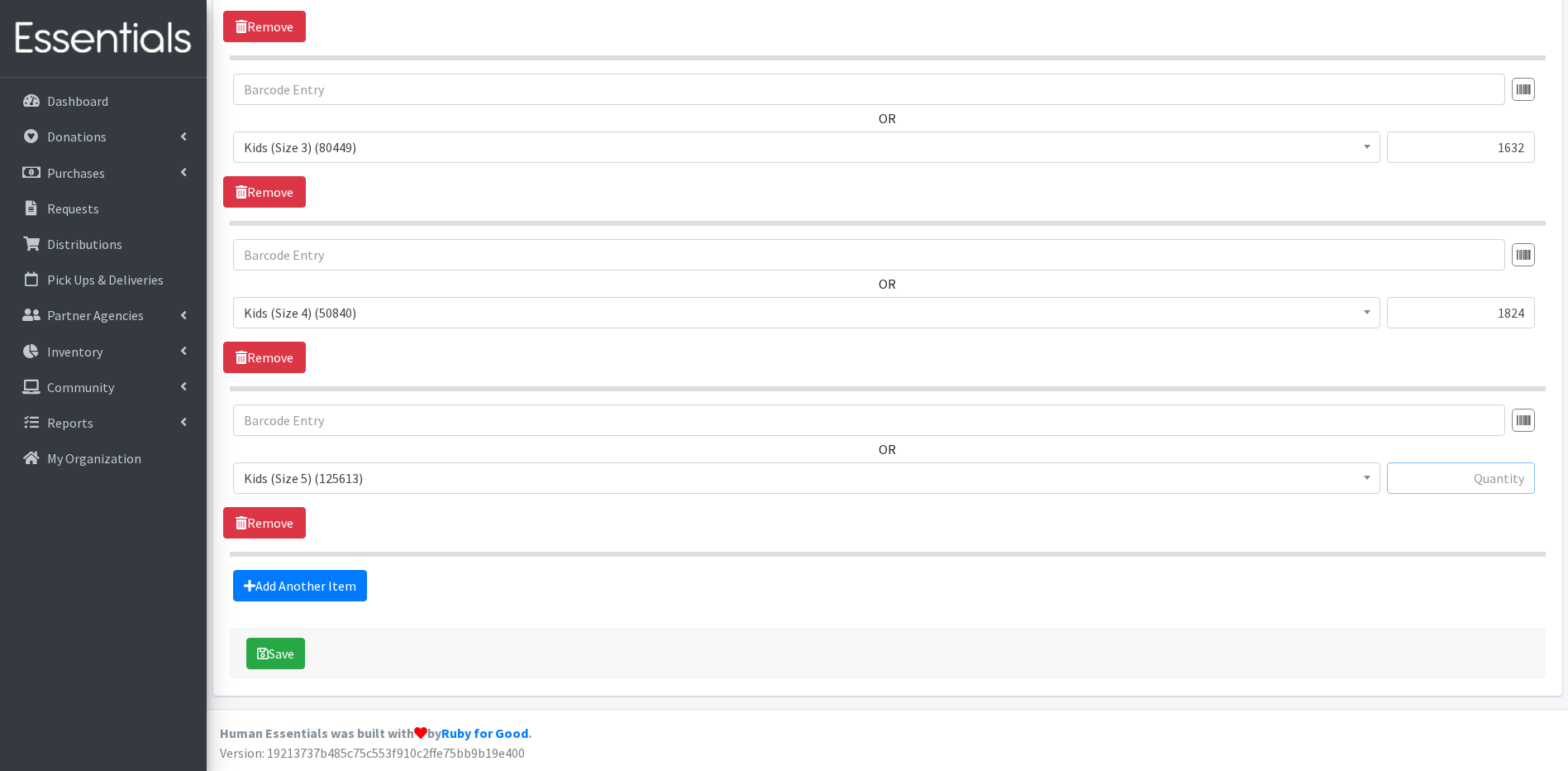
click at [1415, 489] on input "text" at bounding box center [1460, 478] width 148 height 32
type input "1632"
click at [275, 572] on link "Add Another Item" at bounding box center [300, 585] width 134 height 32
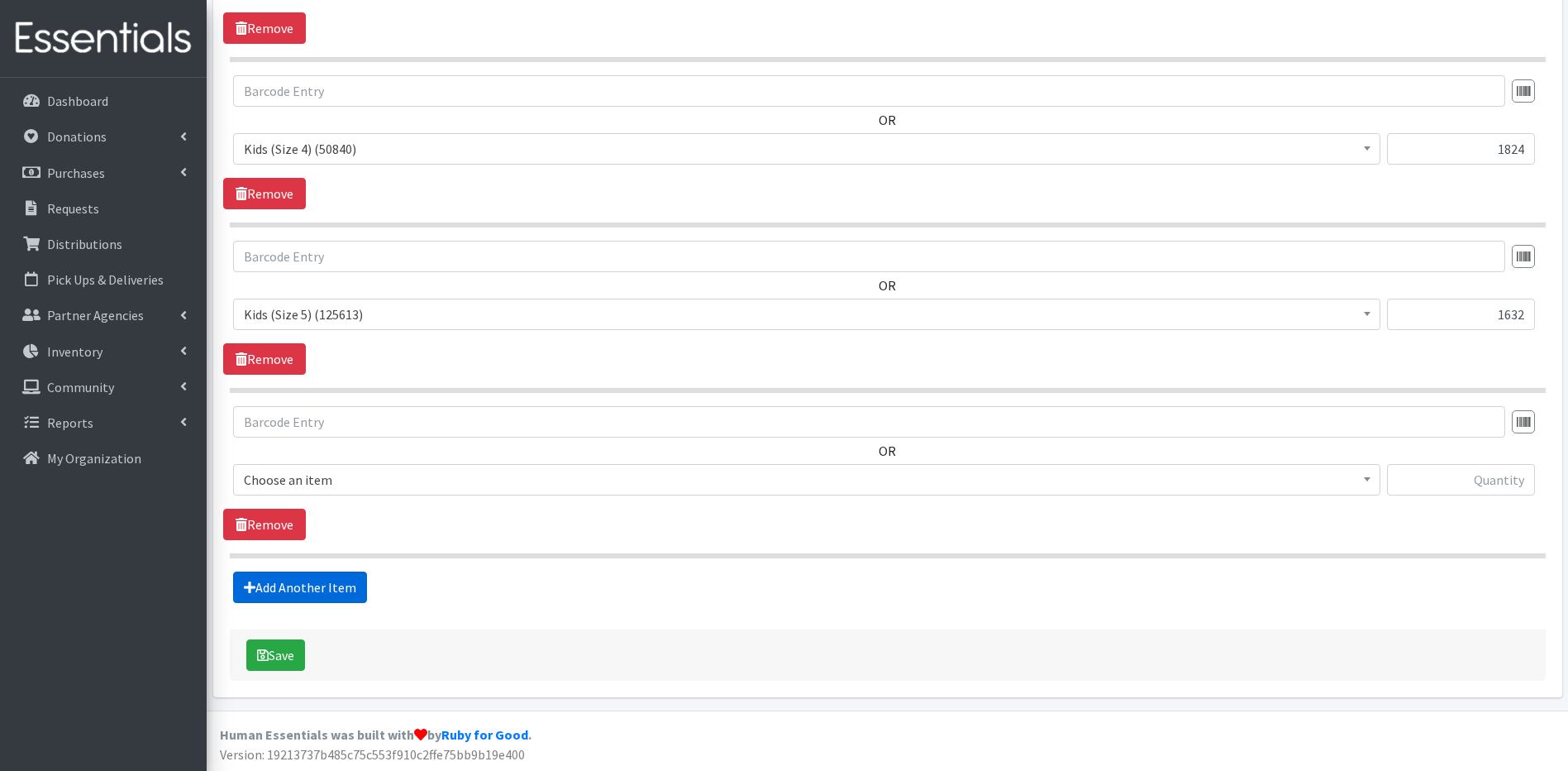
scroll to position [1103, 0]
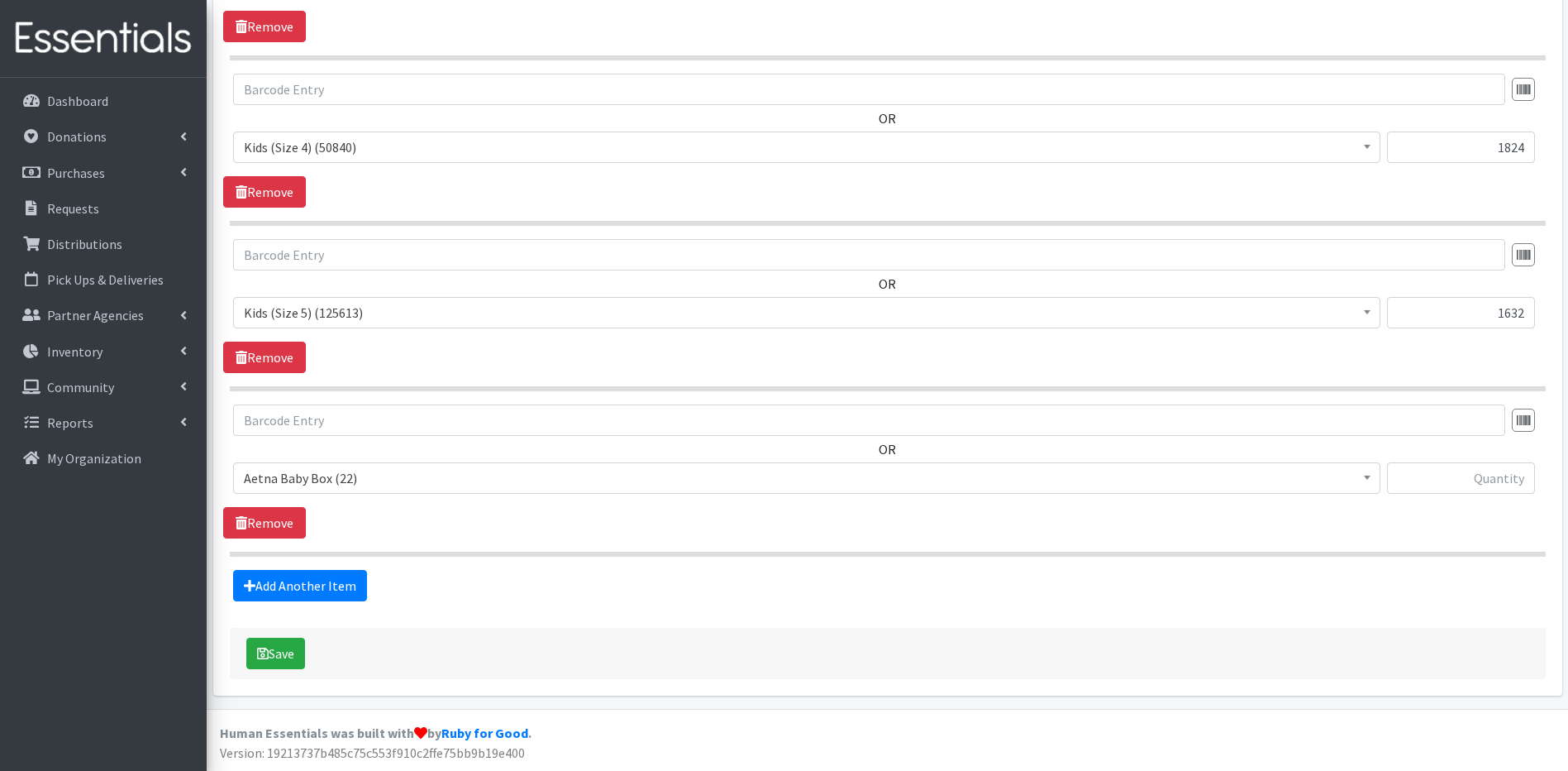
click at [1366, 475] on span at bounding box center [1366, 476] width 17 height 26
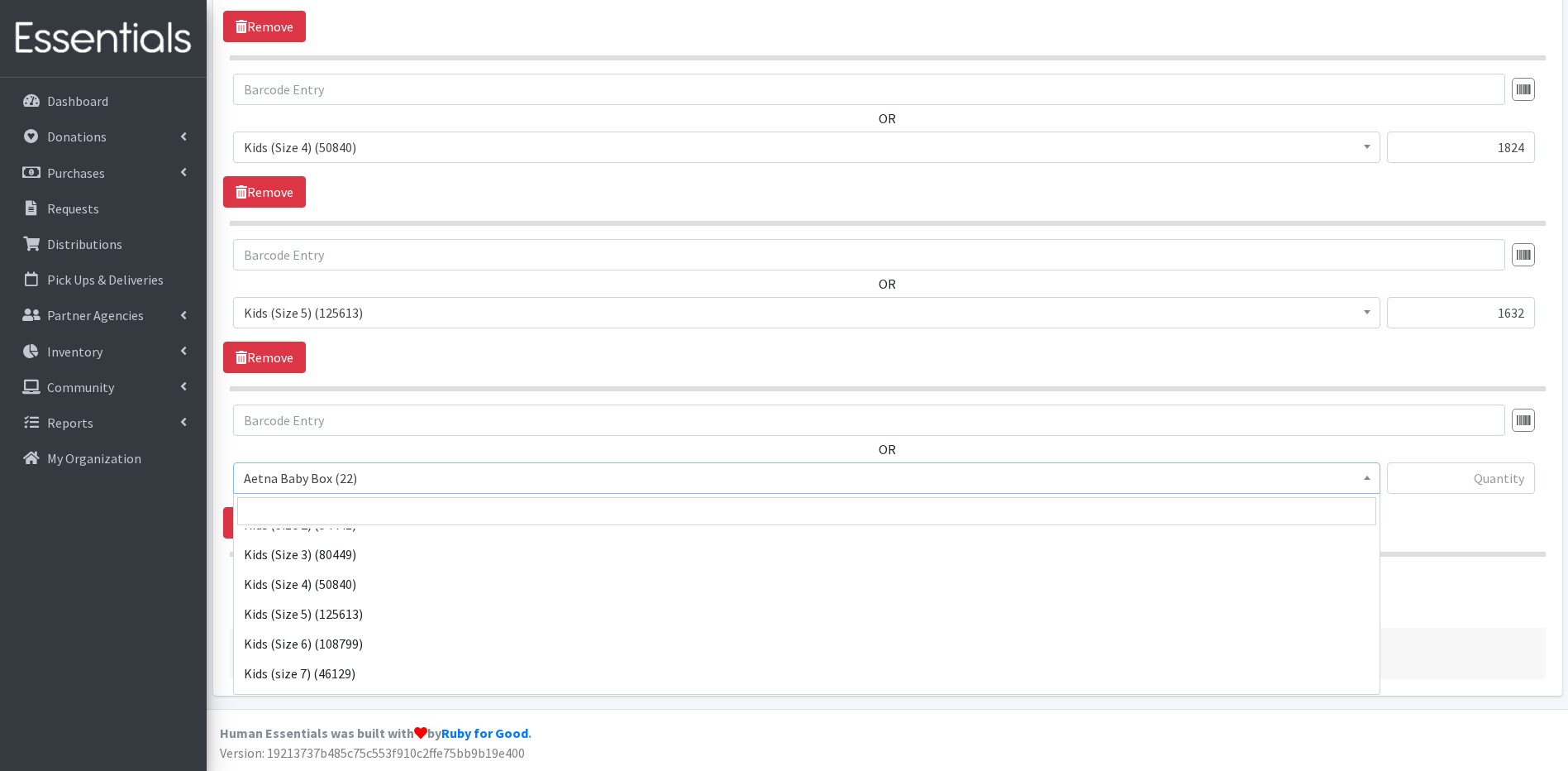
scroll to position [441, 0]
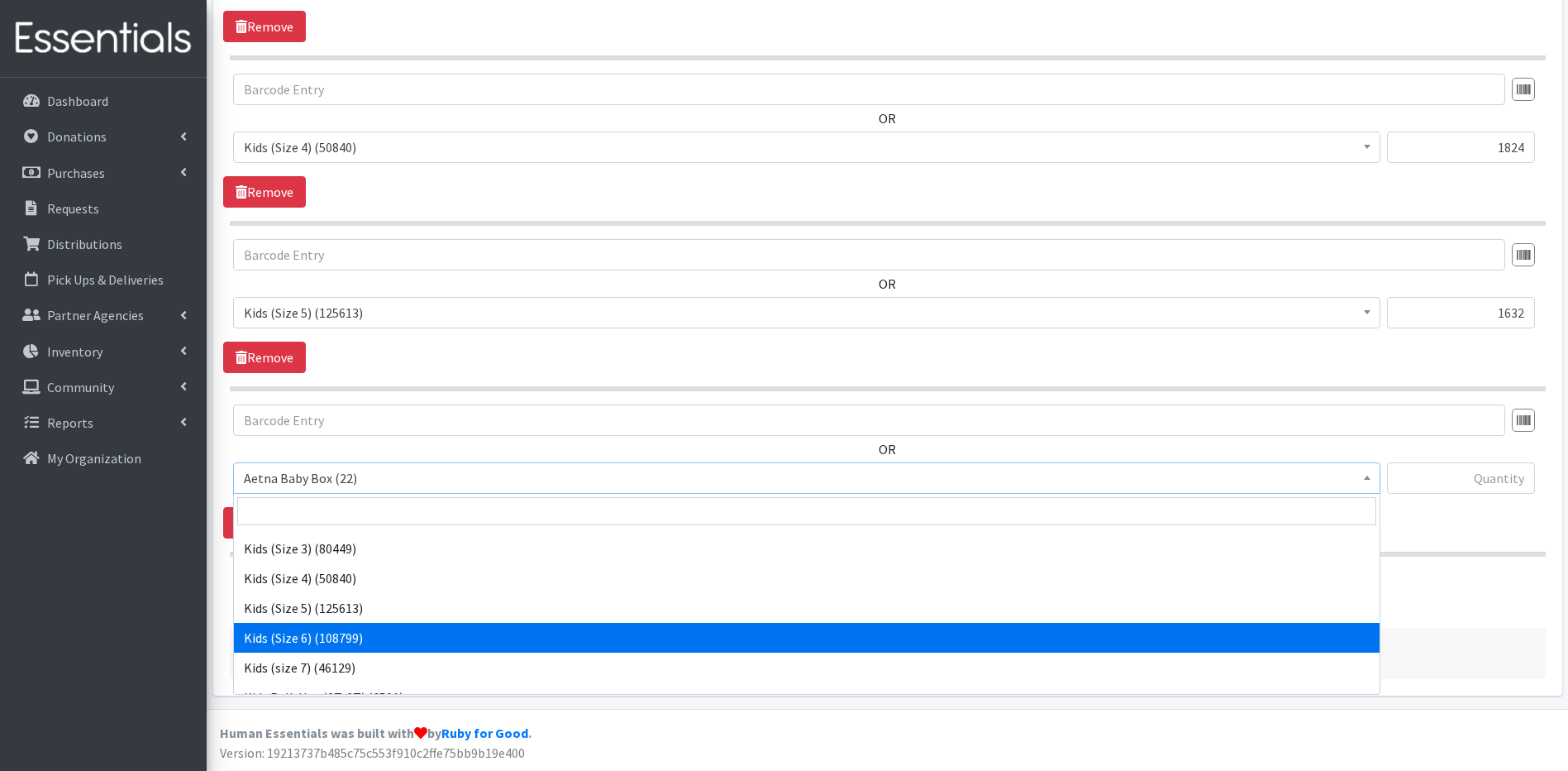
select select "5486"
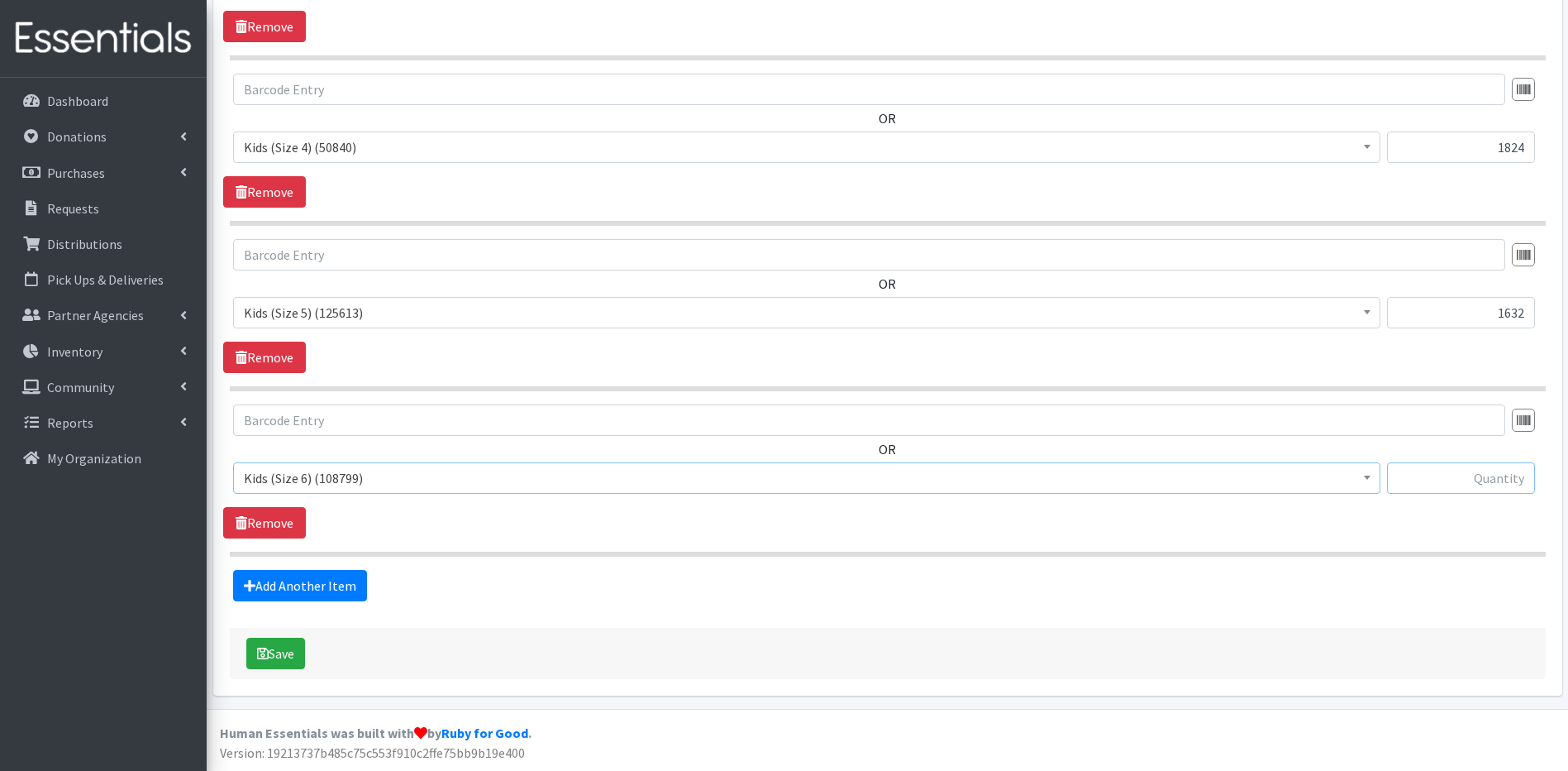
click at [1464, 483] on input "text" at bounding box center [1460, 478] width 148 height 32
type input "1820"
click at [268, 580] on link "Add Another Item" at bounding box center [300, 585] width 134 height 32
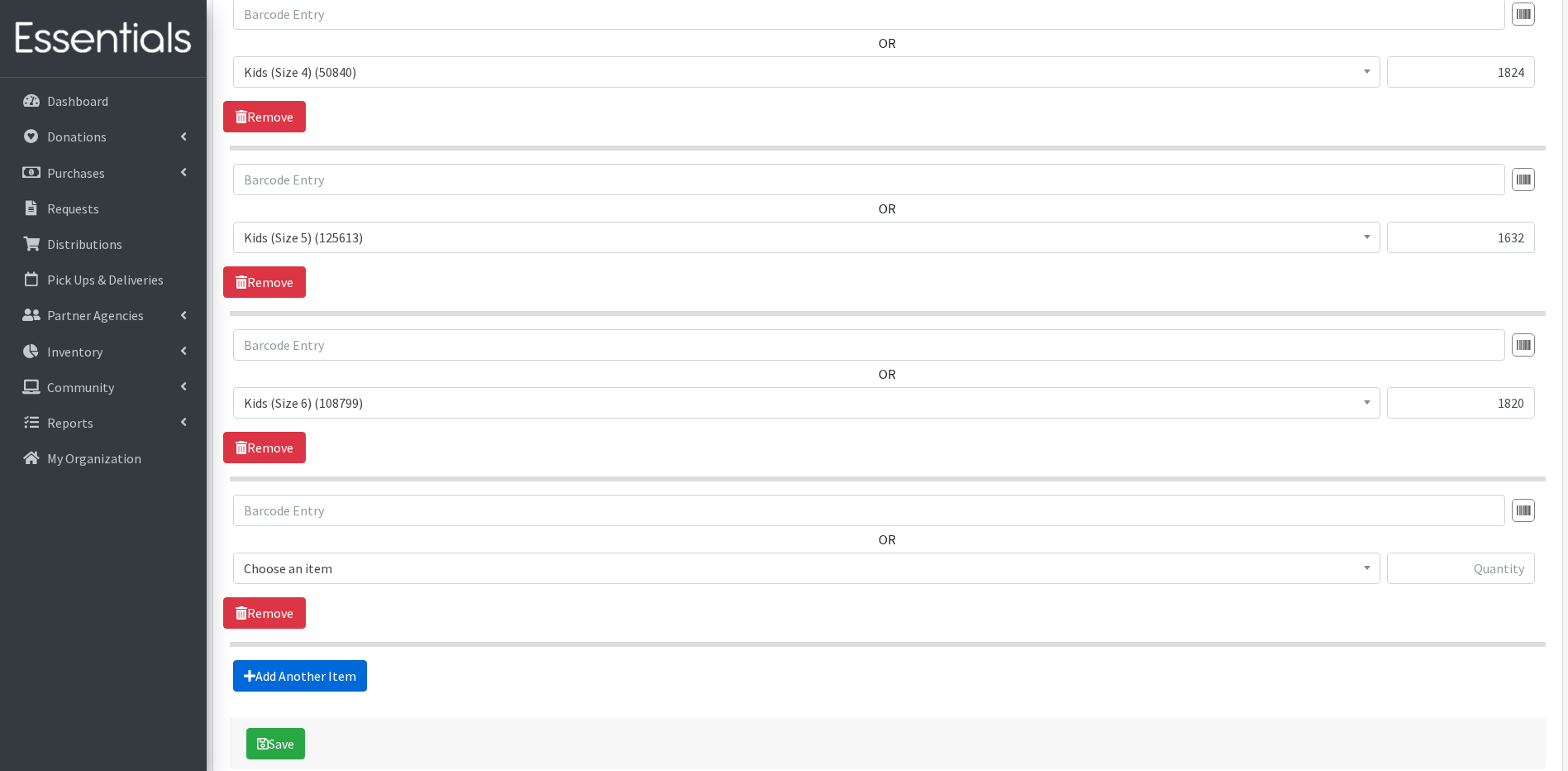
scroll to position [1269, 0]
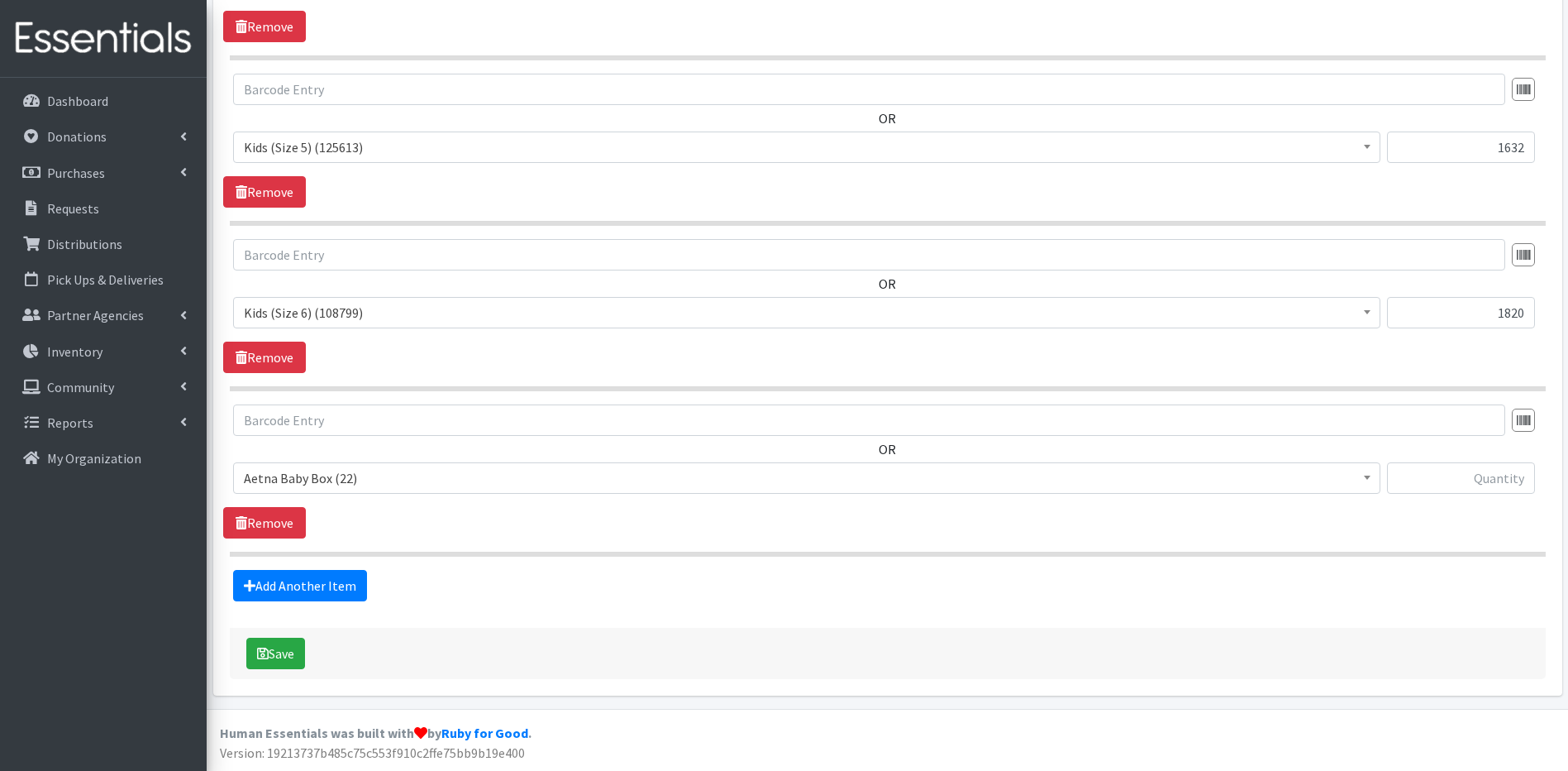
click at [1366, 477] on b at bounding box center [1366, 477] width 7 height 4
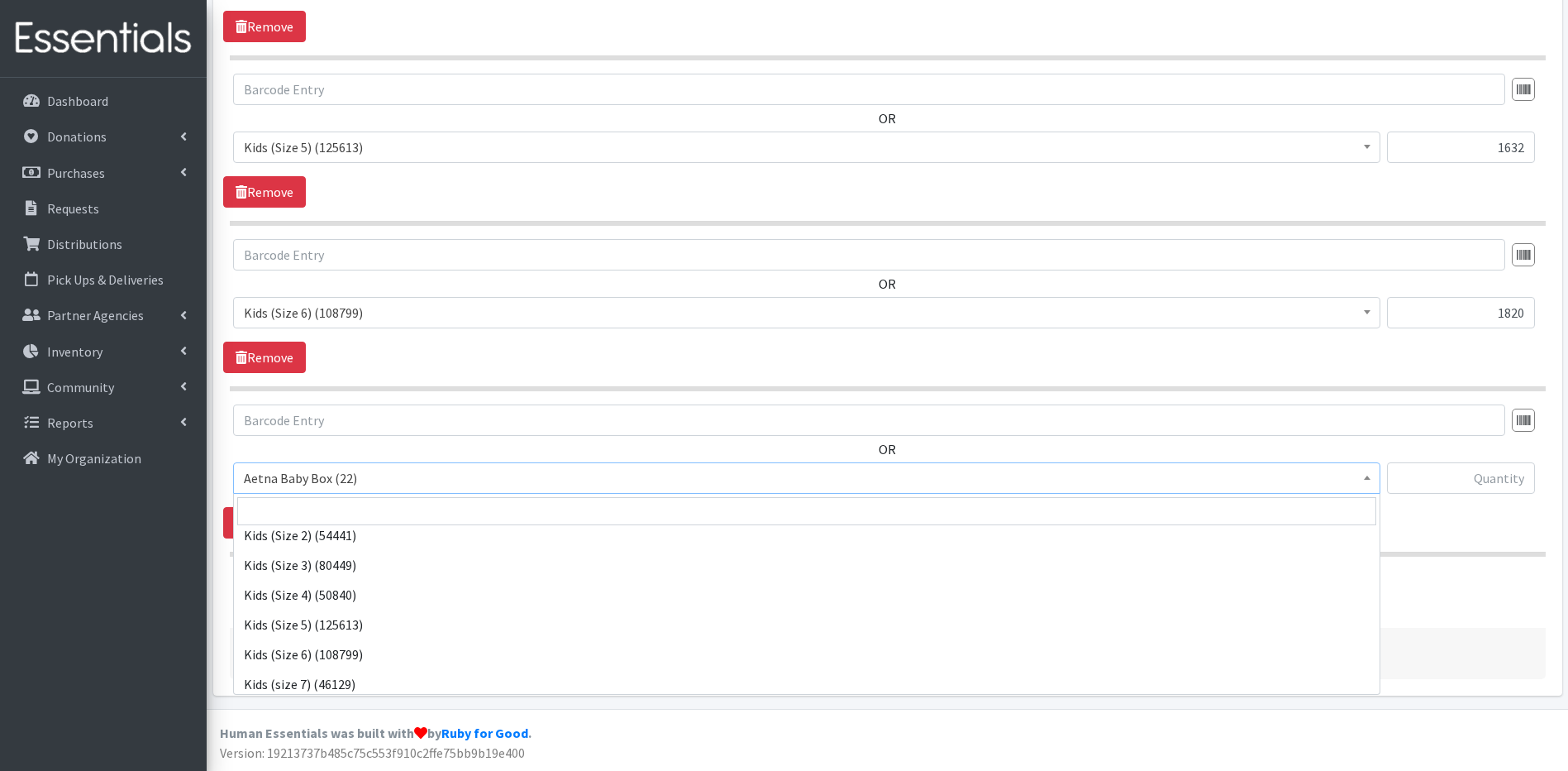
scroll to position [436, 0]
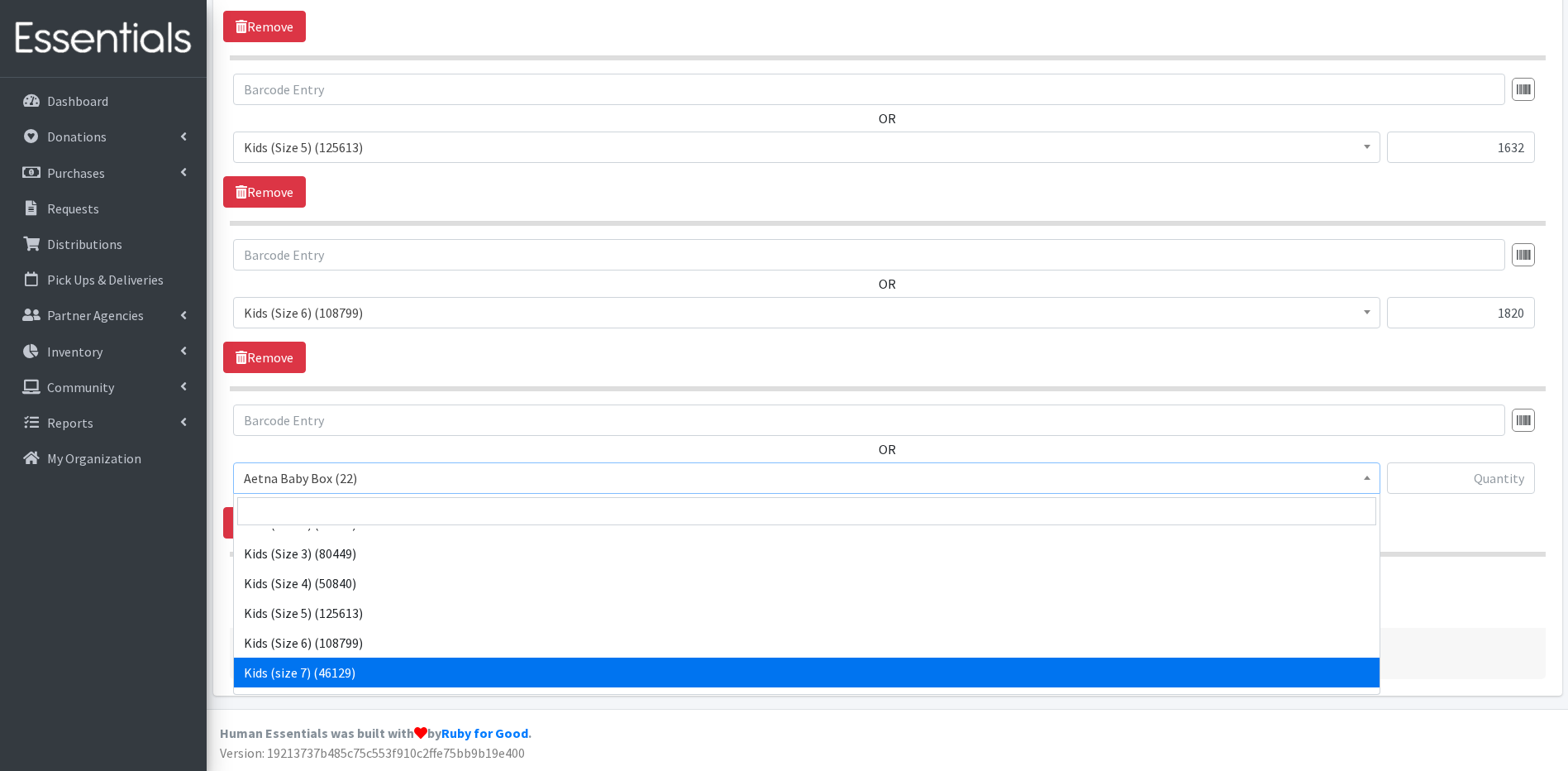
select select "14380"
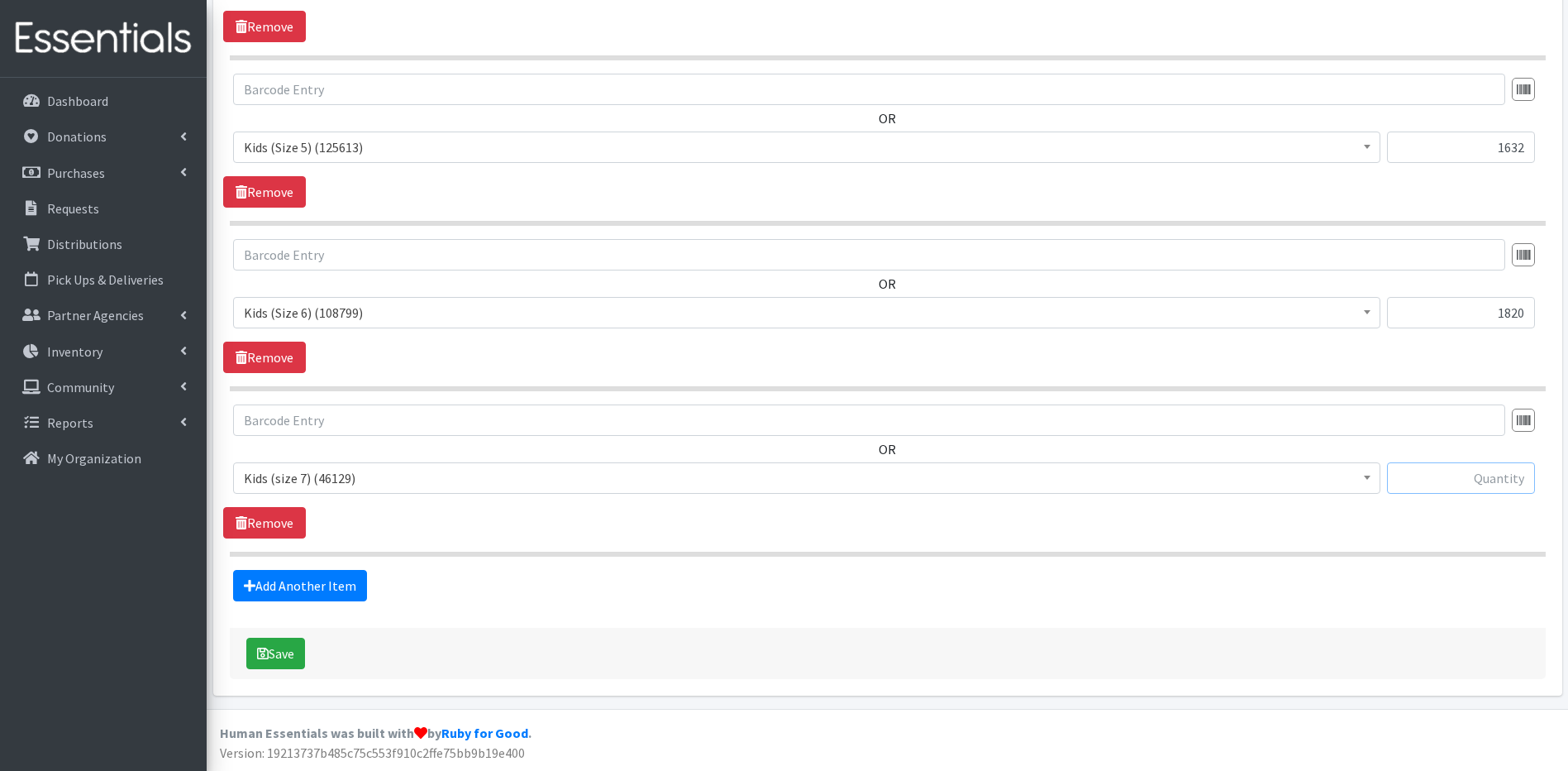
click at [1430, 483] on input "text" at bounding box center [1460, 478] width 148 height 32
type input "1"
type input "350"
click at [322, 588] on link "Add Another Item" at bounding box center [300, 585] width 134 height 32
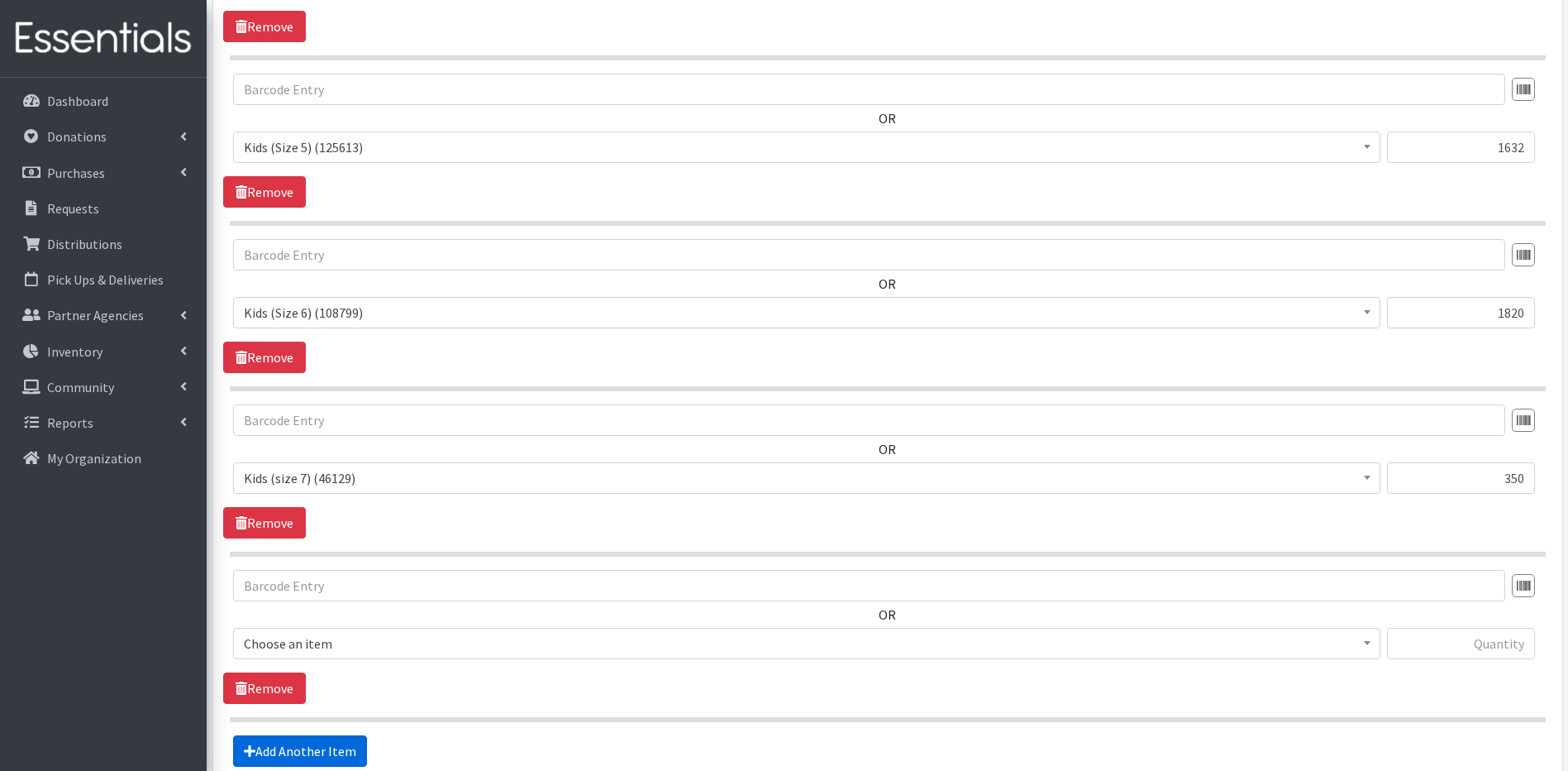
scroll to position [1434, 0]
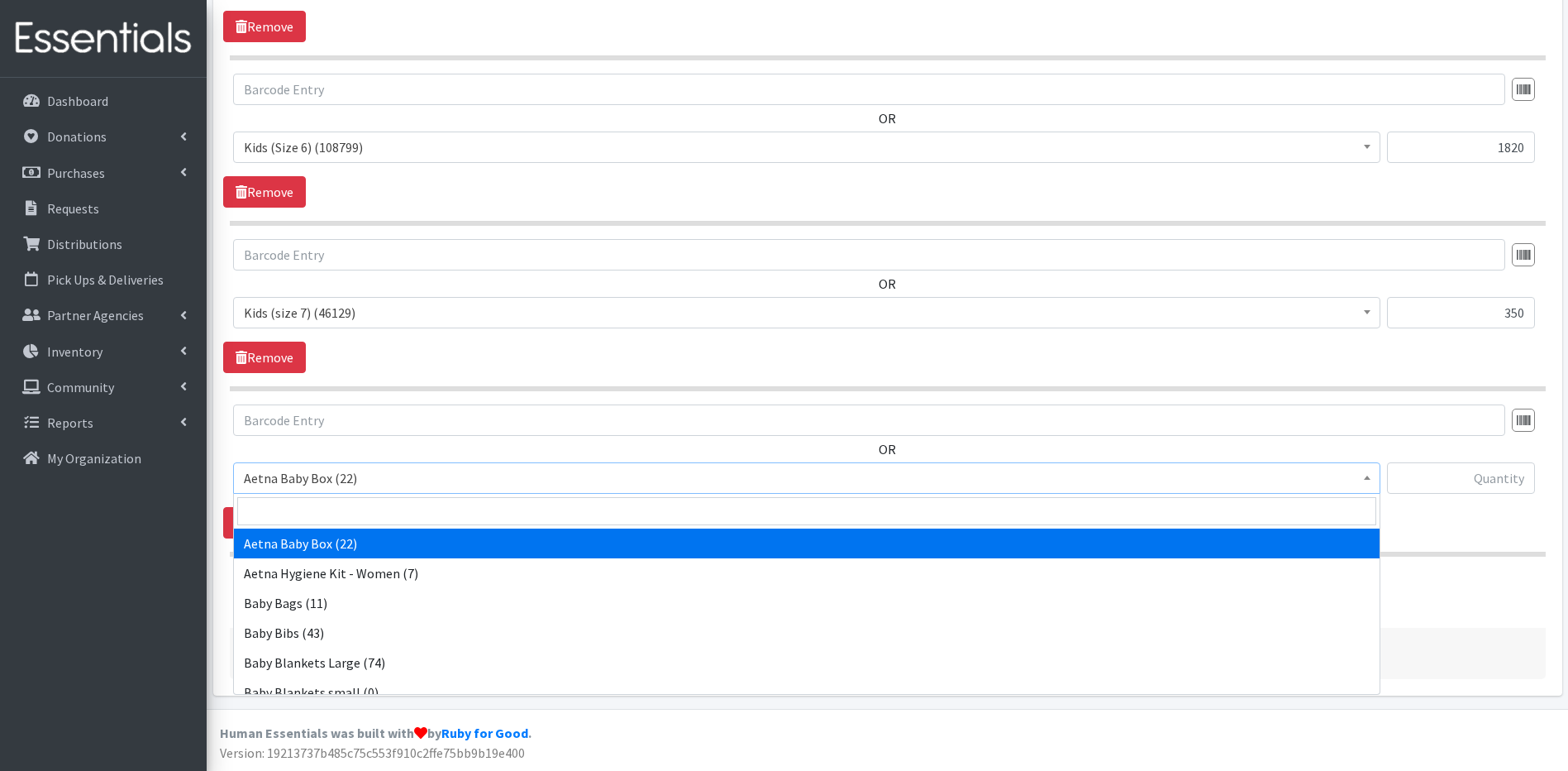
click at [1365, 475] on span at bounding box center [1366, 476] width 17 height 26
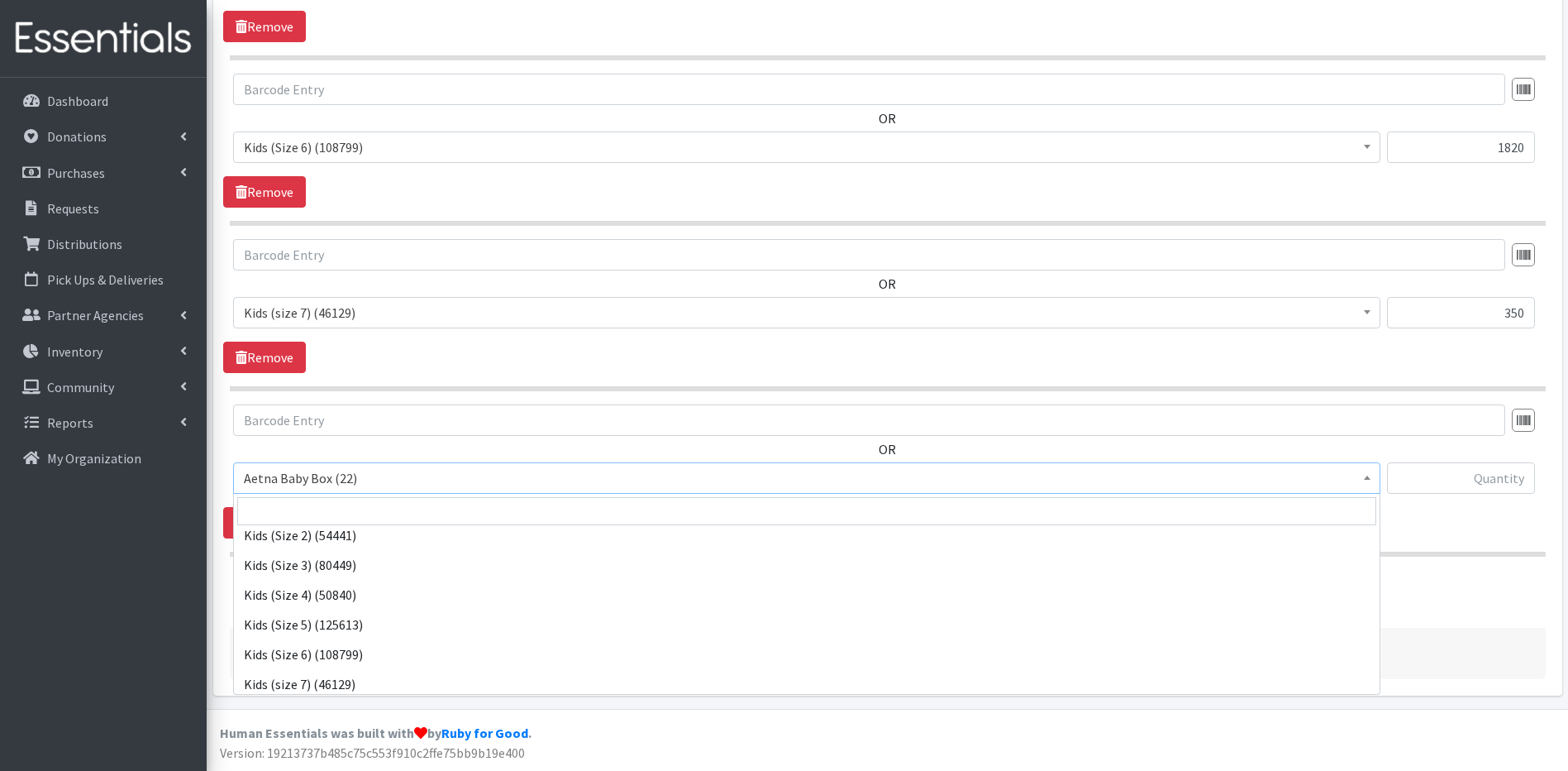
scroll to position [454, 0]
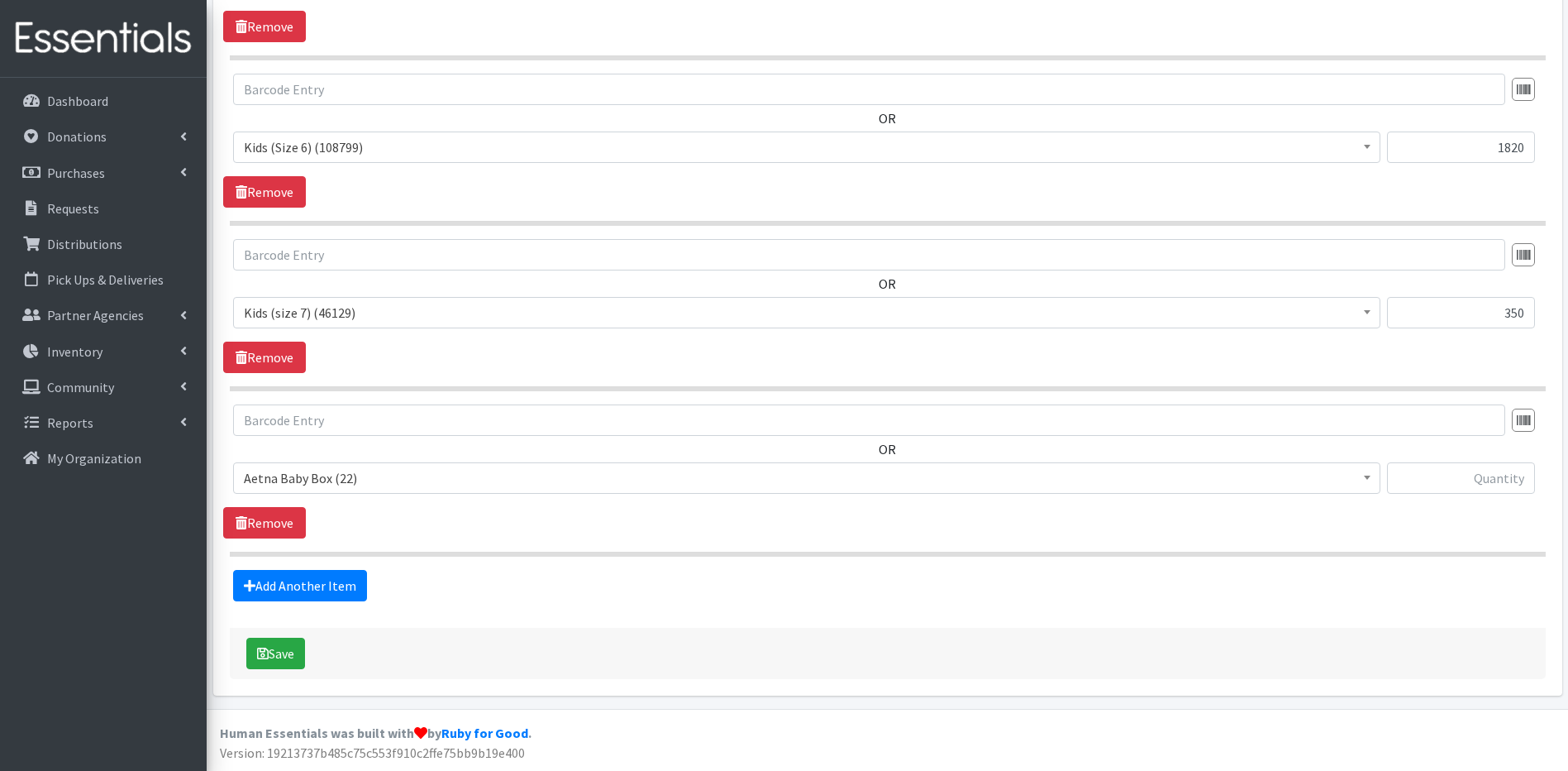
click at [1209, 713] on footer "Human Essentials was built with by Ruby for Good . Version: 19213737b485c75c553…" at bounding box center [887, 739] width 1361 height 62
click at [1366, 476] on b at bounding box center [1366, 477] width 7 height 4
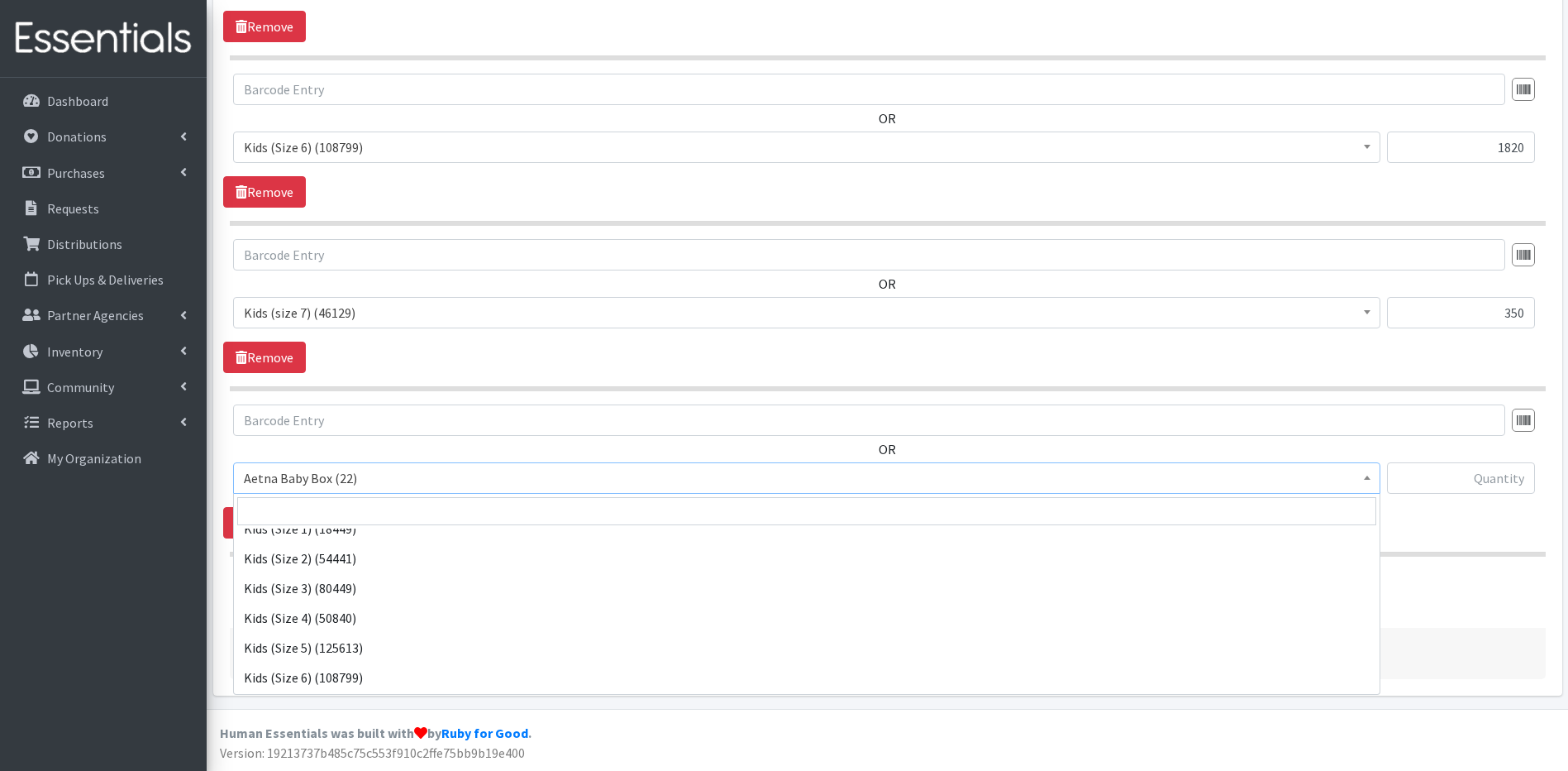
scroll to position [519, 0]
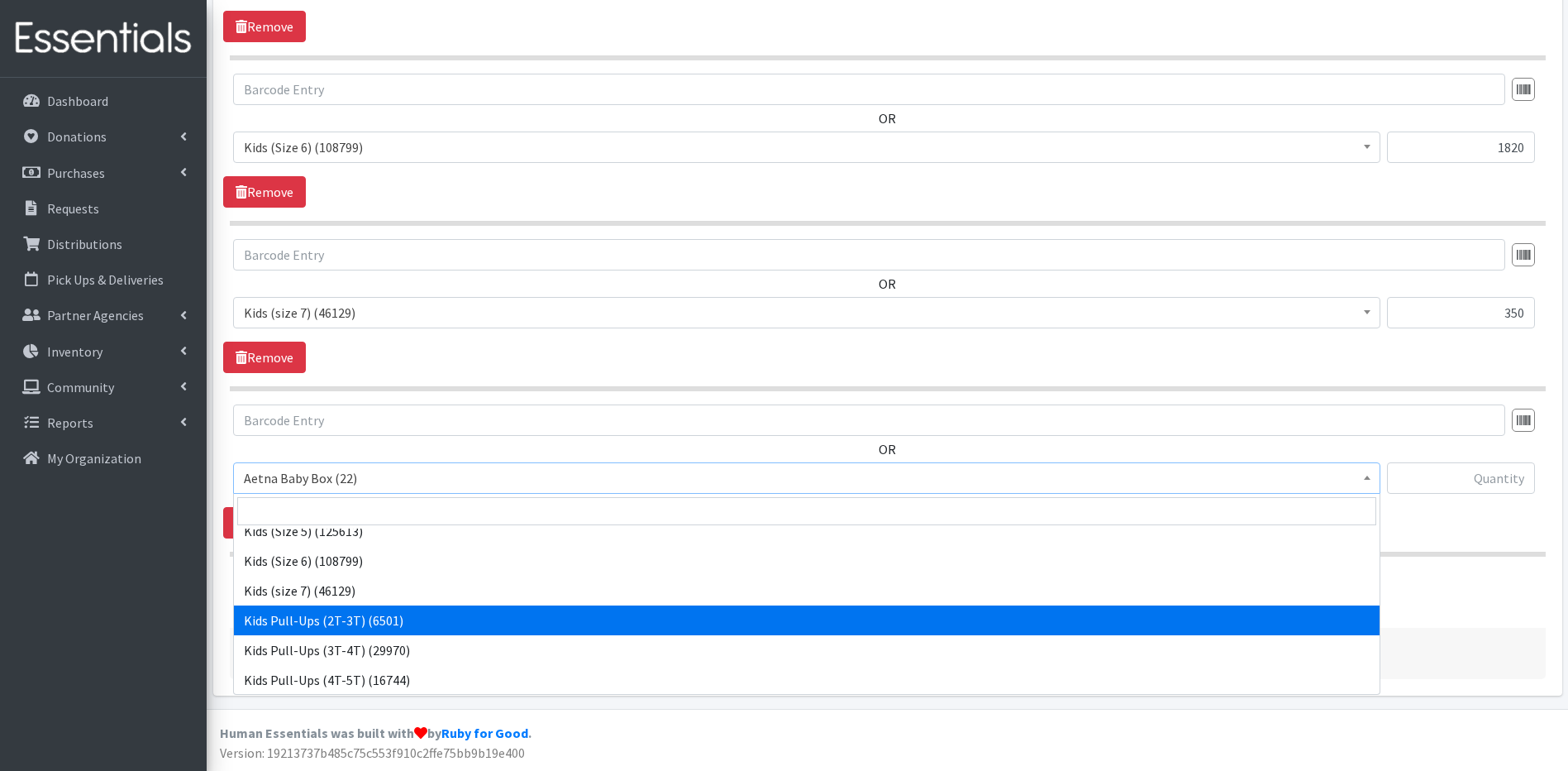
select select "5487"
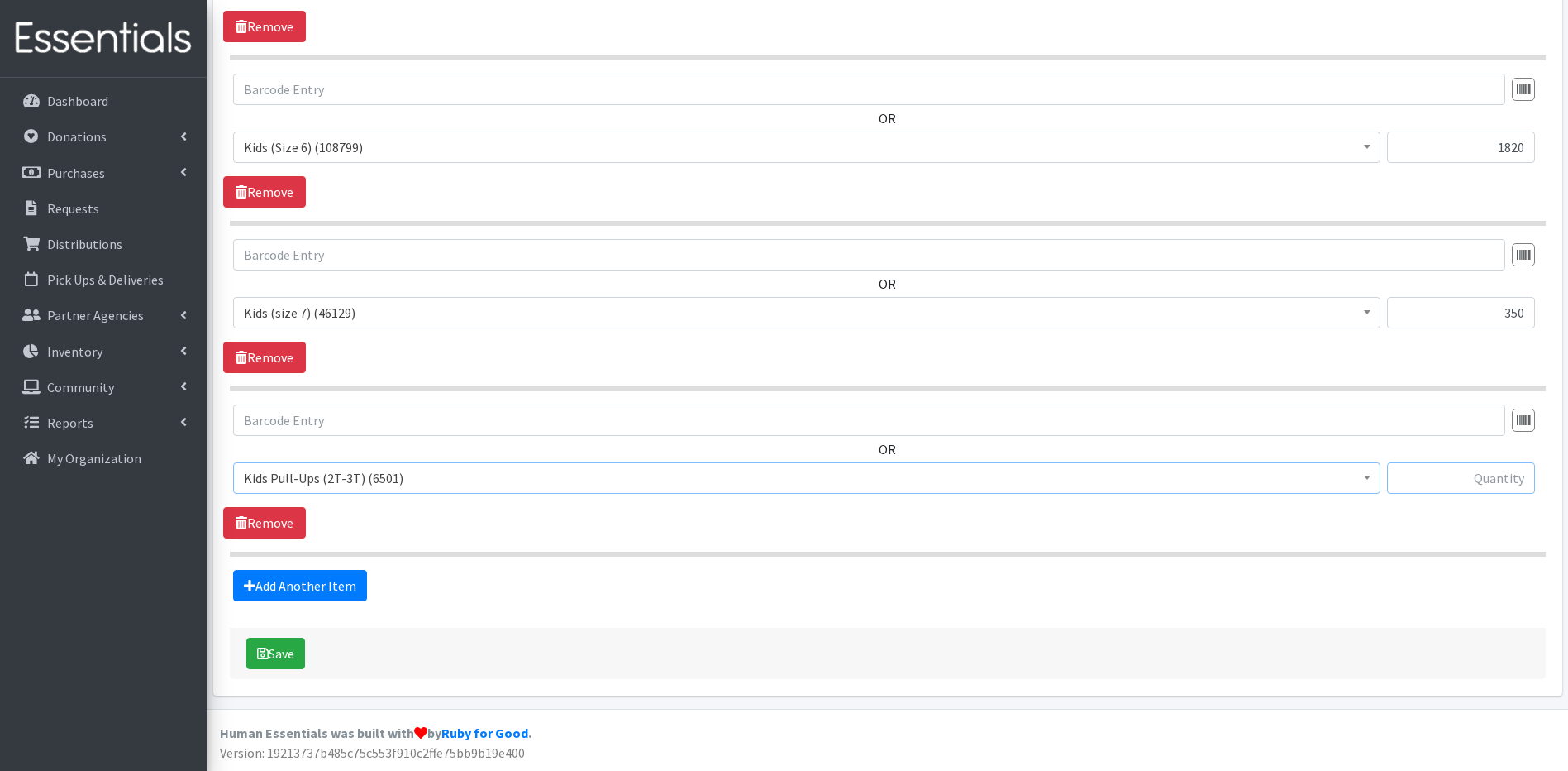
click at [1427, 481] on input "text" at bounding box center [1460, 478] width 148 height 32
type input "300"
click at [255, 588] on link "Add Another Item" at bounding box center [300, 585] width 134 height 32
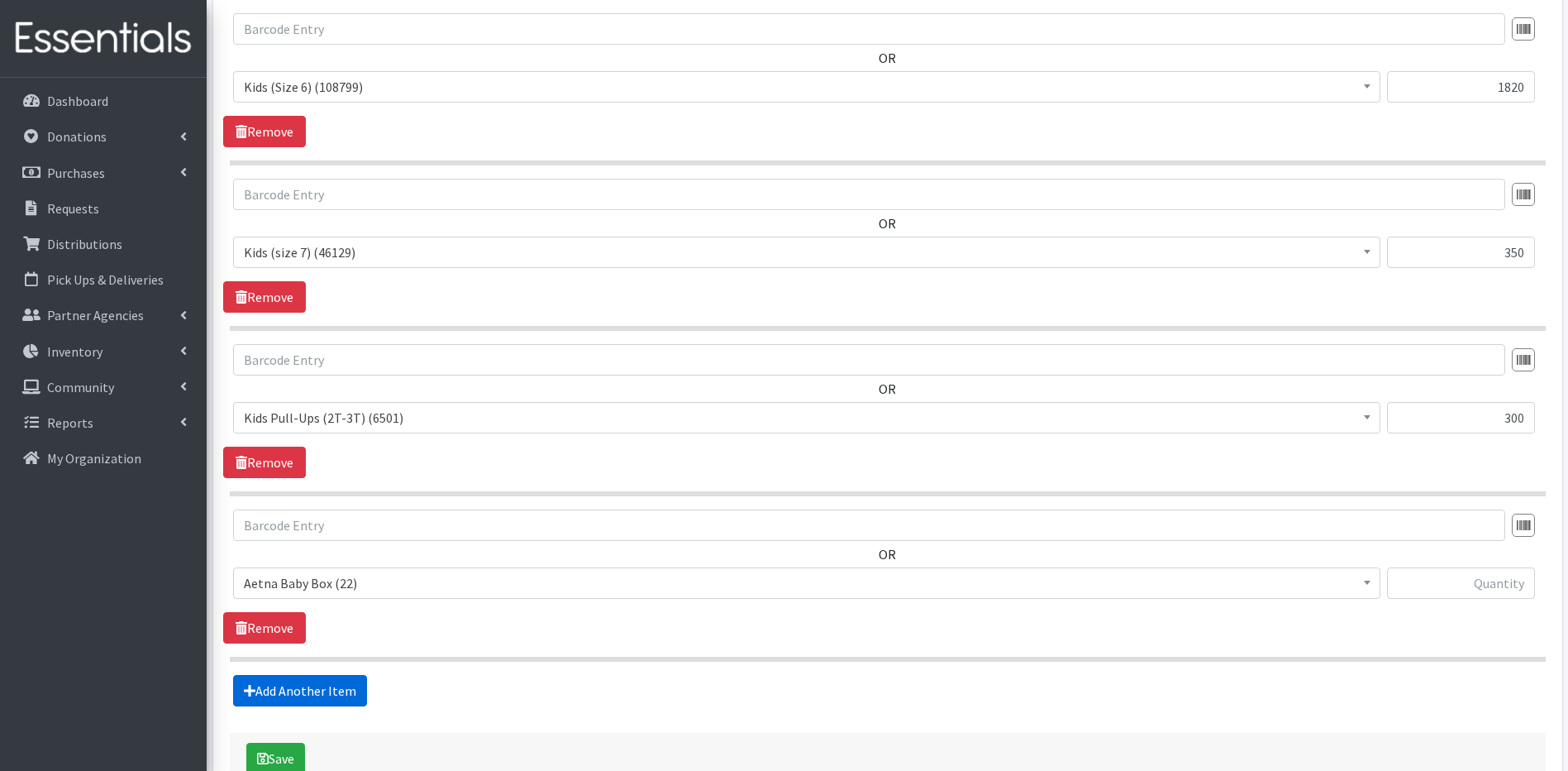
scroll to position [1599, 0]
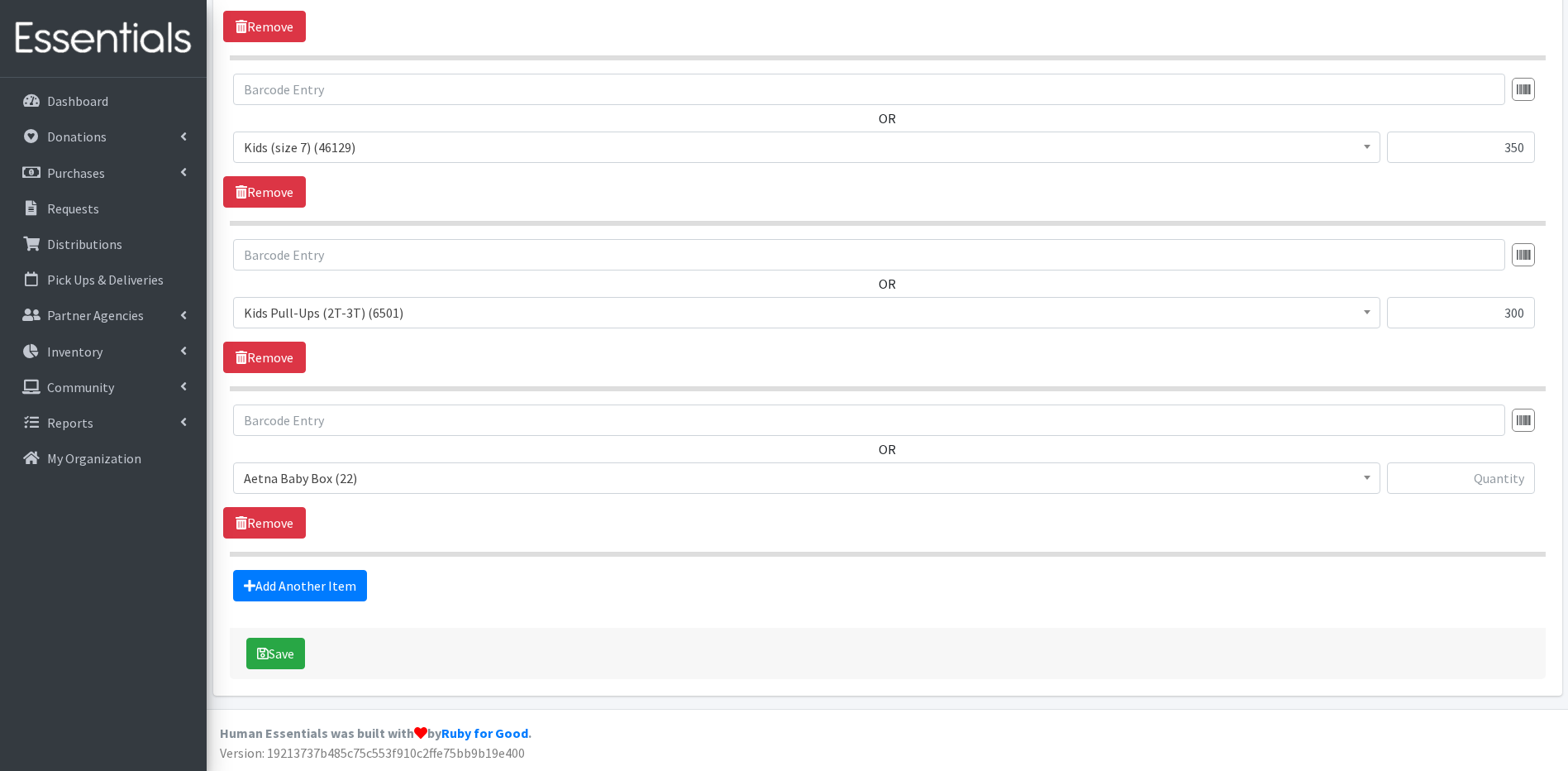
click at [1363, 478] on b at bounding box center [1366, 477] width 7 height 4
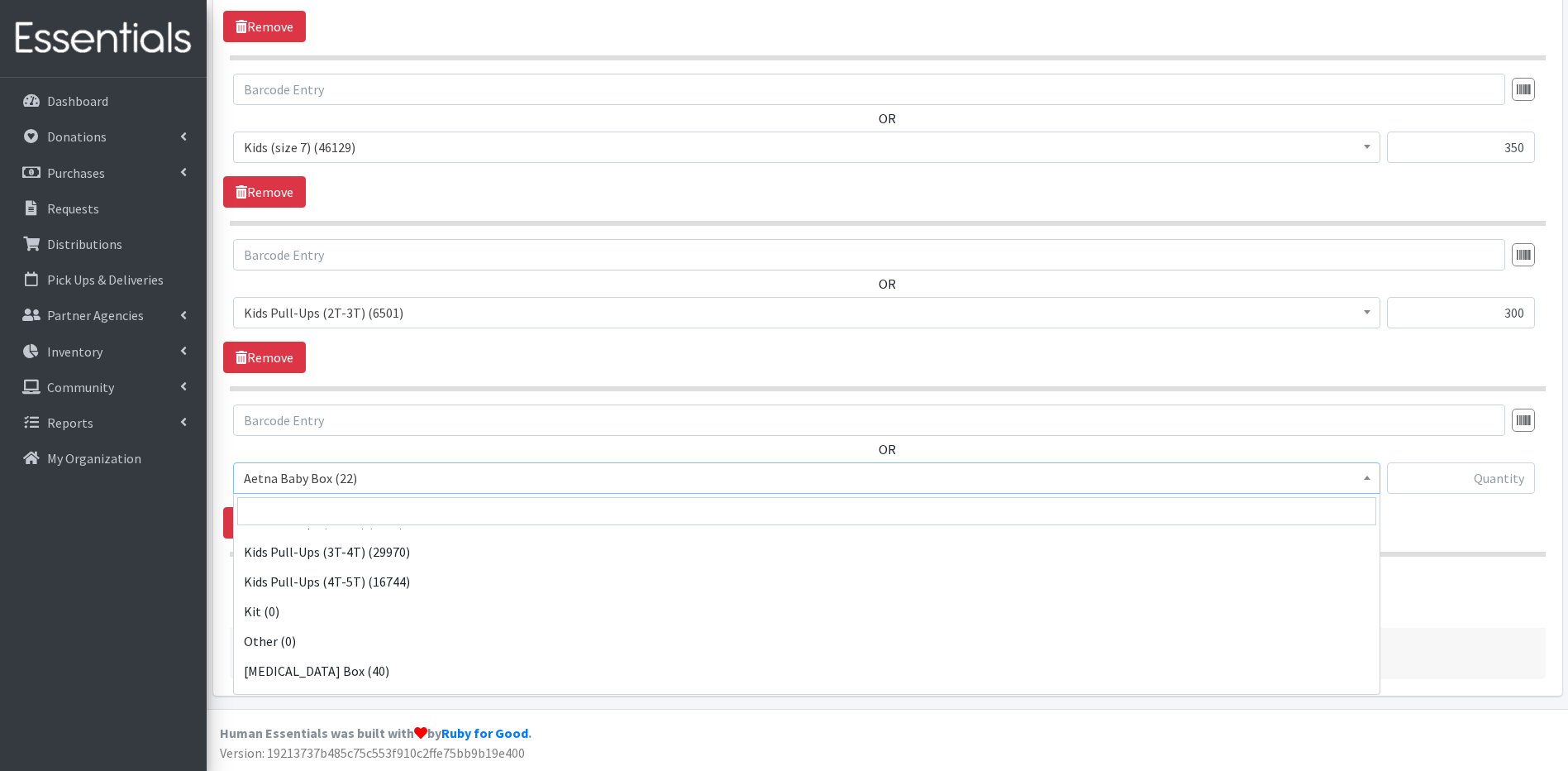
scroll to position [623, 0]
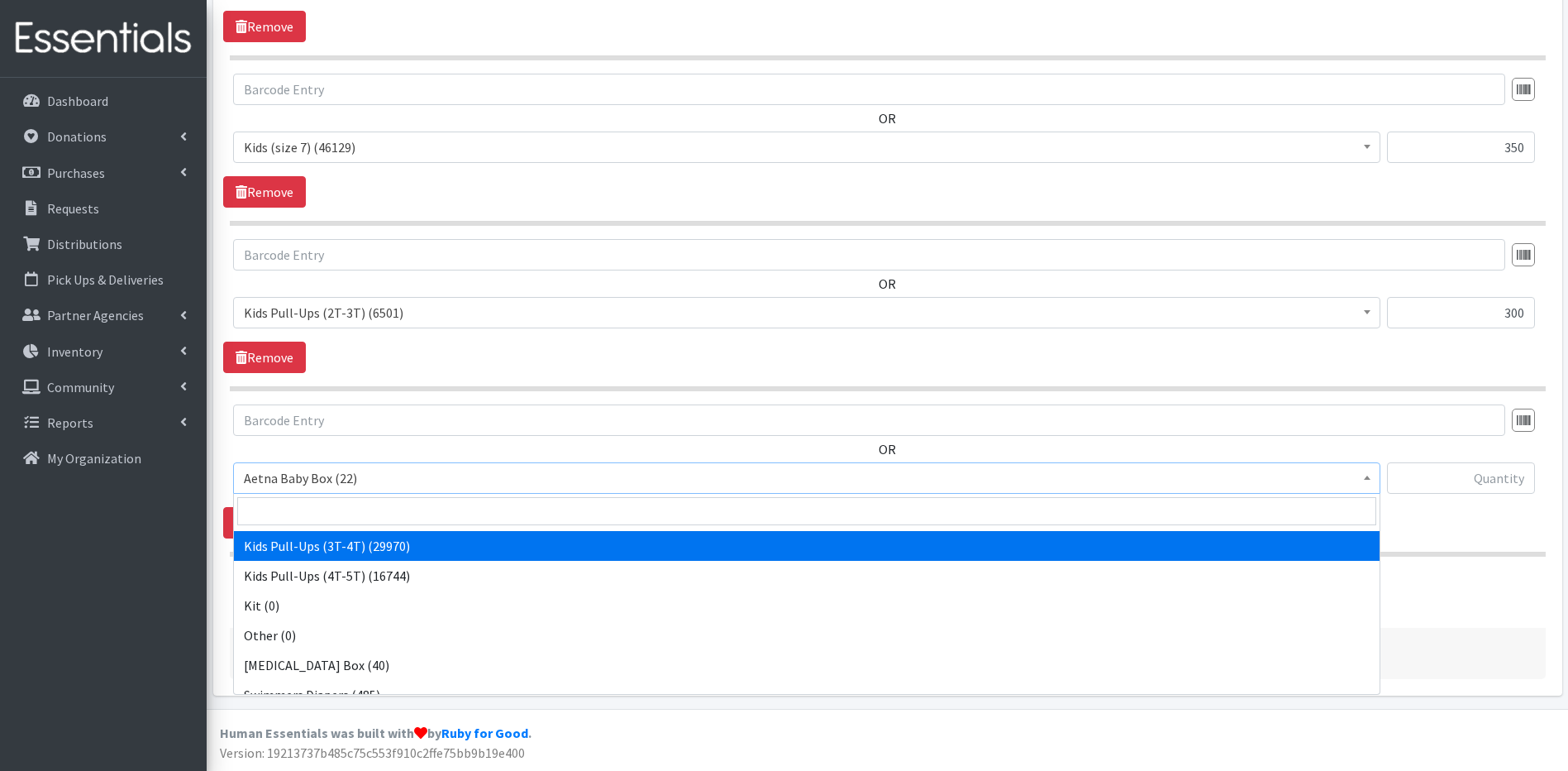
select select "5488"
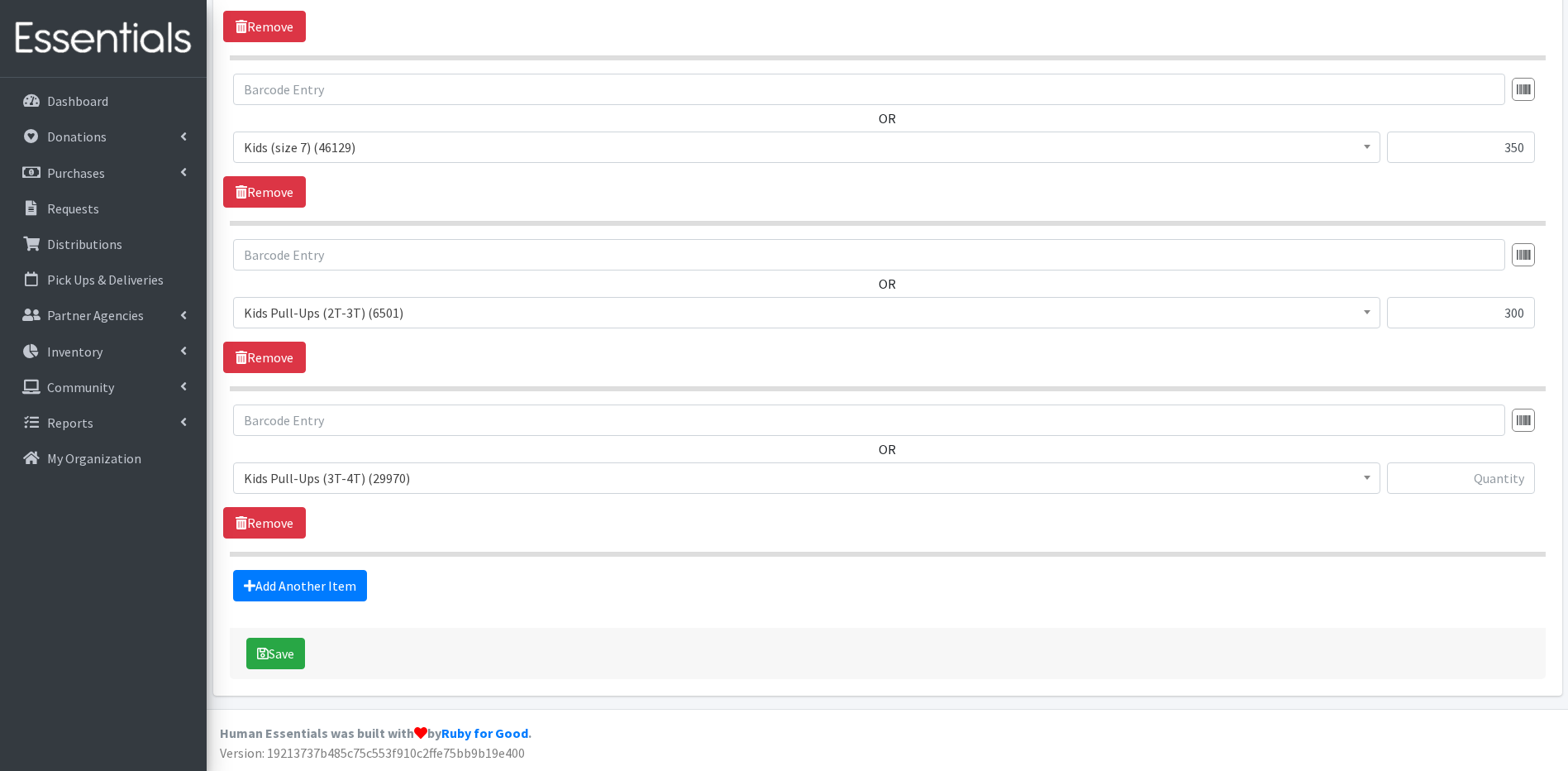
click at [1470, 500] on div at bounding box center [1460, 484] width 148 height 45
click at [1475, 482] on input "text" at bounding box center [1460, 478] width 148 height 32
type input "704"
click at [277, 581] on link "Add Another Item" at bounding box center [300, 585] width 134 height 32
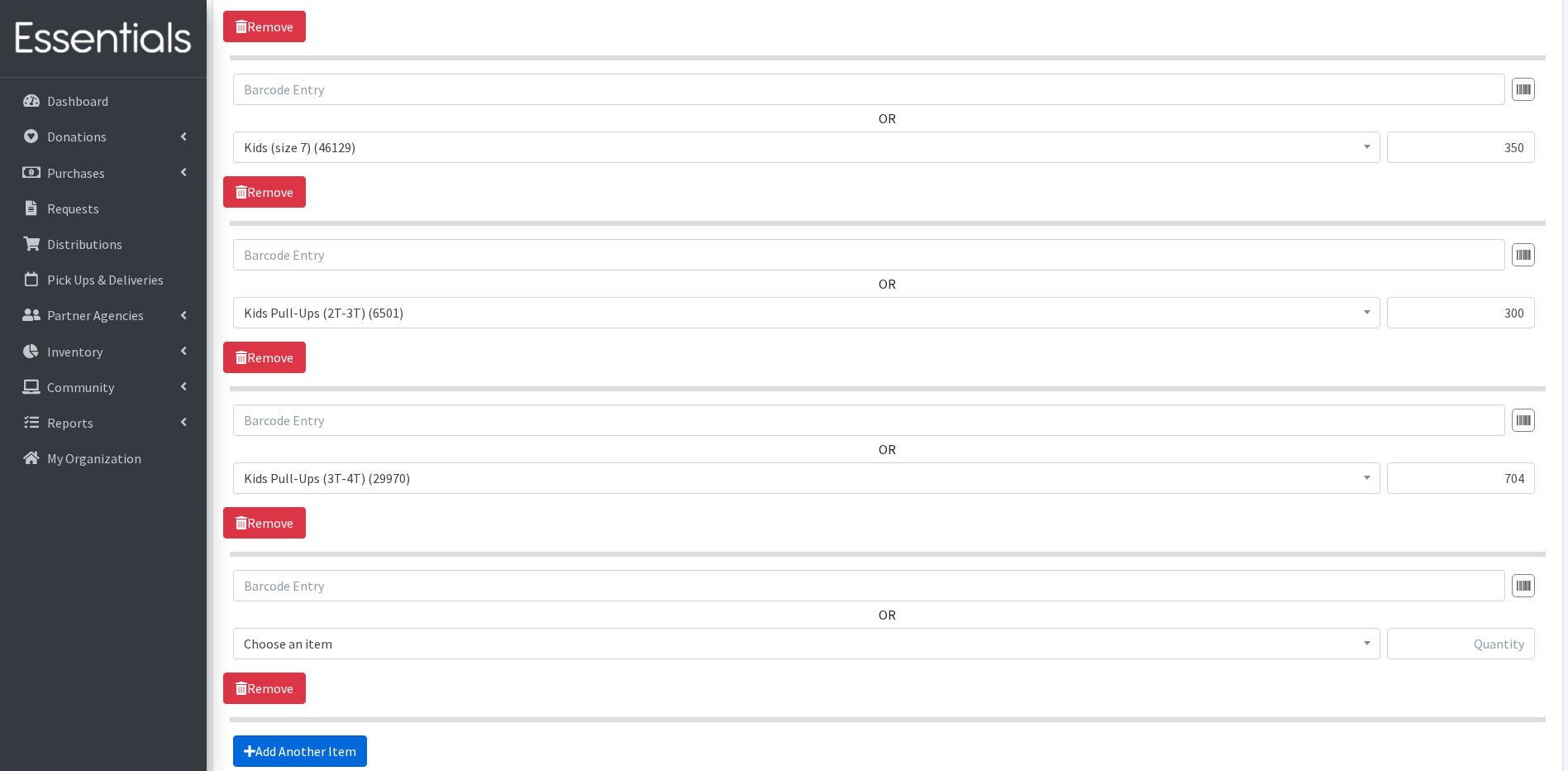
scroll to position [1765, 0]
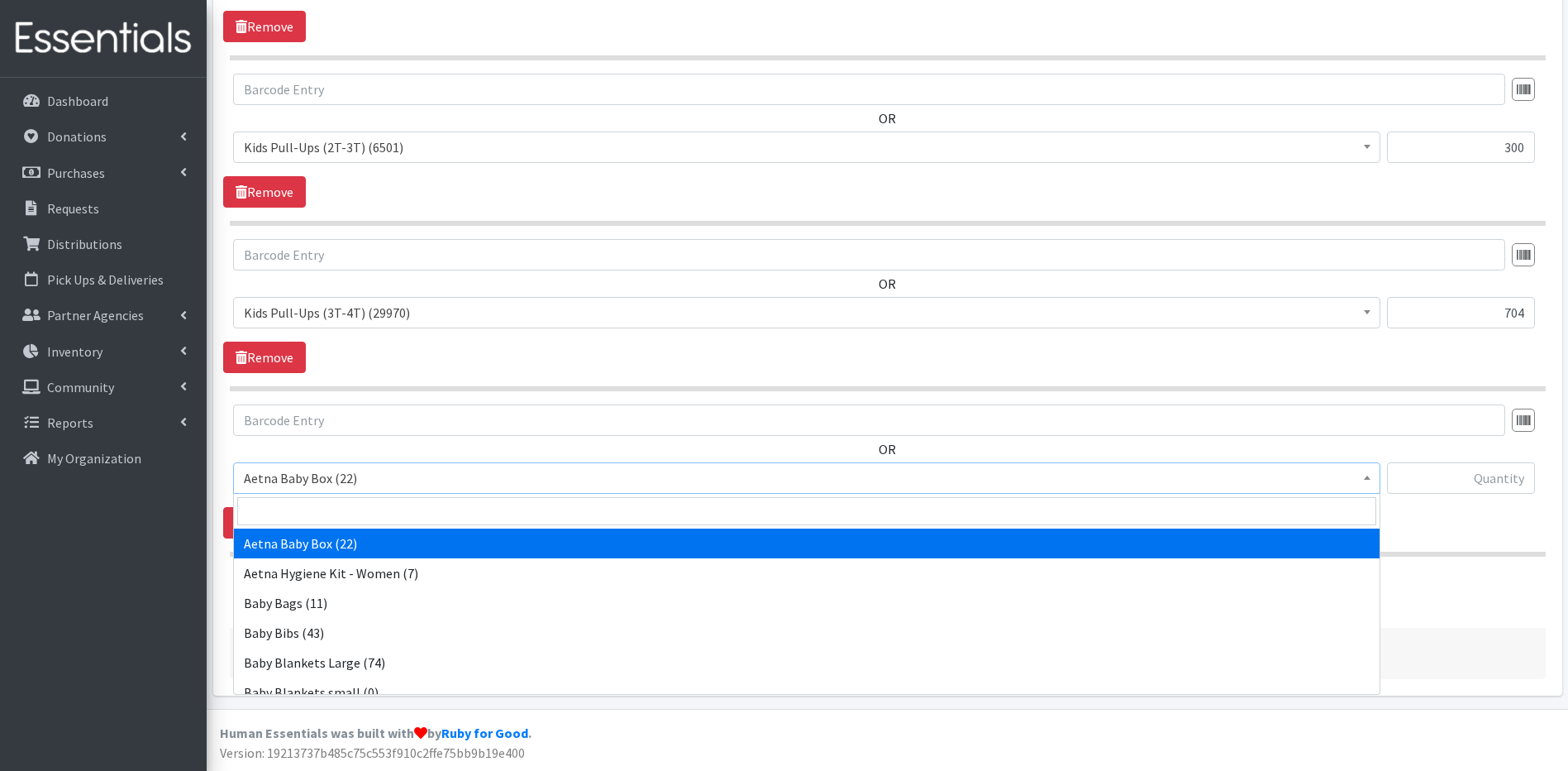
click at [1366, 479] on b at bounding box center [1366, 477] width 7 height 4
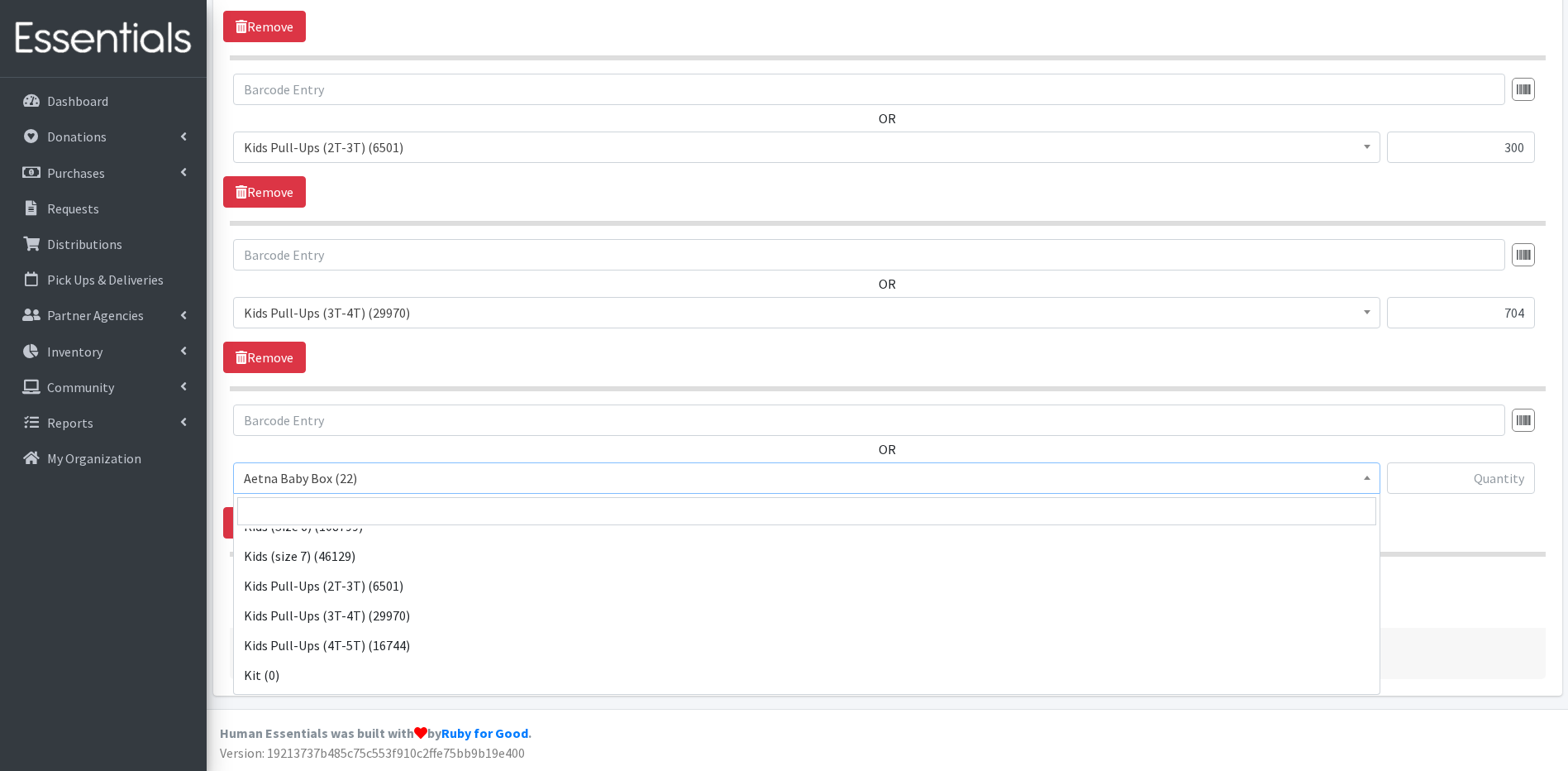
scroll to position [588, 0]
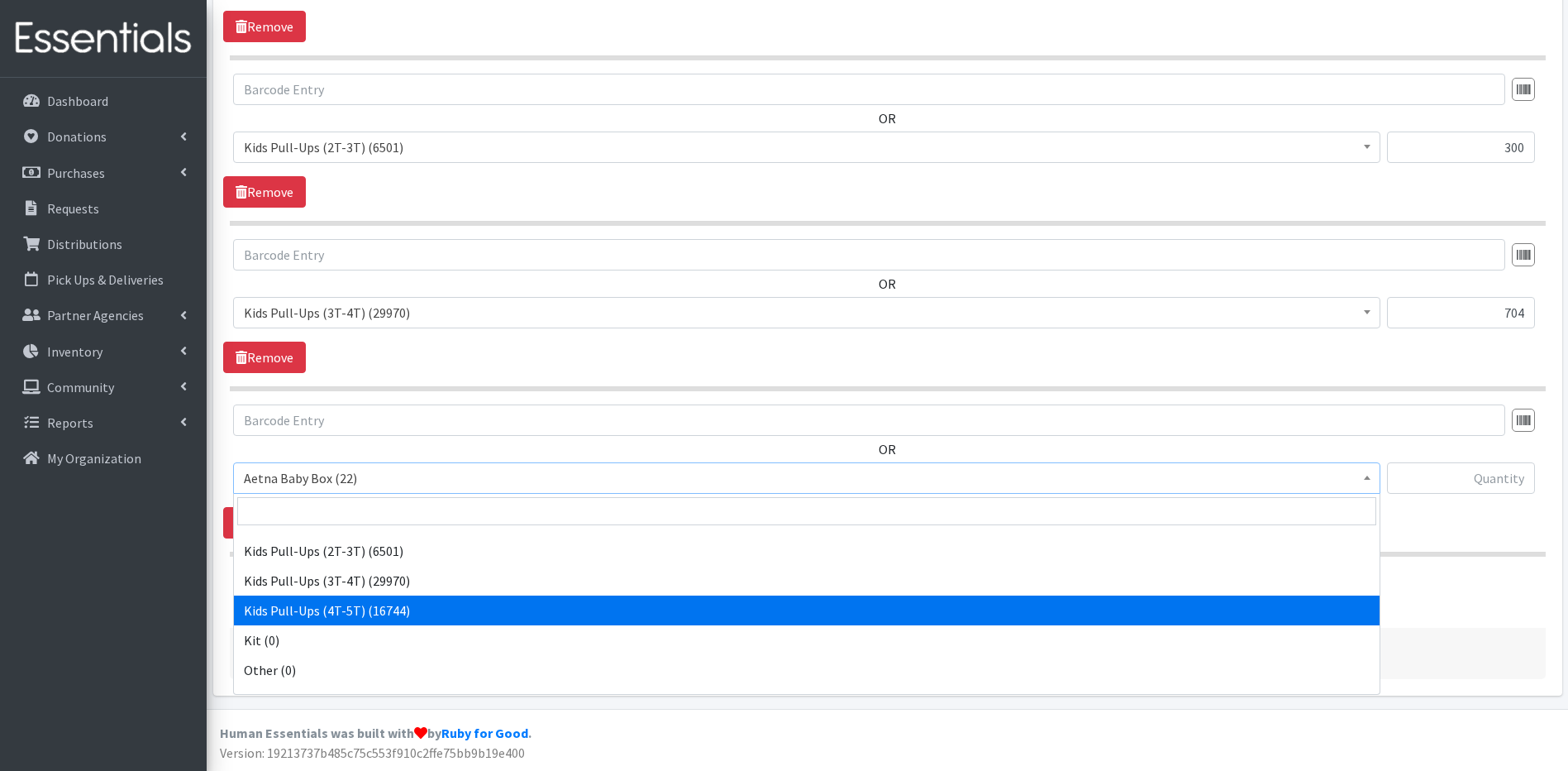
select select "5489"
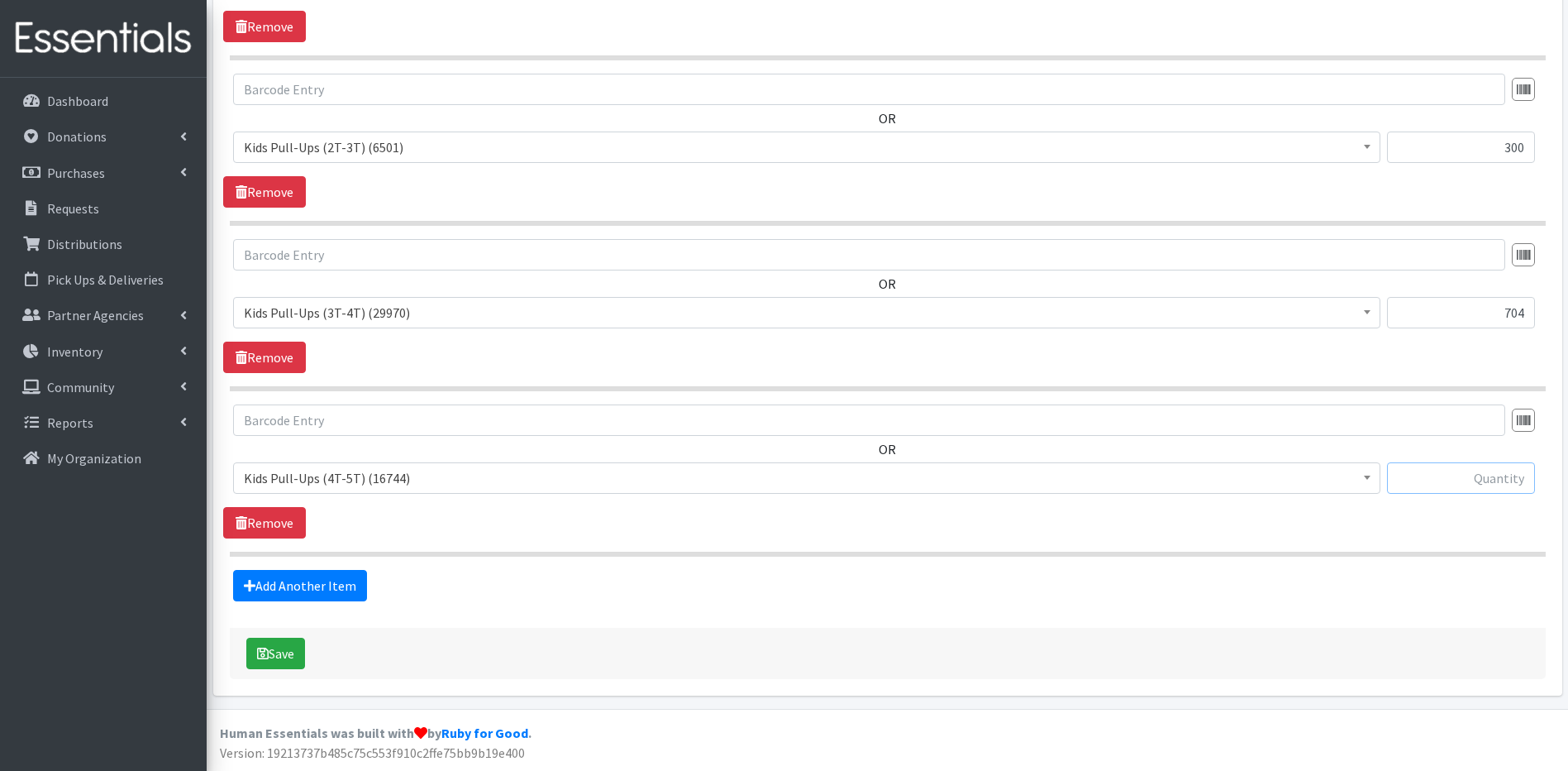
click at [1485, 485] on input "text" at bounding box center [1460, 478] width 148 height 32
type input "608"
click at [291, 583] on link "Add Another Item" at bounding box center [300, 585] width 134 height 32
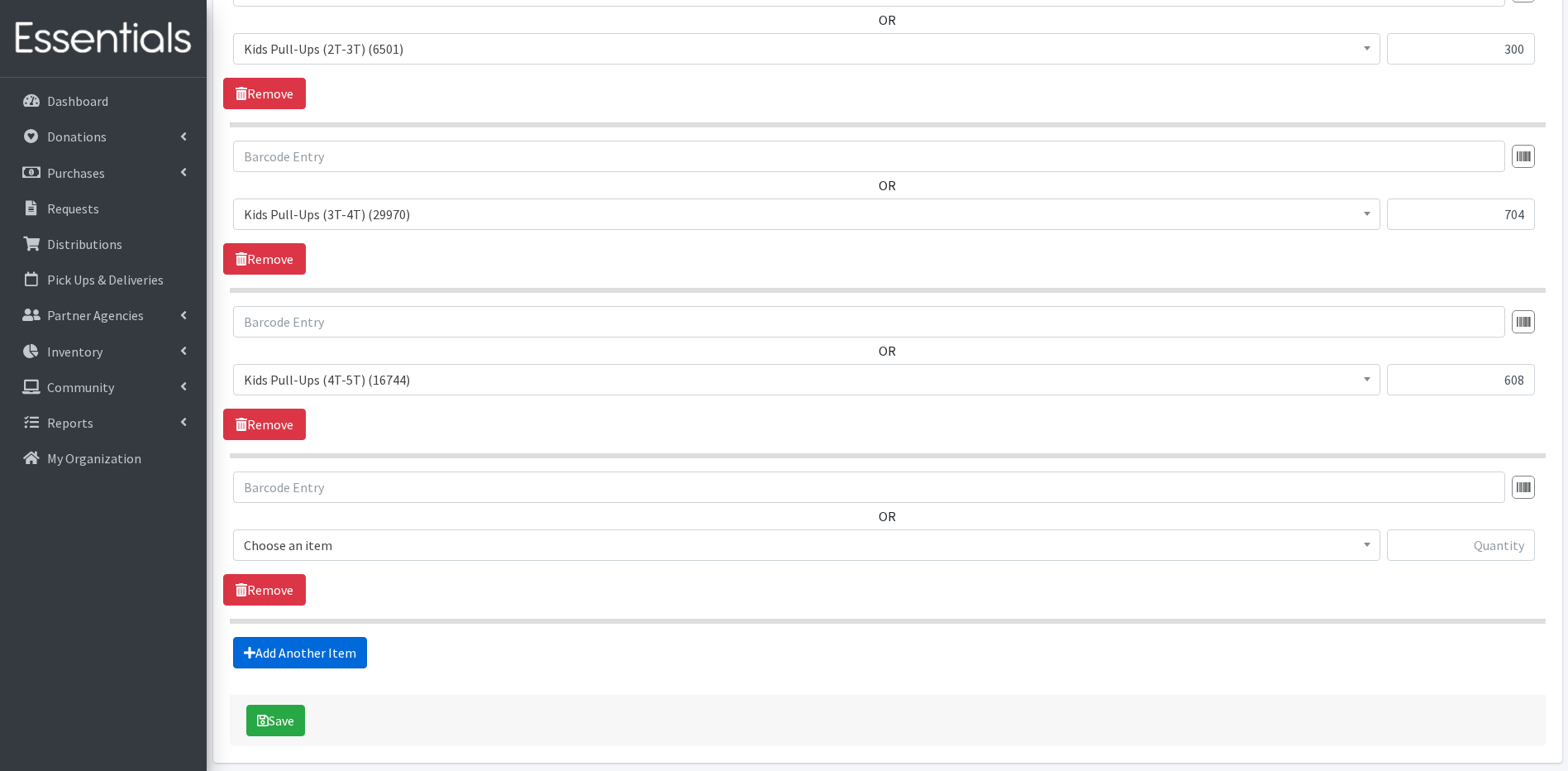
scroll to position [1929, 0]
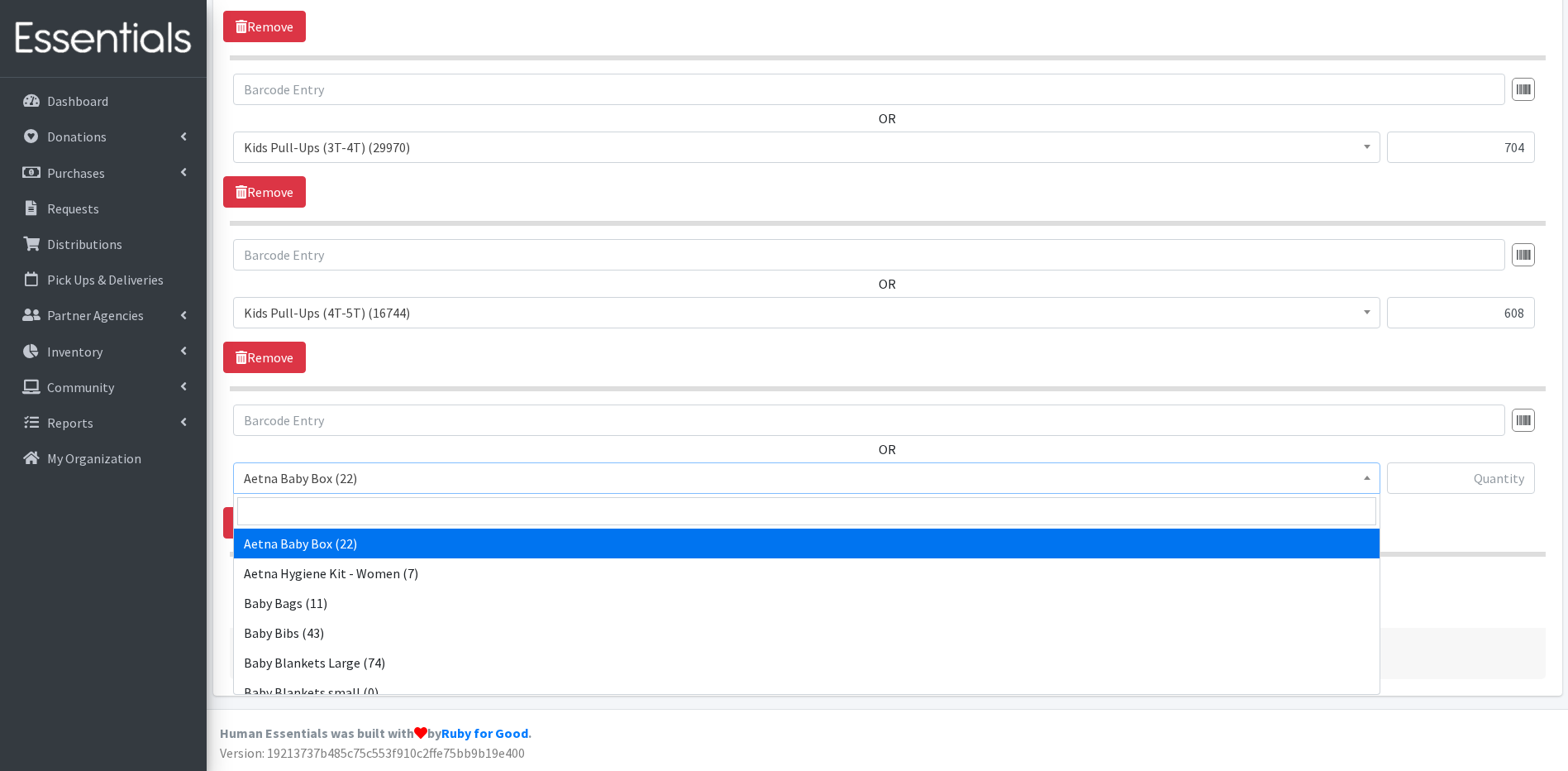
click at [1365, 473] on span at bounding box center [1366, 476] width 17 height 26
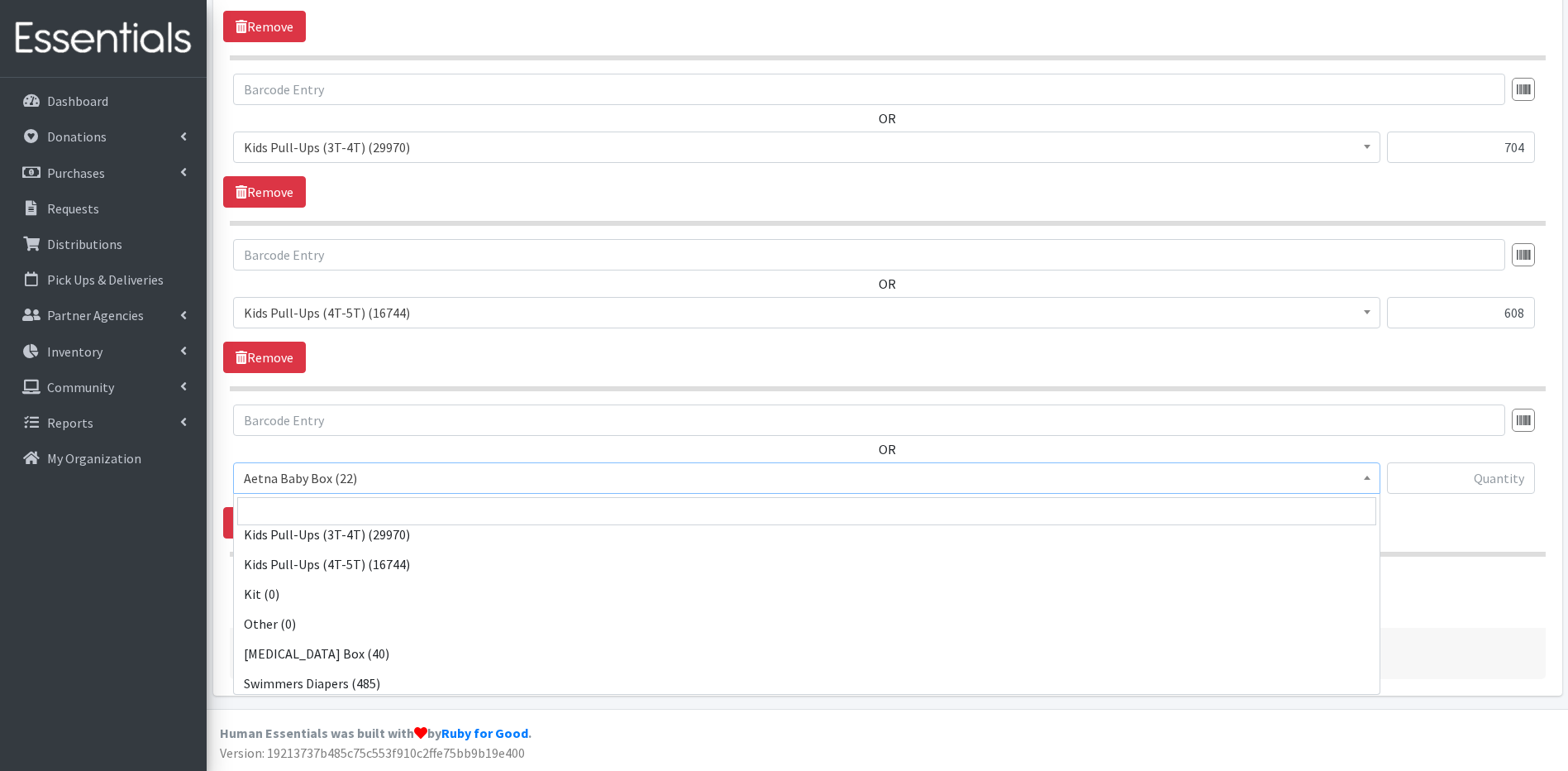
scroll to position [727, 0]
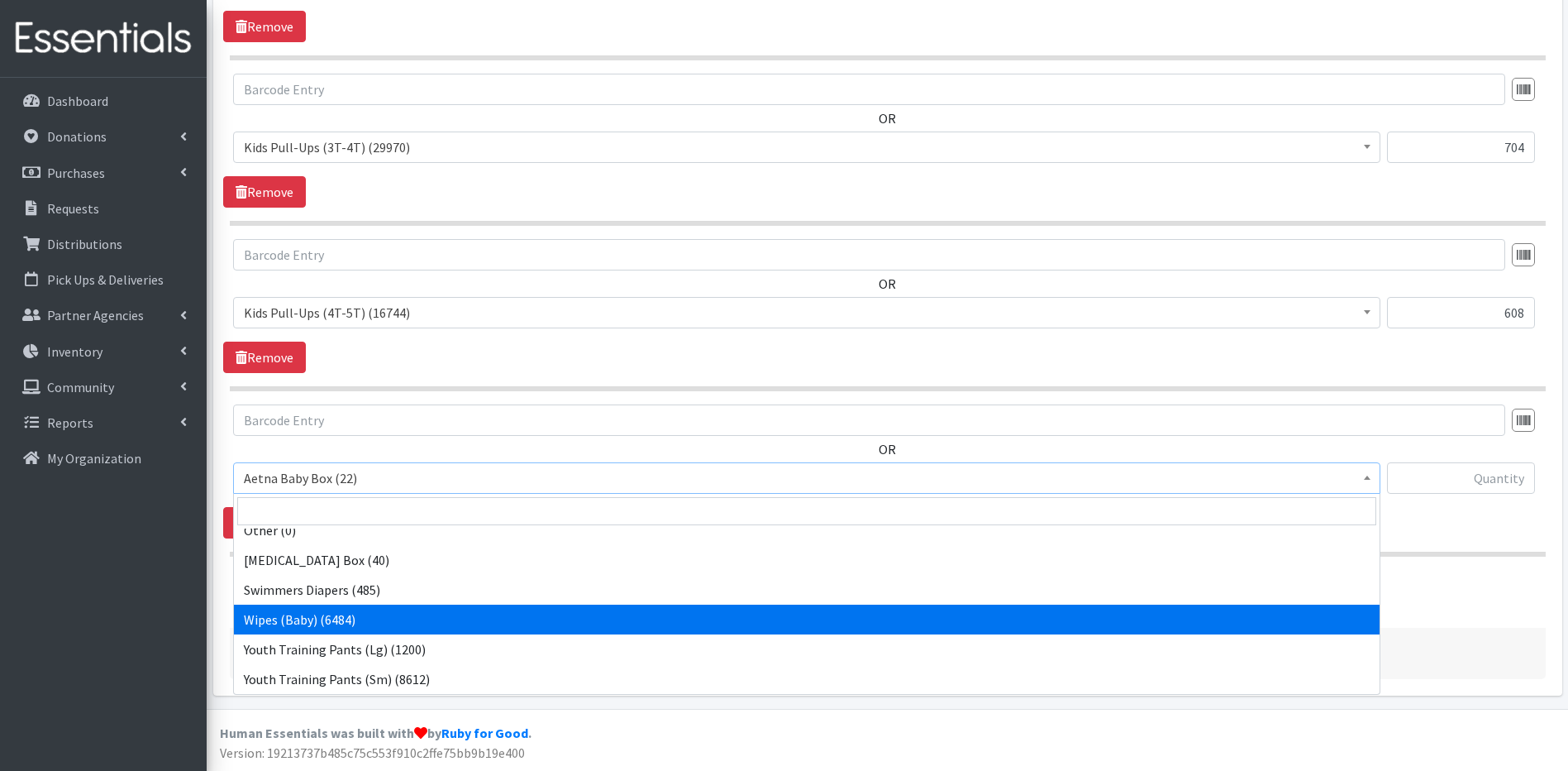
select select "5491"
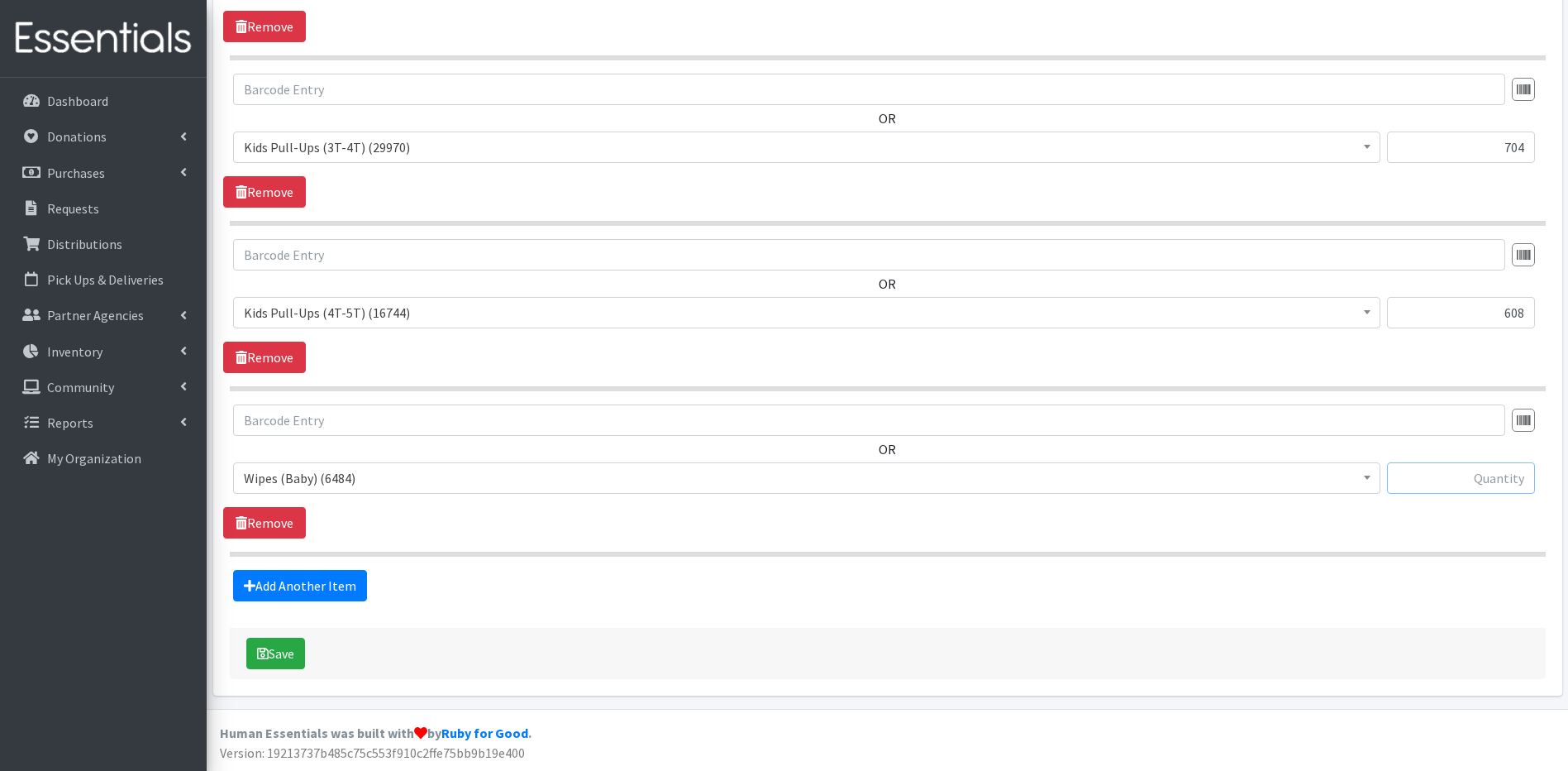
click at [1436, 484] on input "text" at bounding box center [1460, 478] width 148 height 32
type input "8640"
click at [271, 643] on button "Save" at bounding box center [275, 654] width 59 height 32
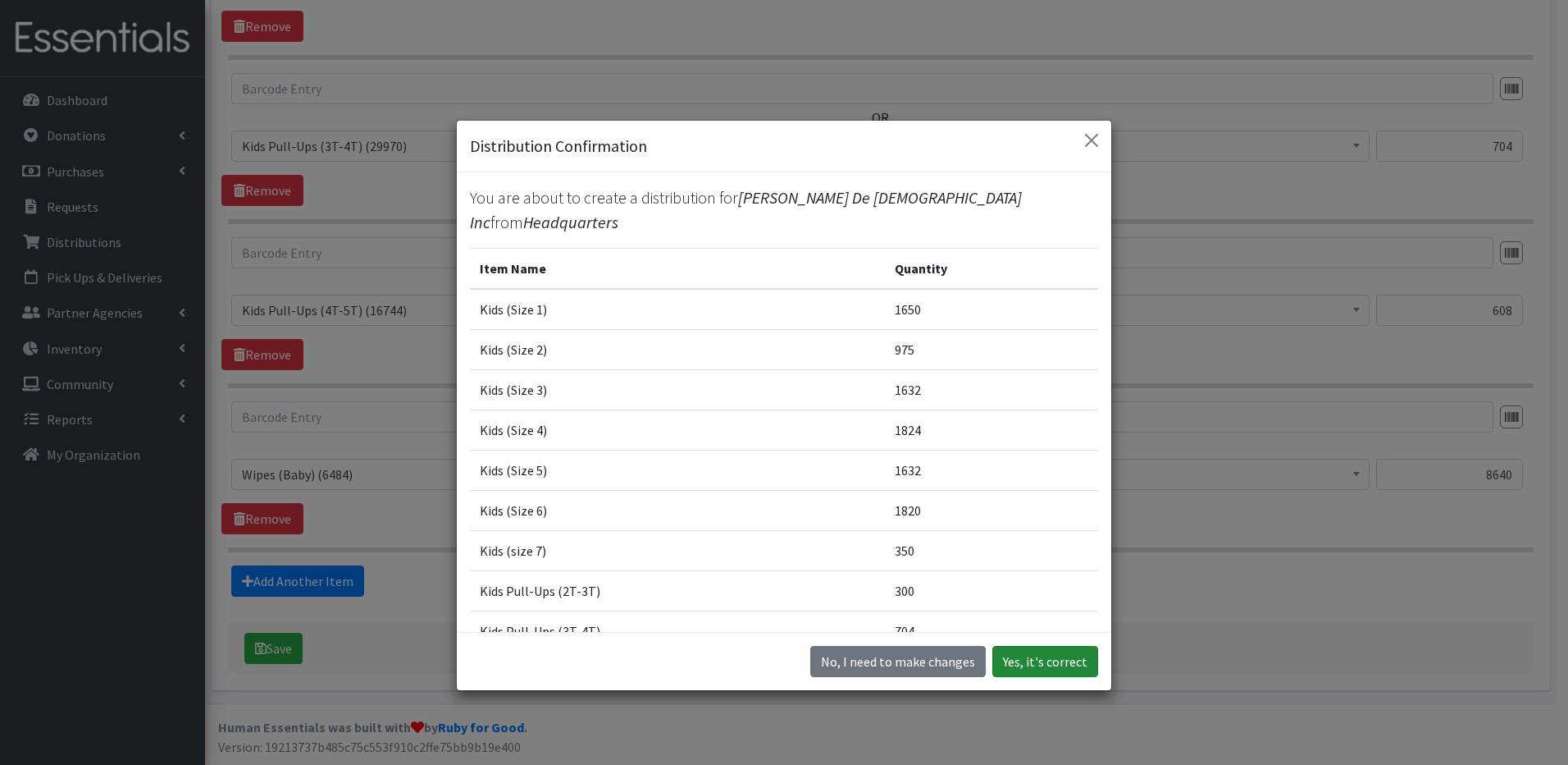
click at [1063, 665] on button "Yes, it's correct" at bounding box center [1045, 661] width 105 height 32
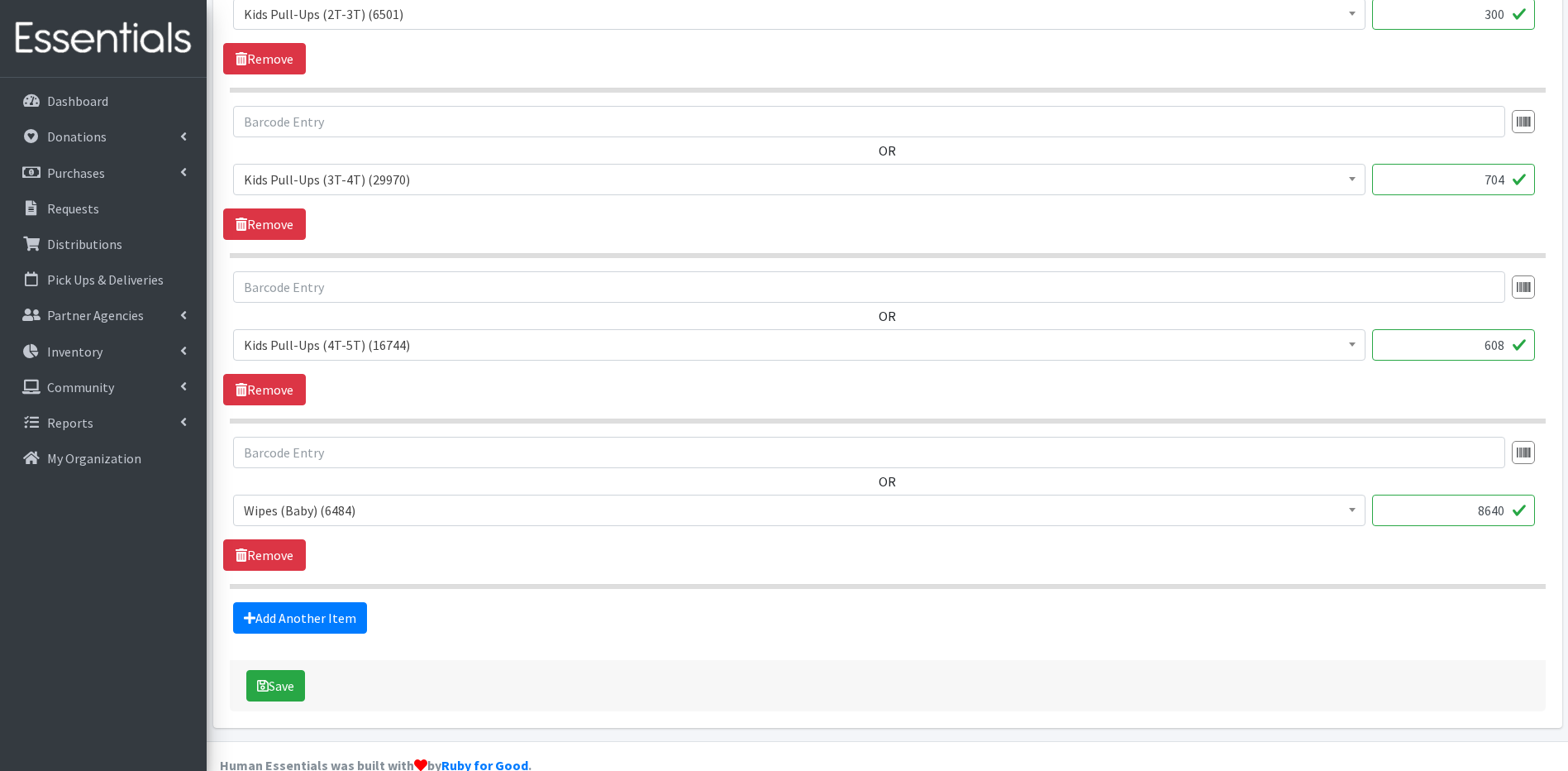
scroll to position [2004, 0]
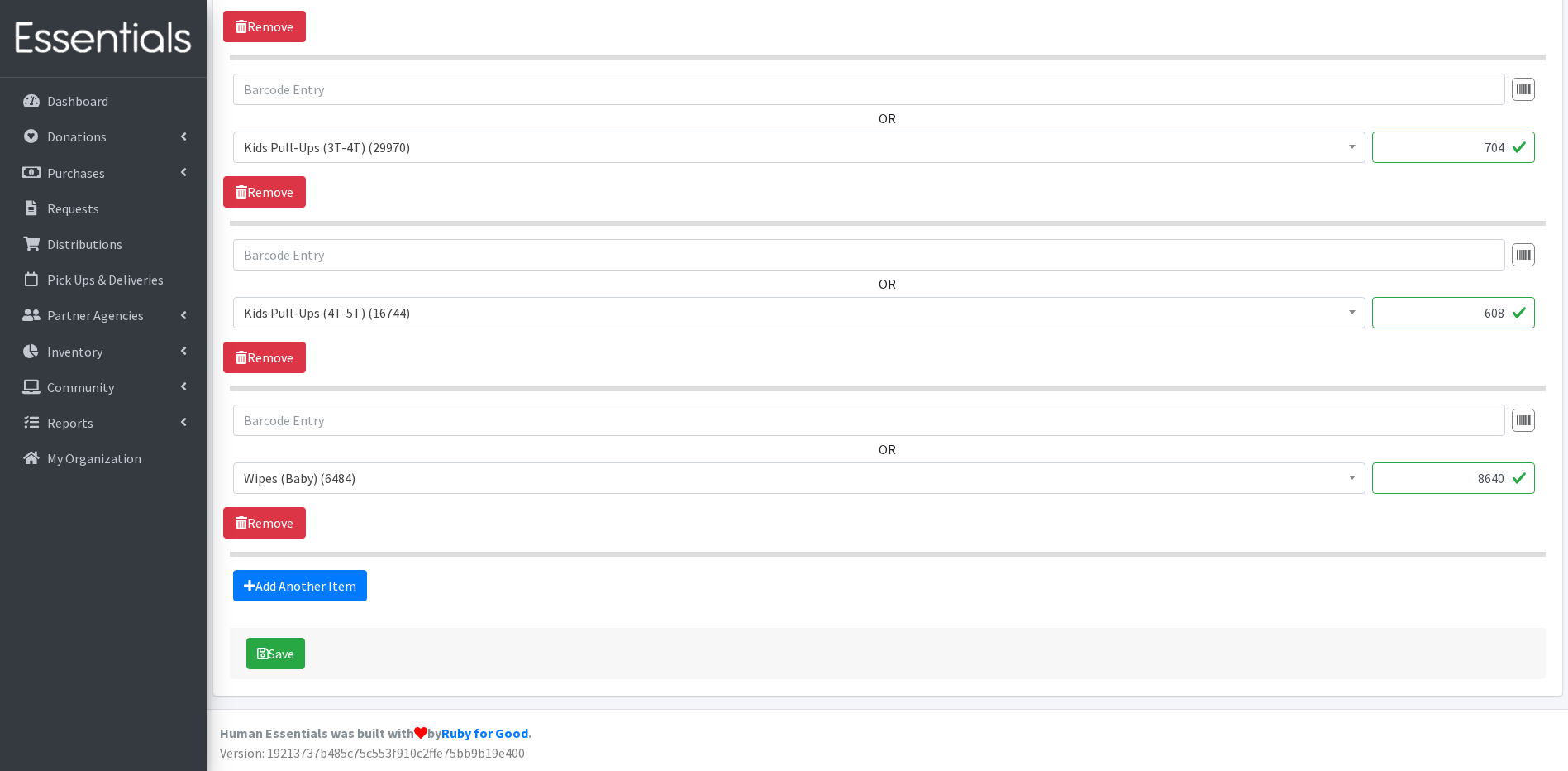
click at [1499, 480] on input "8640" at bounding box center [1453, 478] width 163 height 32
type input "0"
click at [274, 647] on button "Save" at bounding box center [275, 654] width 59 height 32
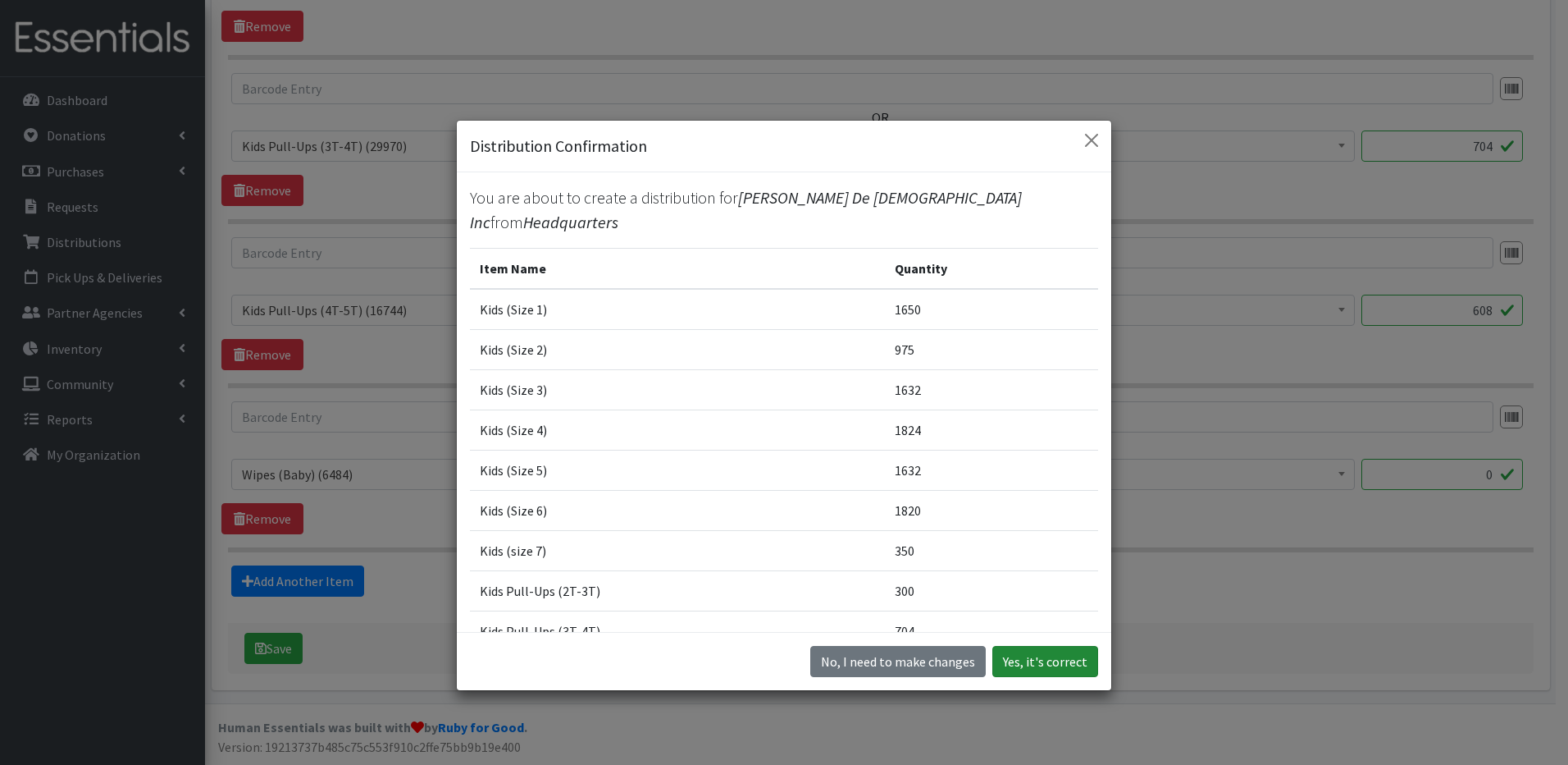
click at [1046, 662] on button "Yes, it's correct" at bounding box center [1045, 661] width 105 height 32
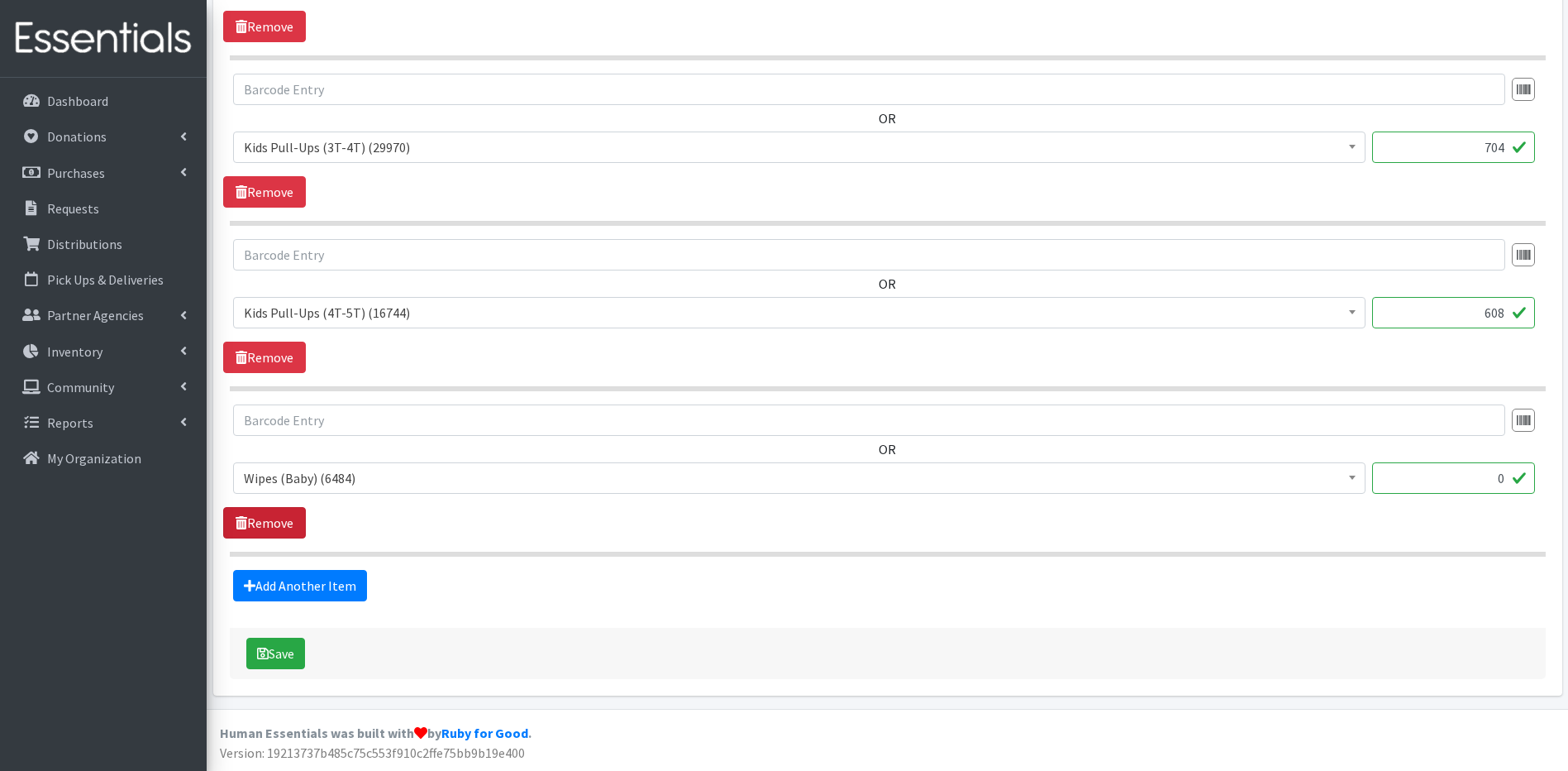
click at [248, 525] on link "Remove" at bounding box center [264, 523] width 82 height 32
click at [283, 655] on button "Save" at bounding box center [275, 654] width 59 height 32
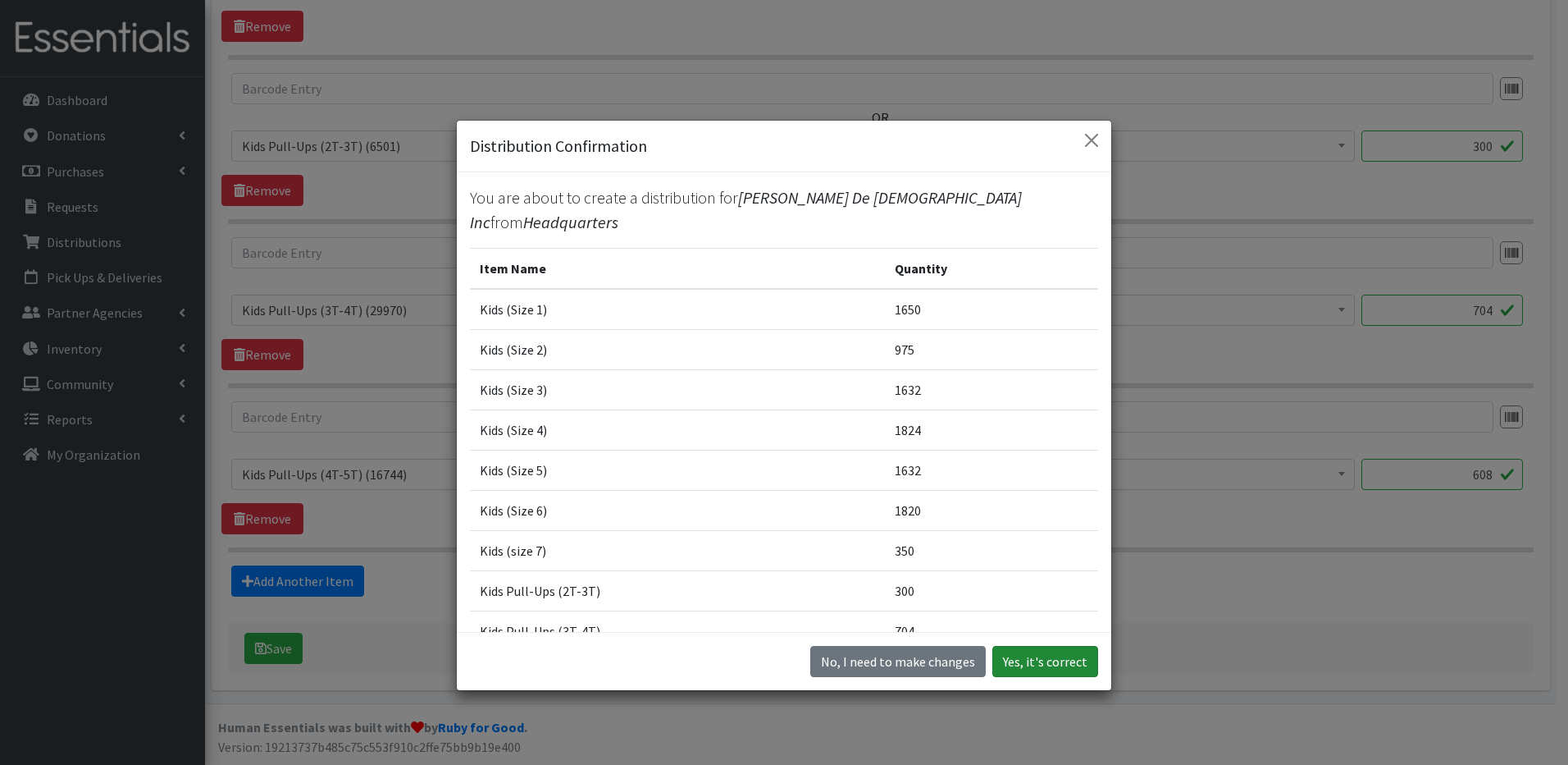
click at [1082, 660] on button "Yes, it's correct" at bounding box center [1045, 661] width 105 height 32
